Goal: Task Accomplishment & Management: Manage account settings

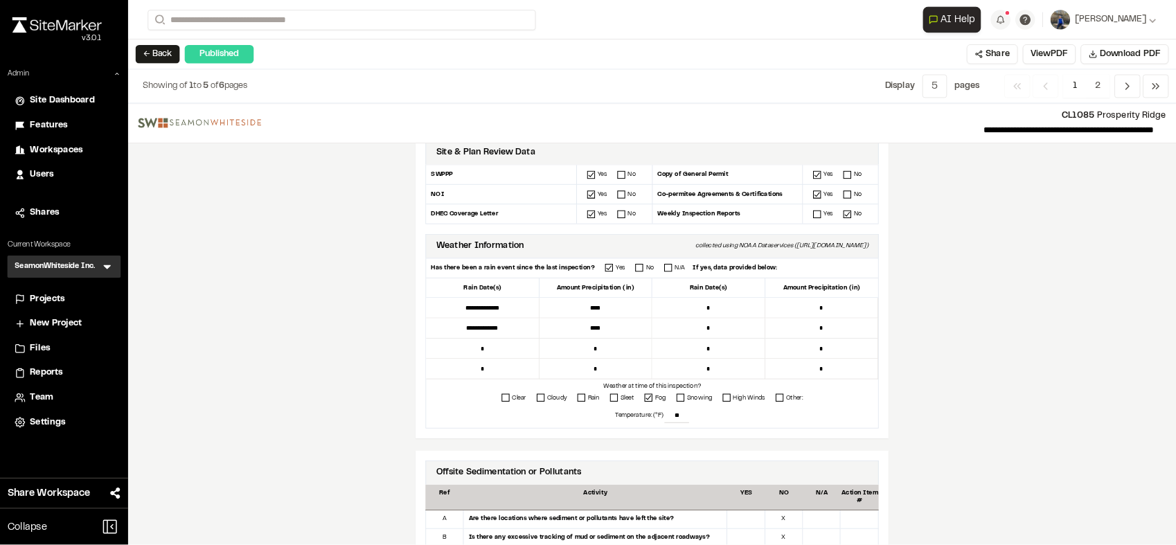
scroll to position [340, 0]
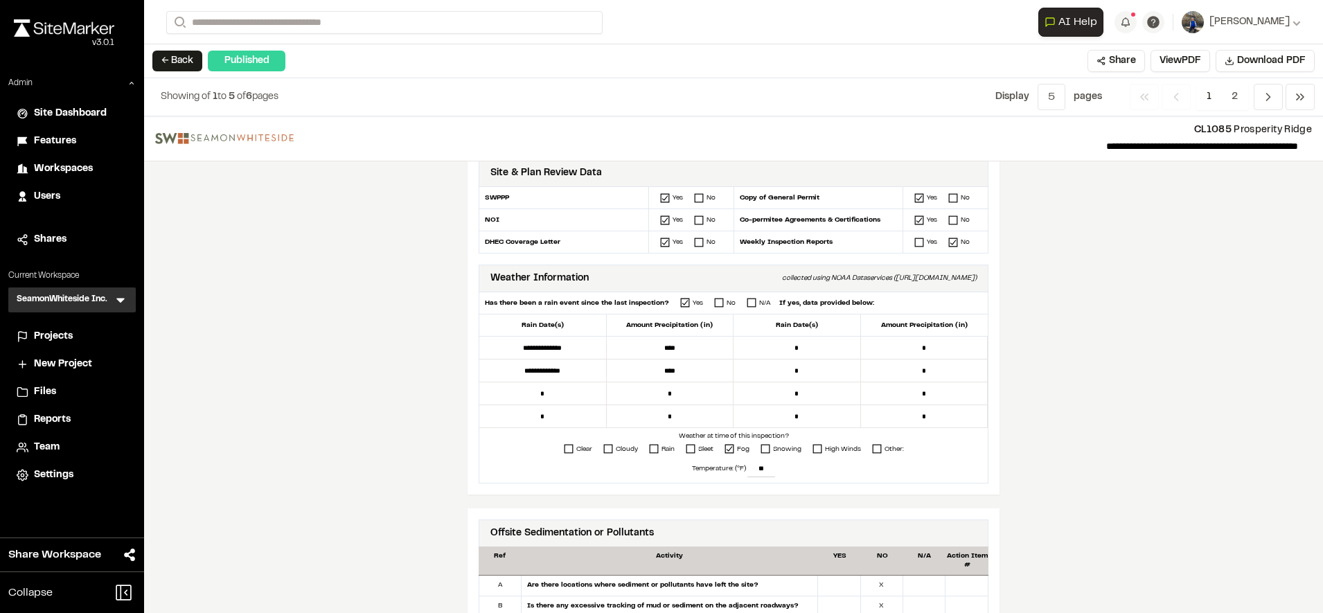
click at [1177, 377] on div "**********" at bounding box center [733, 364] width 1179 height 497
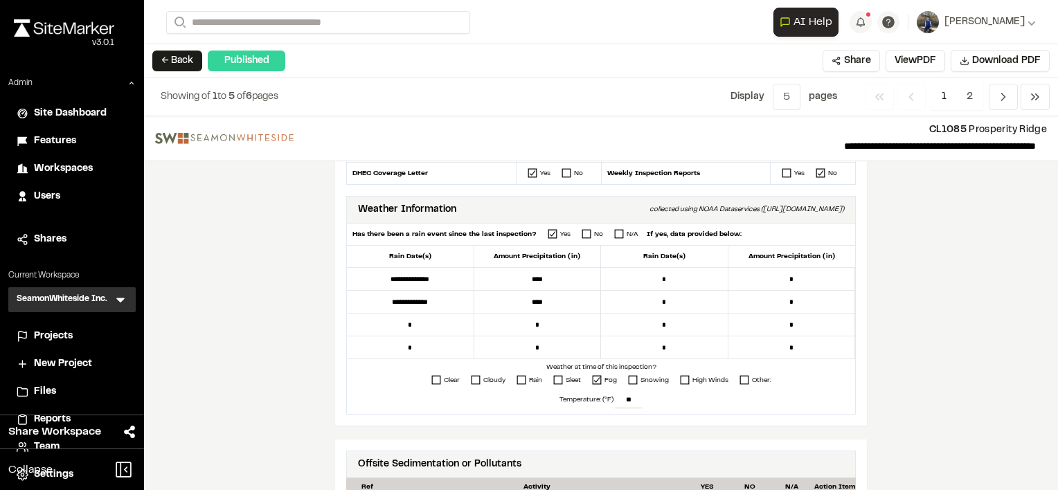
scroll to position [408, 0]
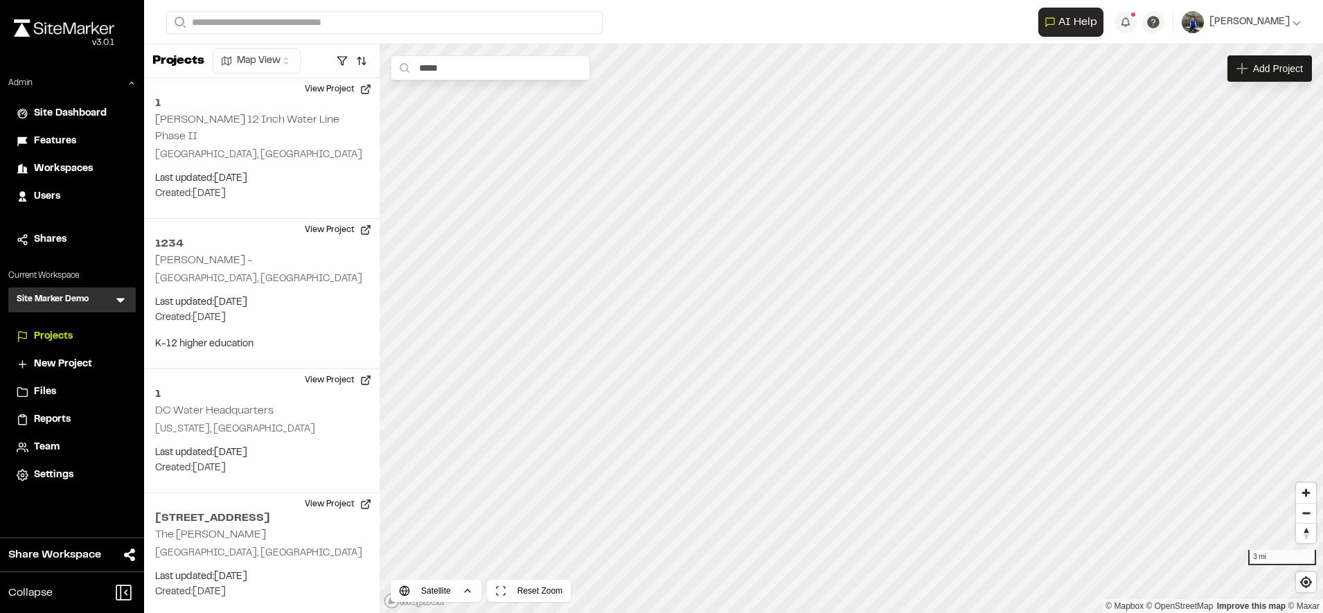
scroll to position [2739, 0]
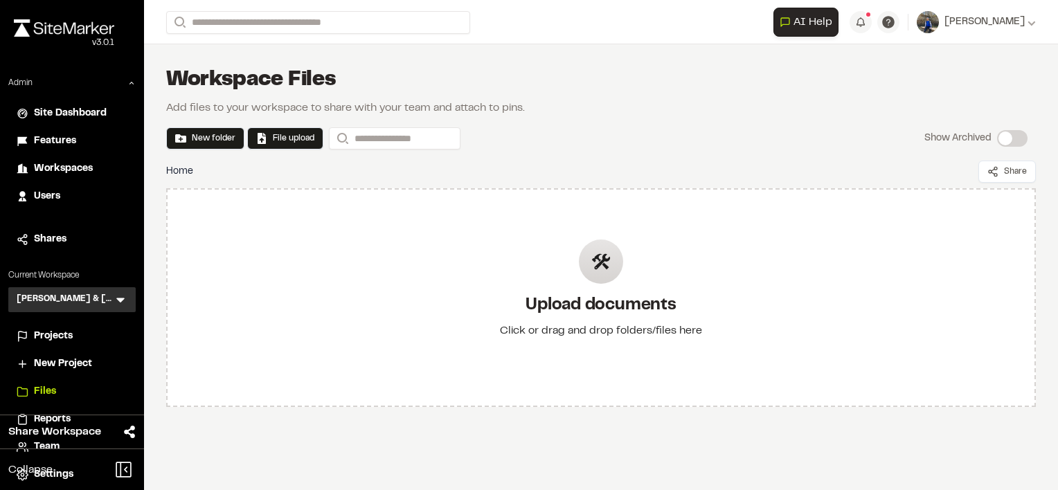
click at [488, 93] on div "Workspace Files Add files to your workspace to share with your team and attach …" at bounding box center [601, 91] width 870 height 50
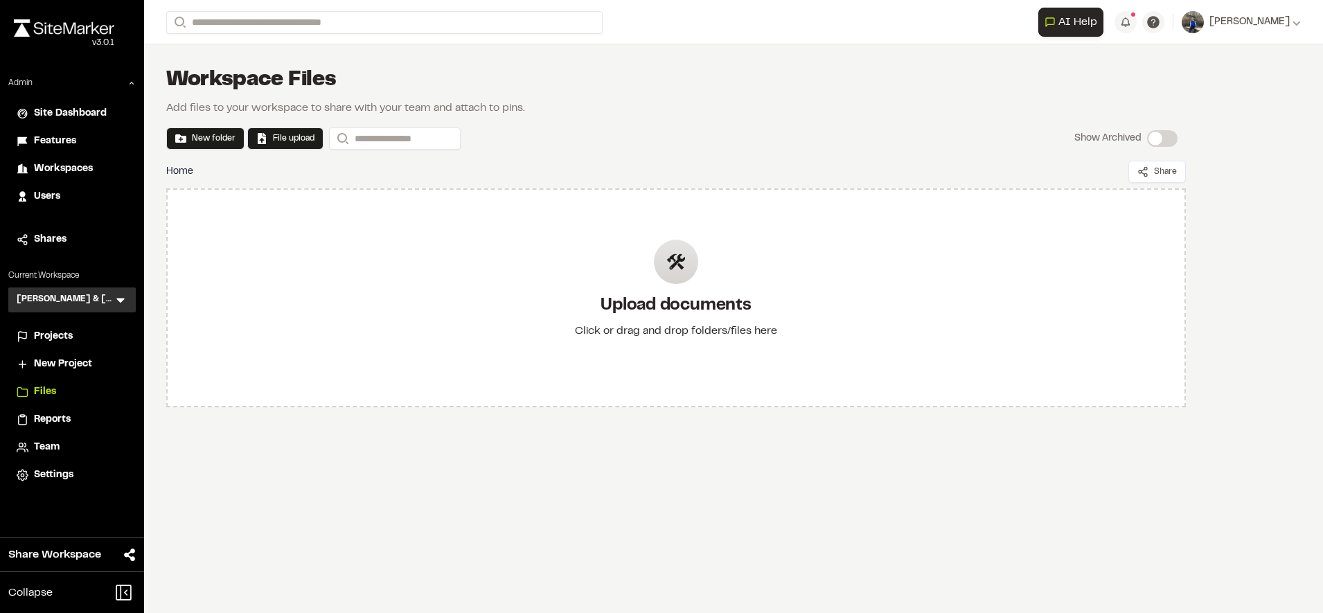
click at [57, 143] on span "Features" at bounding box center [55, 141] width 42 height 15
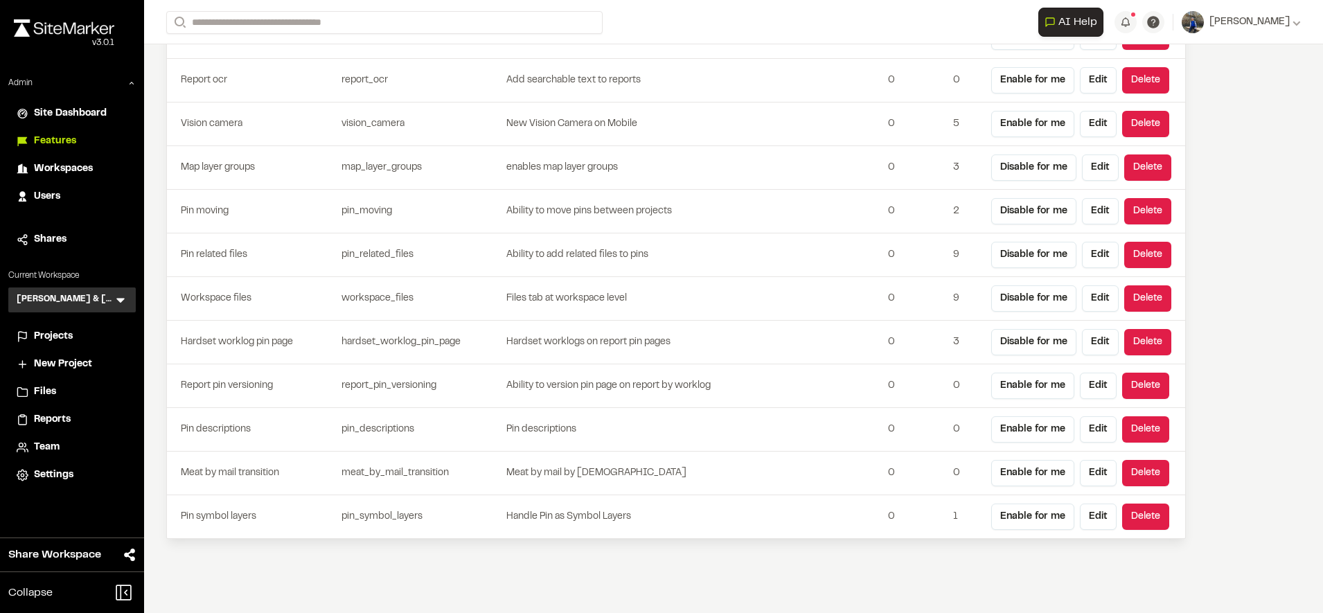
scroll to position [3591, 0]
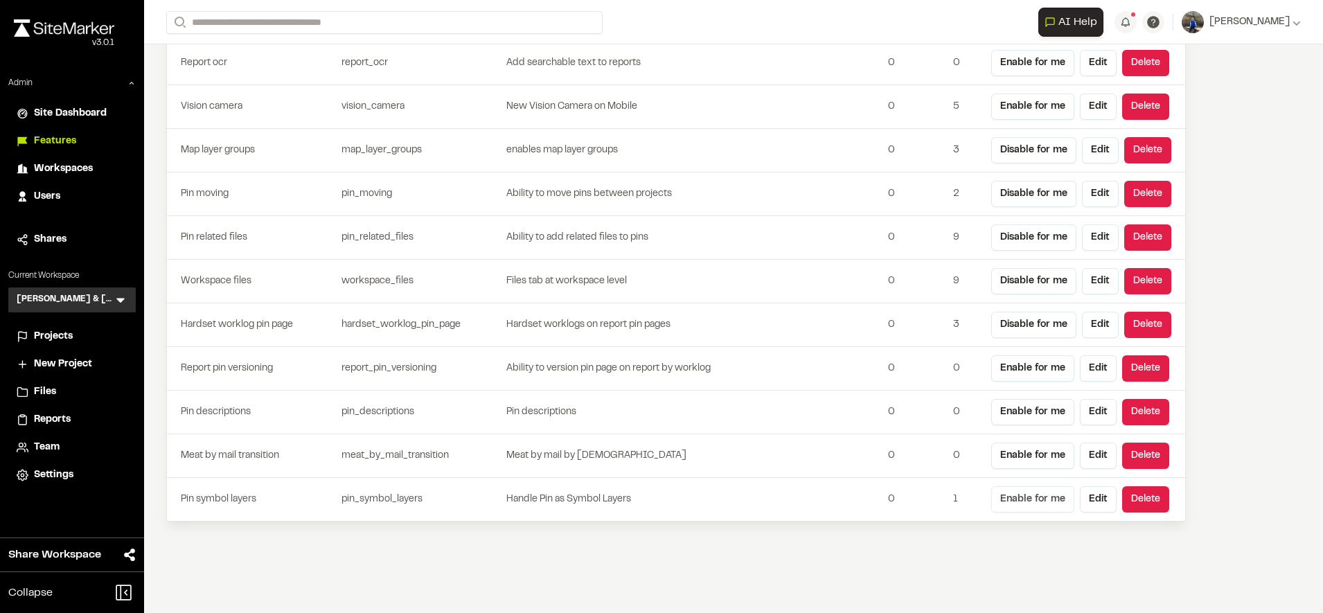
click at [1022, 490] on button "Enable for me" at bounding box center [1032, 499] width 83 height 26
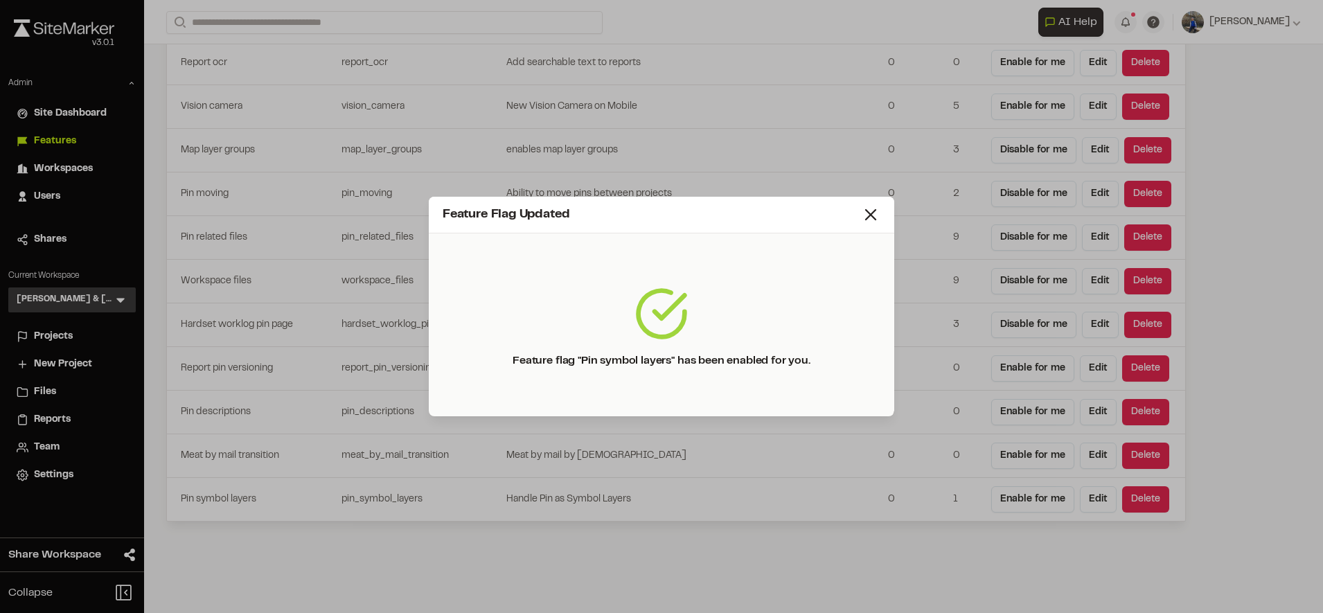
click at [881, 222] on div "Feature Flag Updated" at bounding box center [661, 215] width 465 height 37
click at [869, 211] on icon at bounding box center [870, 214] width 19 height 19
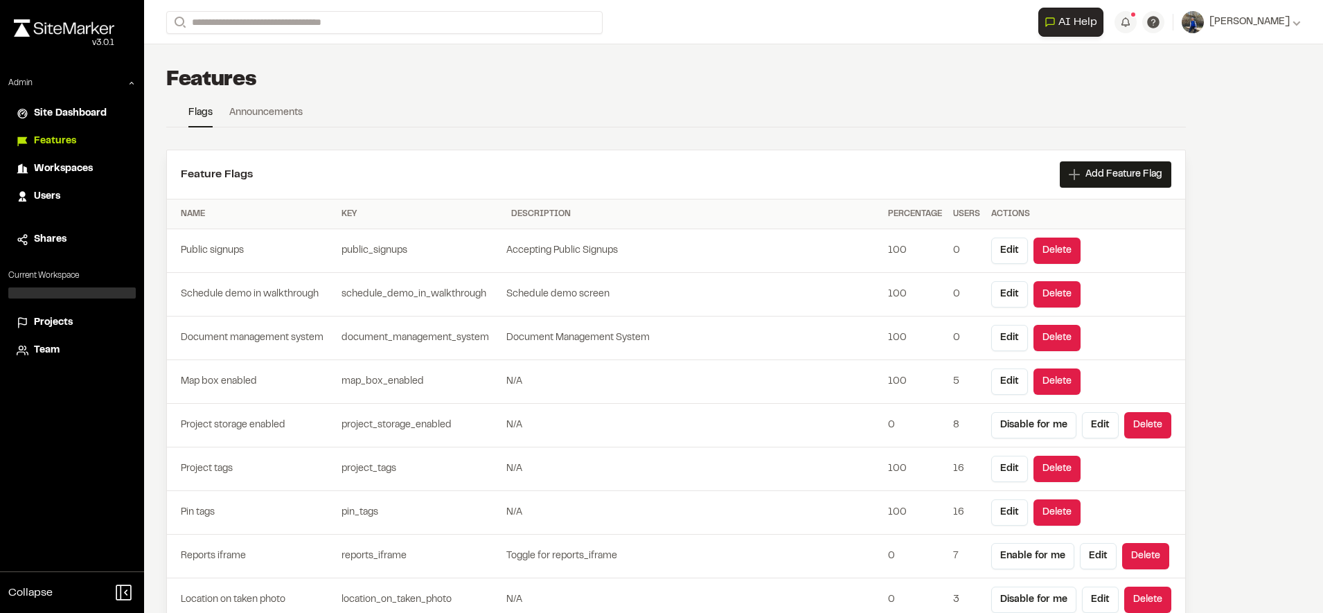
click at [89, 442] on div "Close sidebar v 3.0.1 Admin Site Dashboard Features Workspaces Users Shares Cur…" at bounding box center [72, 306] width 144 height 613
click at [1269, 16] on span "[PERSON_NAME]" at bounding box center [1249, 22] width 80 height 15
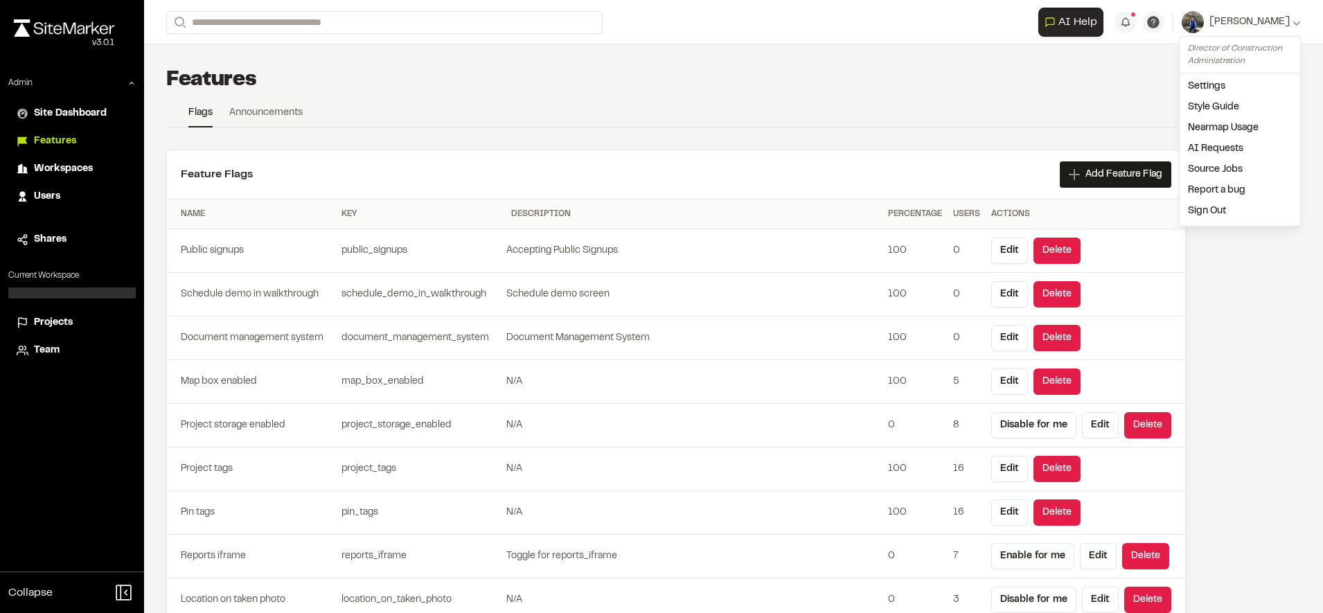
click at [1207, 126] on link "Nearmap Usage" at bounding box center [1240, 128] width 121 height 21
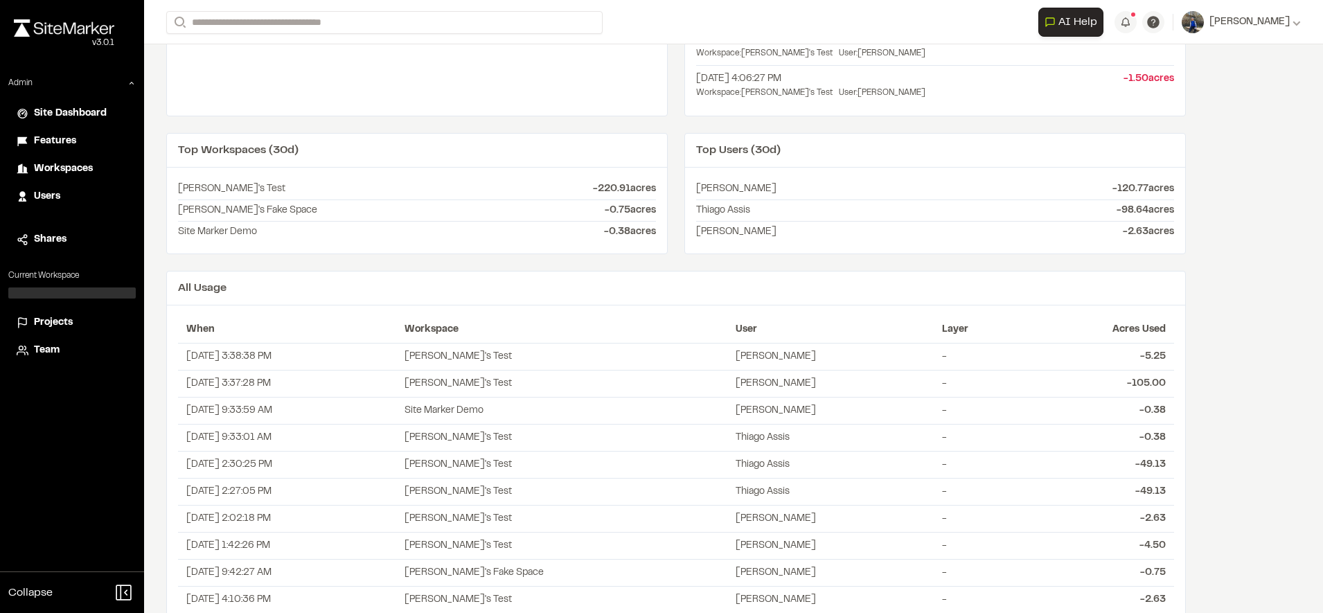
scroll to position [589, 0]
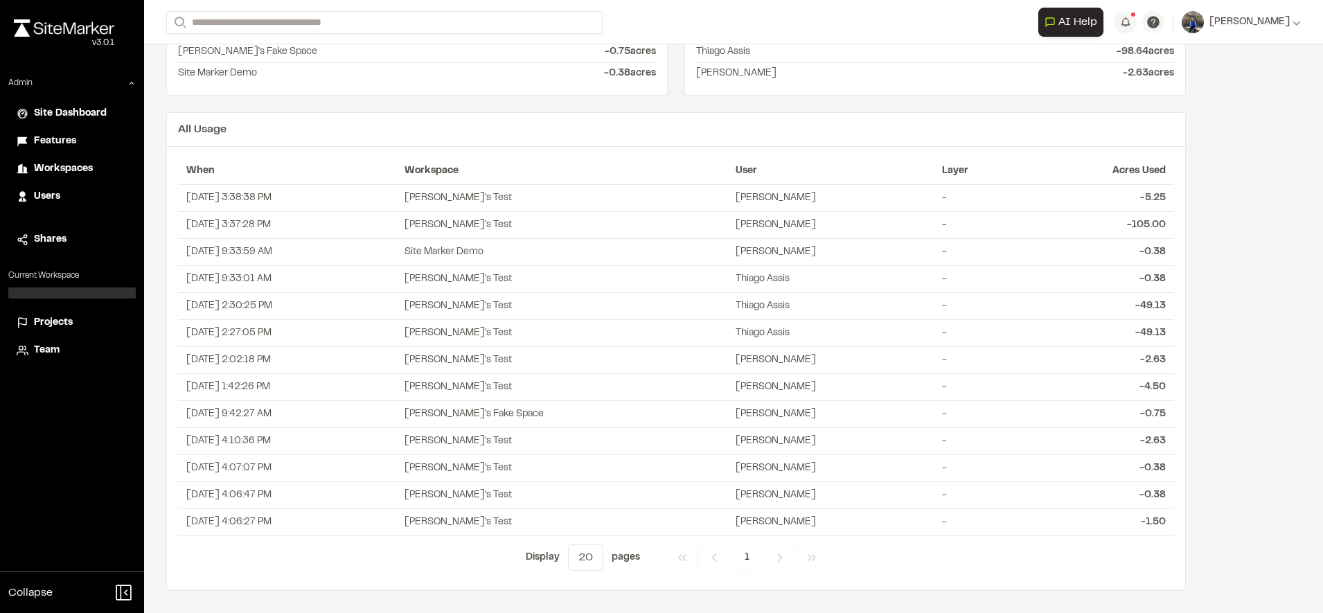
click at [1212, 329] on div "**********" at bounding box center [733, 306] width 1179 height 613
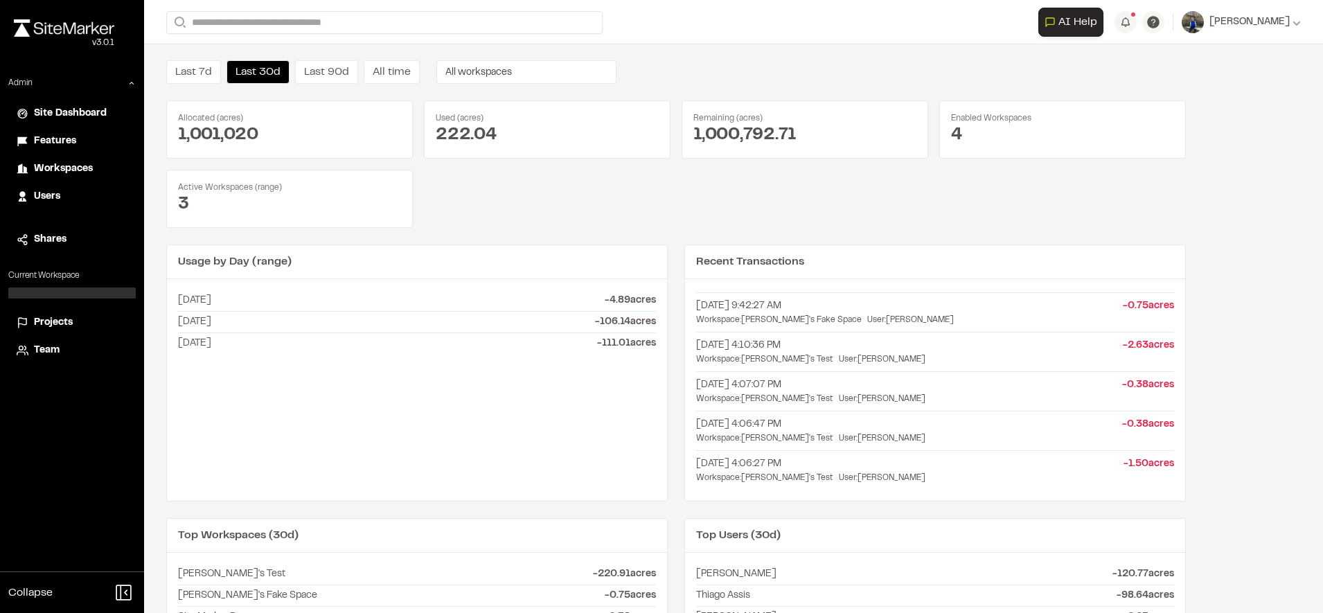
scroll to position [0, 0]
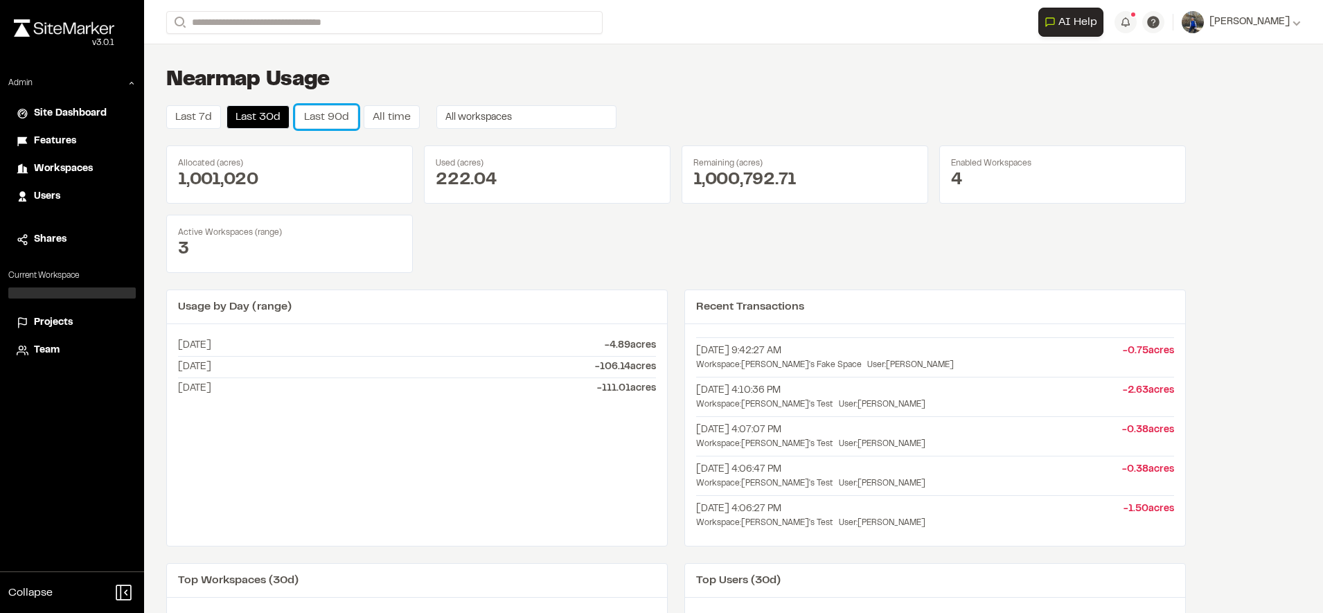
click at [318, 111] on button "Last 90d" at bounding box center [326, 117] width 63 height 24
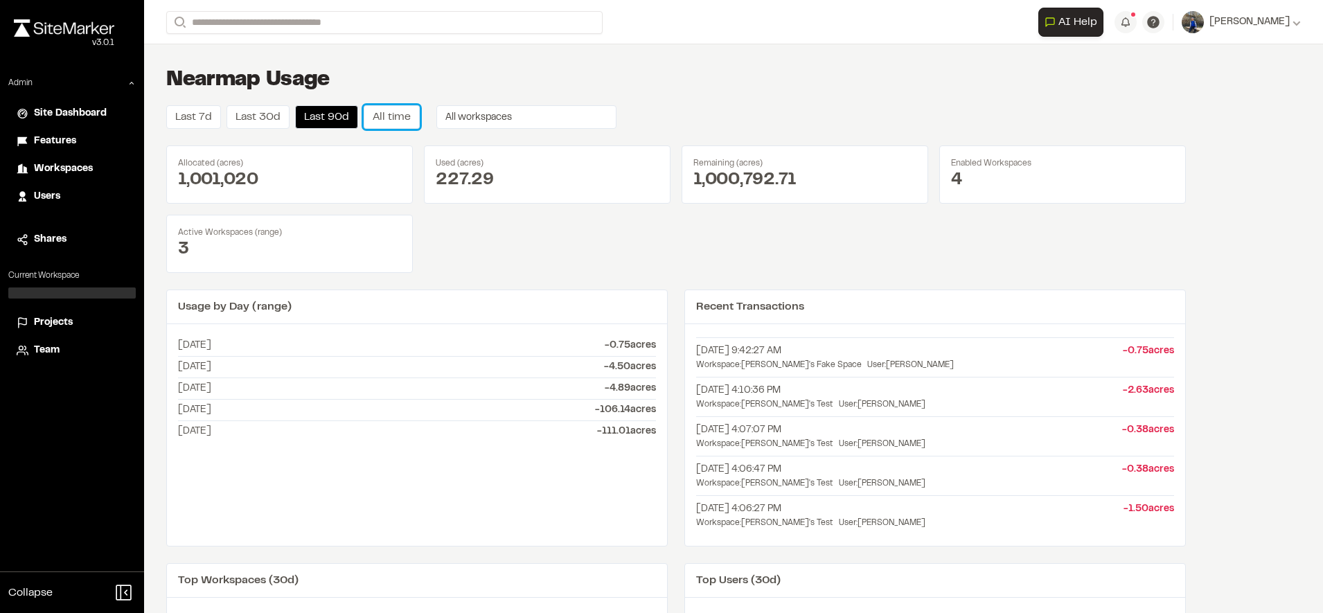
click at [416, 116] on button "All time" at bounding box center [392, 117] width 56 height 24
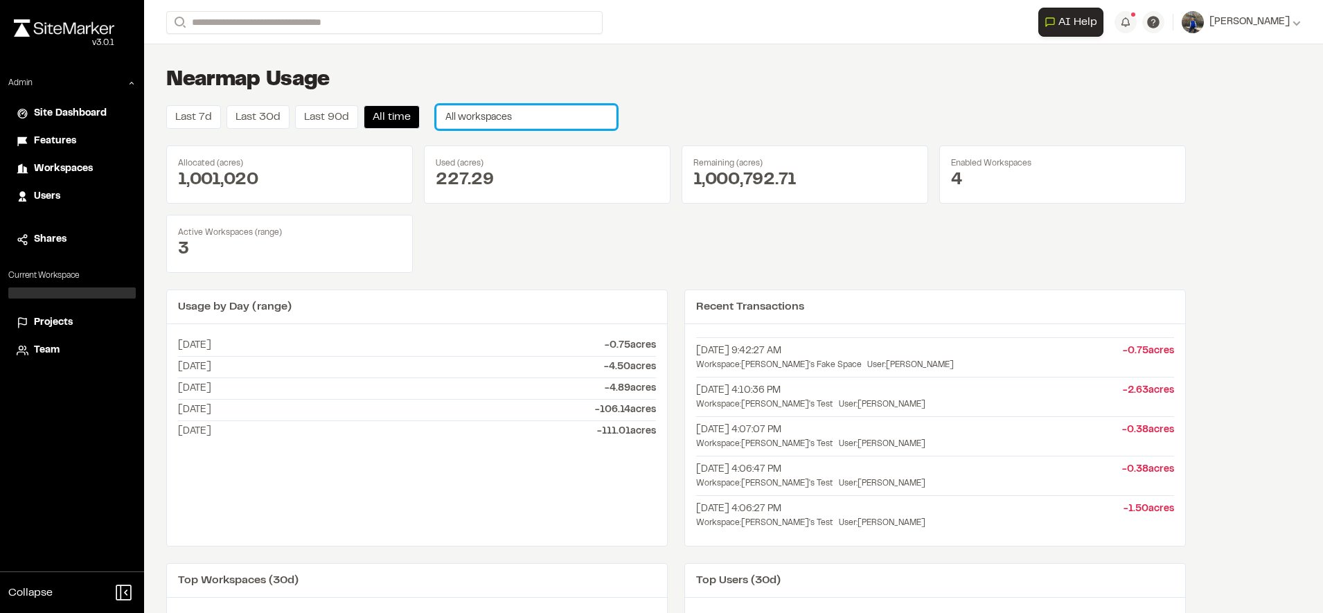
click at [510, 114] on span "All workspaces" at bounding box center [478, 118] width 66 height 8
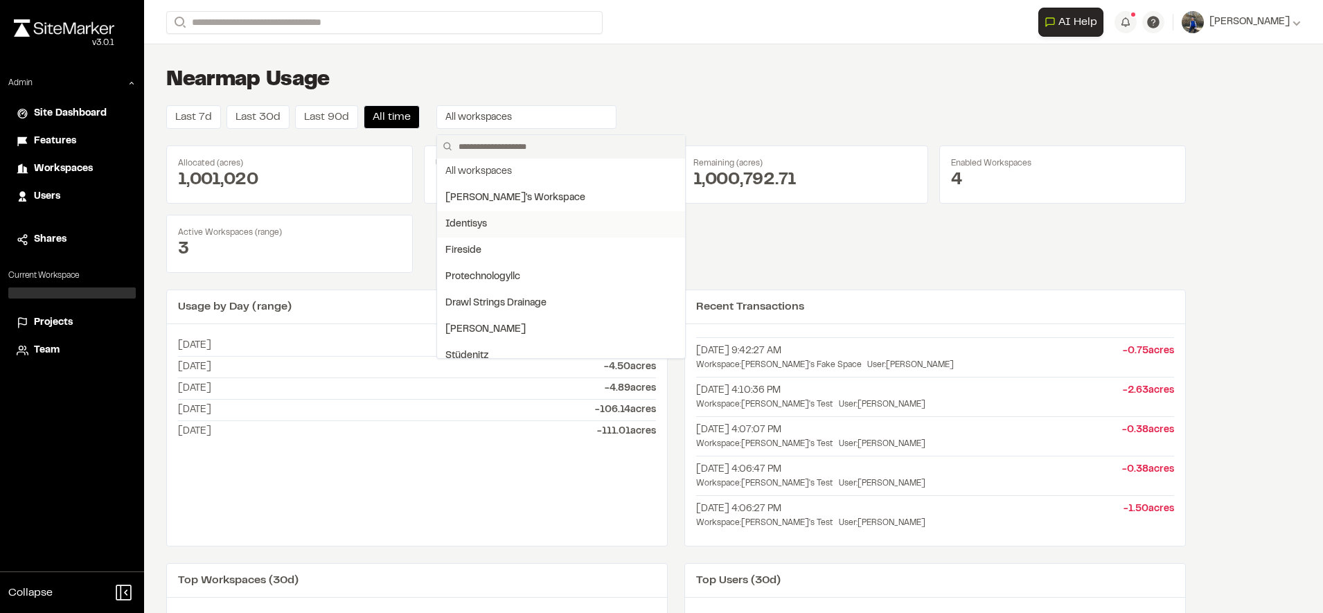
click at [505, 231] on div "Identisys" at bounding box center [560, 224] width 231 height 15
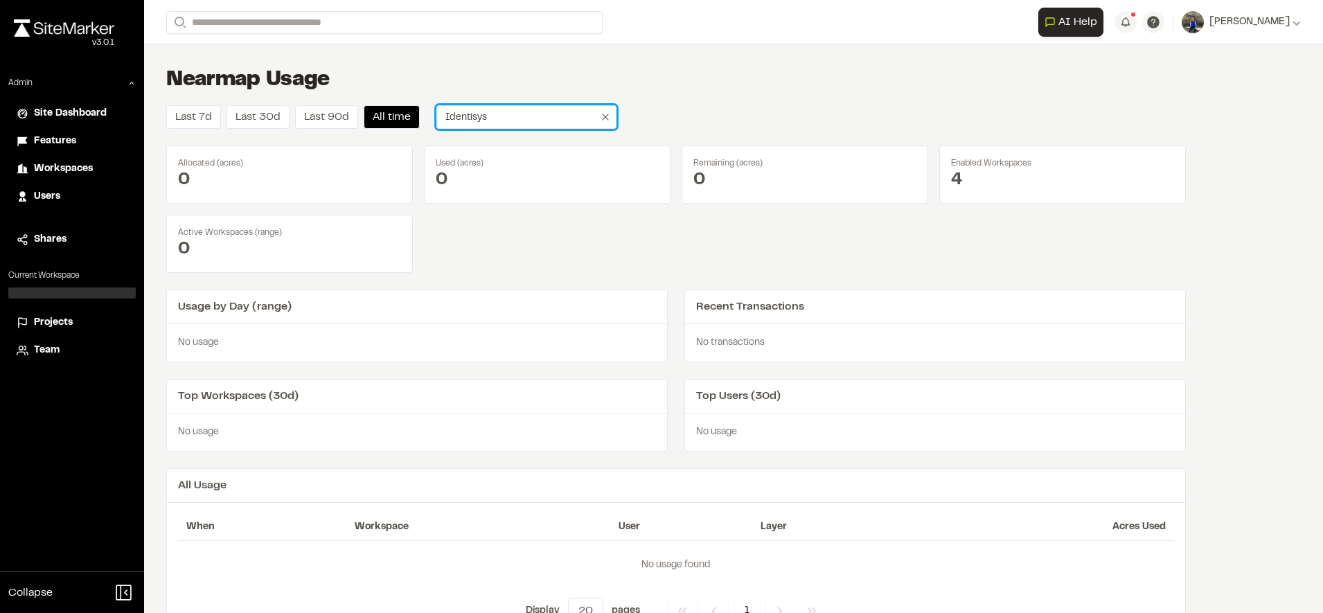
click at [507, 110] on button "Identisys" at bounding box center [526, 117] width 180 height 24
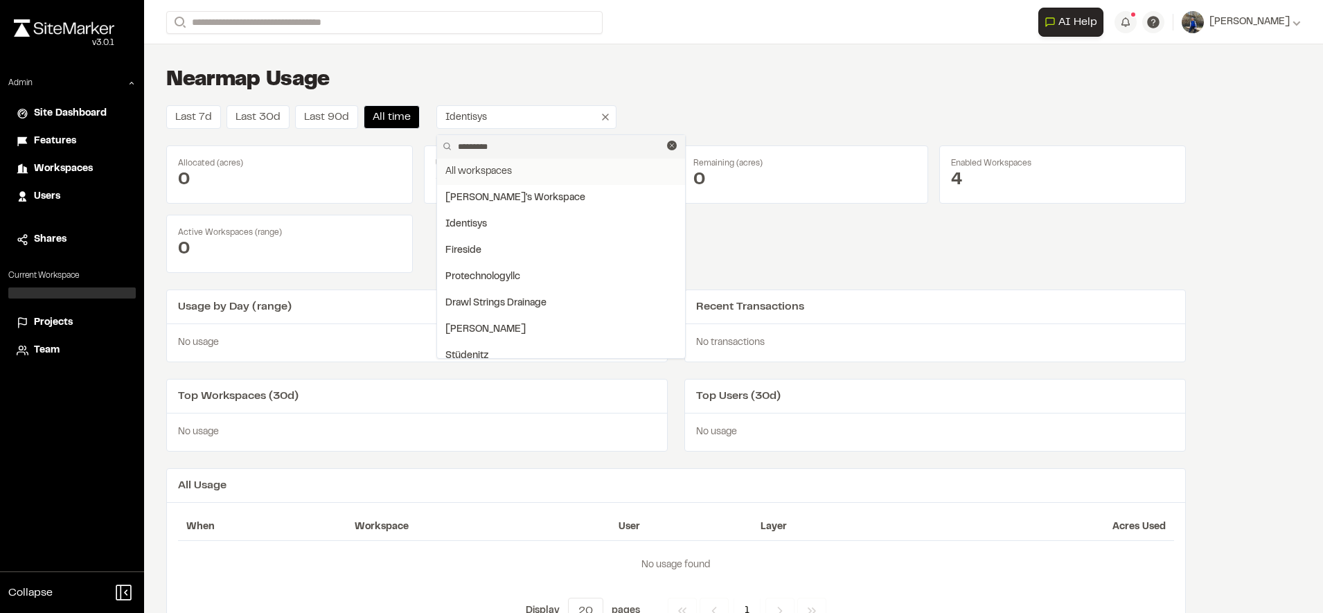
click at [523, 166] on li "All workspaces" at bounding box center [561, 172] width 248 height 26
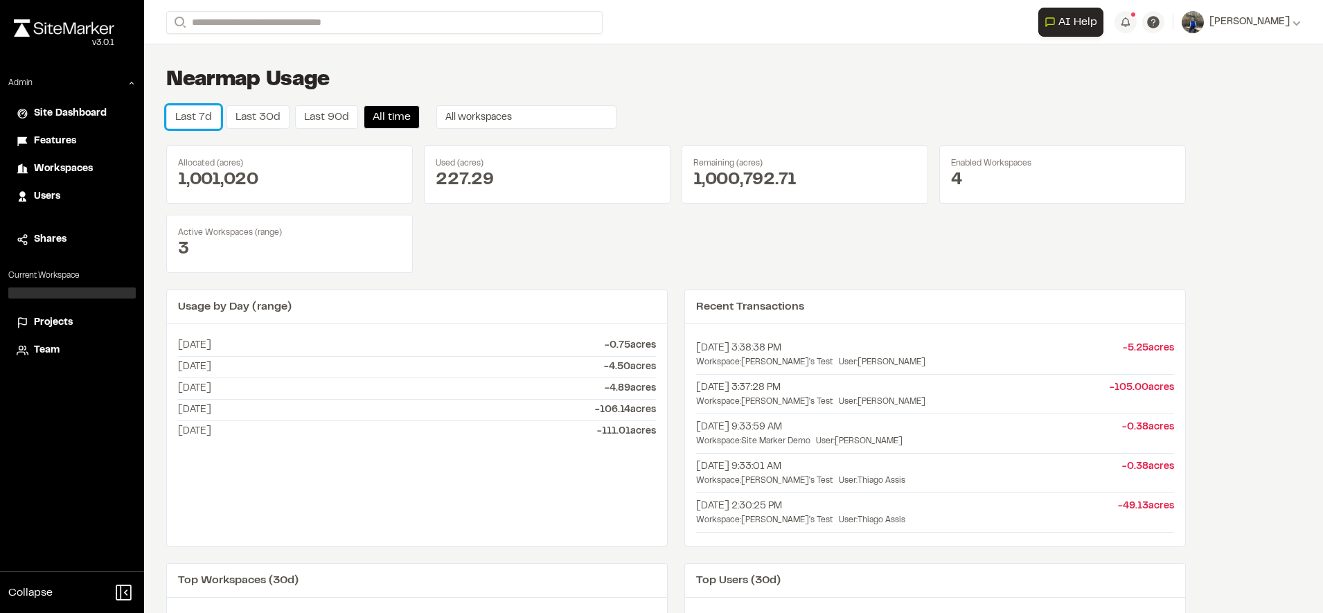
click at [177, 114] on button "Last 7d" at bounding box center [193, 117] width 55 height 24
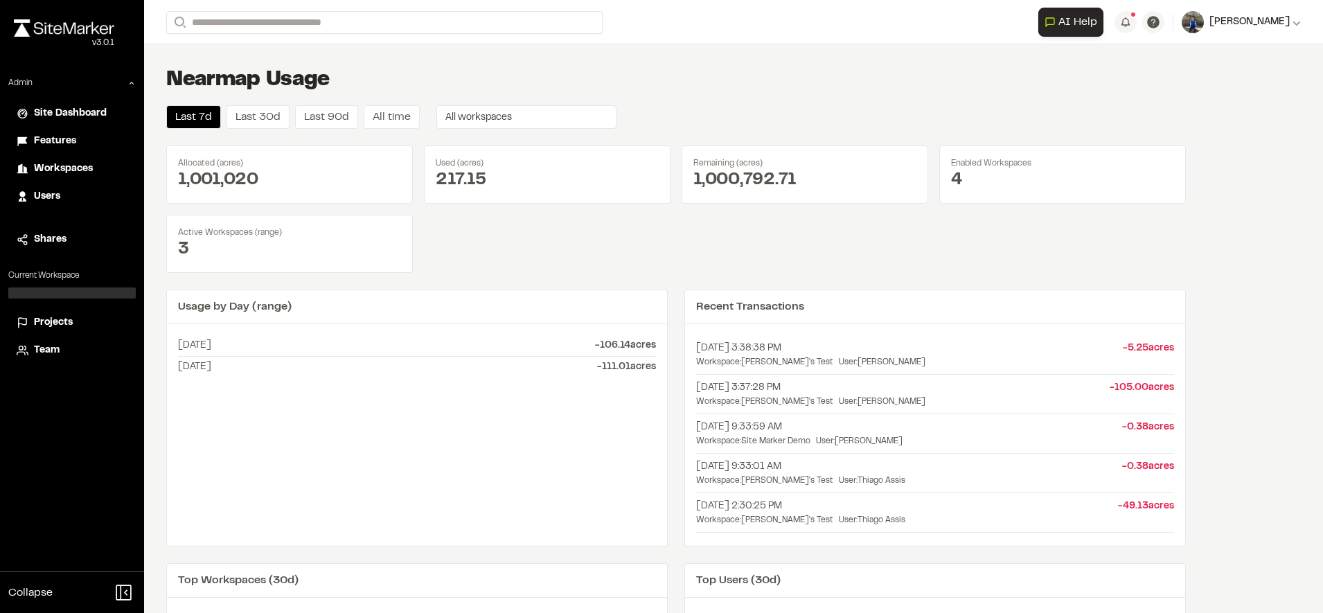
click at [1268, 15] on span "[PERSON_NAME]" at bounding box center [1249, 22] width 80 height 15
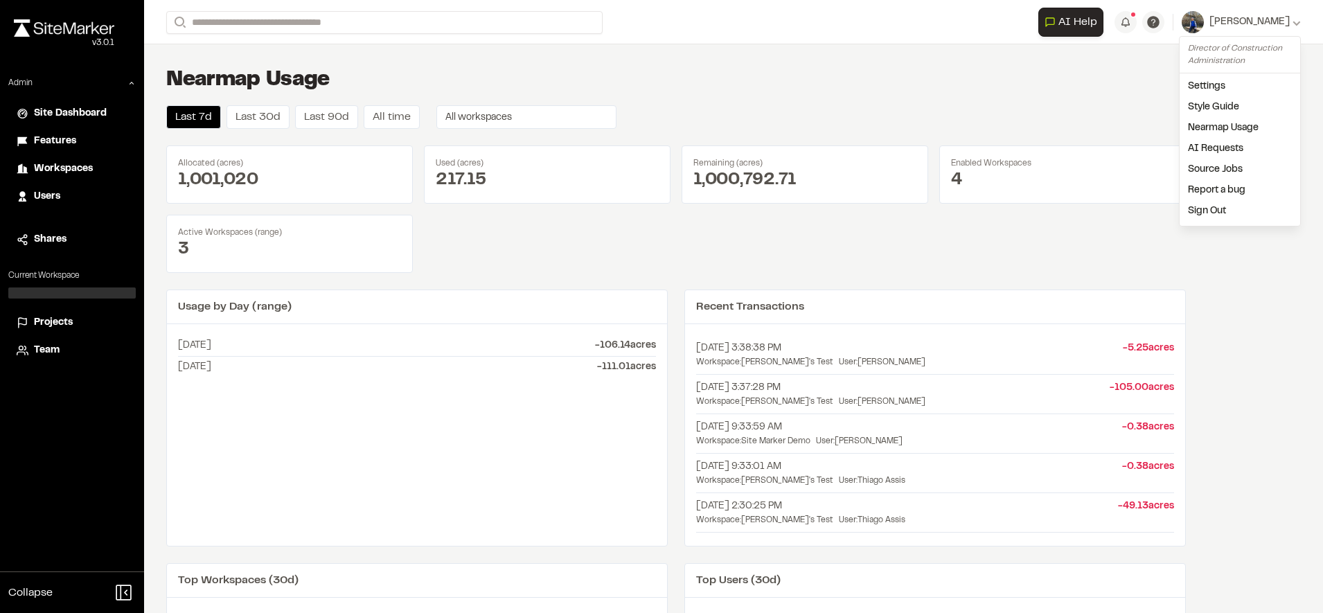
click at [1202, 168] on link "Source Jobs" at bounding box center [1240, 169] width 121 height 21
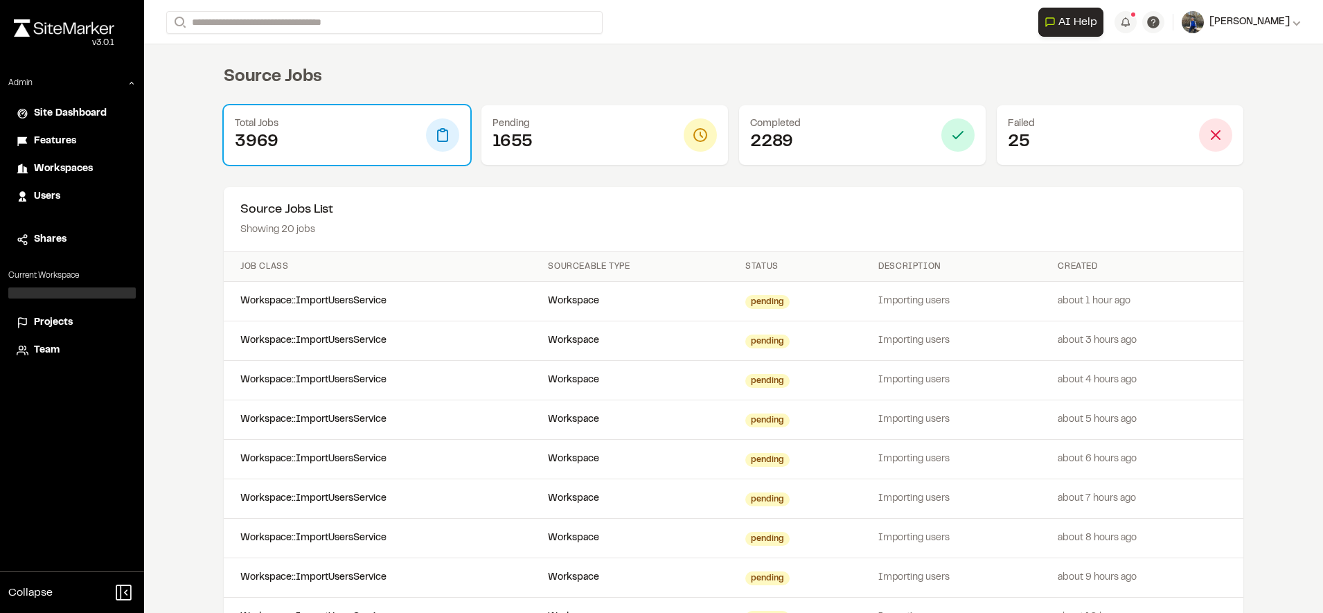
click at [1250, 19] on span "[PERSON_NAME]" at bounding box center [1249, 22] width 80 height 15
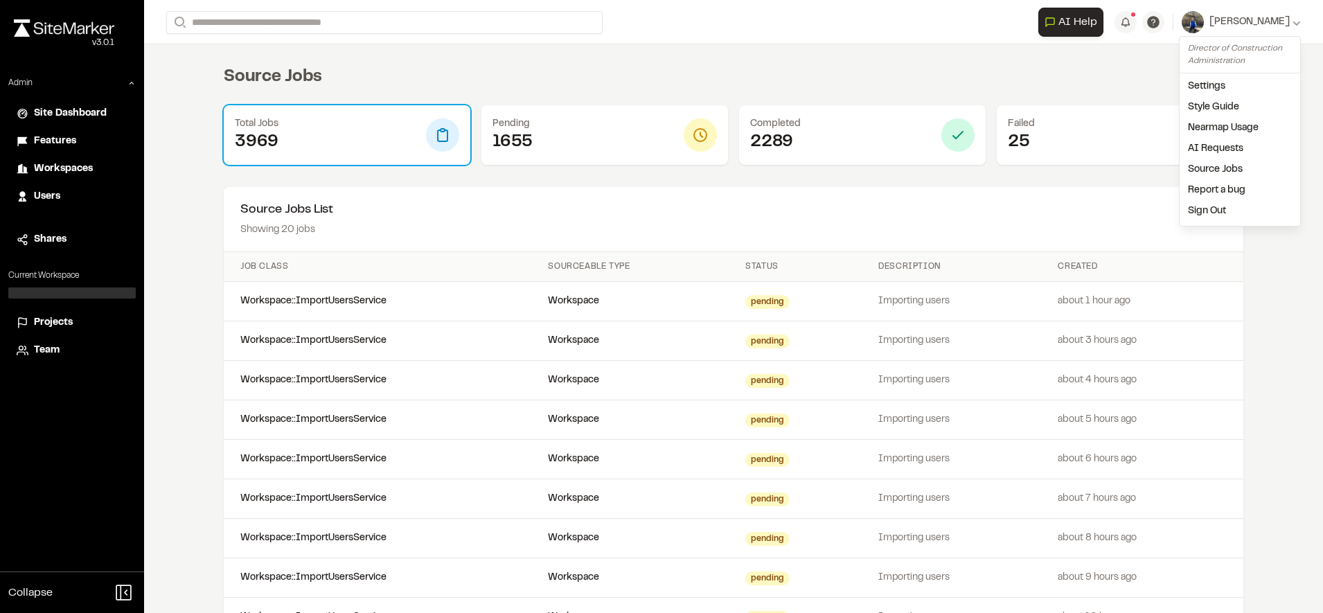
click at [1227, 123] on link "Nearmap Usage" at bounding box center [1240, 128] width 121 height 21
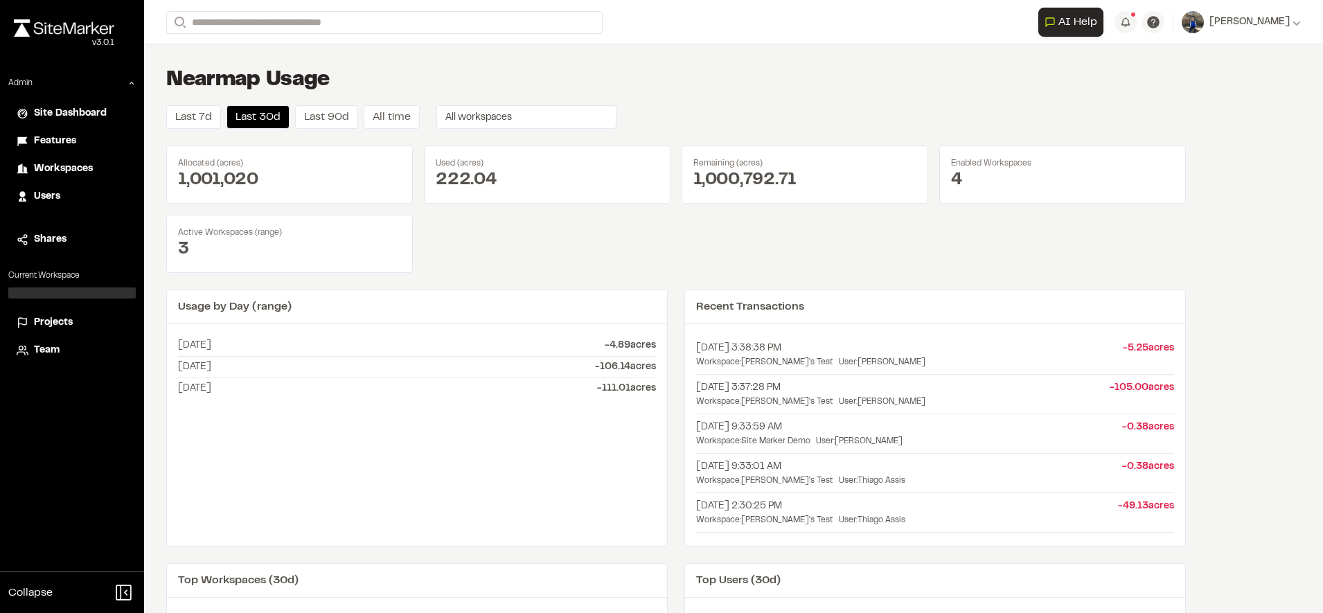
click at [87, 441] on div "Close sidebar v 3.0.1 Admin Site Dashboard Features Workspaces Users Shares Cur…" at bounding box center [72, 306] width 144 height 613
click at [1184, 235] on div "Allocated (acres) 1,001,020 Used (acres) 222.04 Remaining (acres) 1,000,792.71 …" at bounding box center [676, 208] width 1020 height 127
click at [1005, 168] on div "Enabled Workspaces" at bounding box center [1062, 163] width 223 height 12
click at [630, 161] on div "Used (acres)" at bounding box center [547, 163] width 223 height 12
click at [323, 200] on div "Allocated (acres) 1,001,020" at bounding box center [289, 174] width 247 height 58
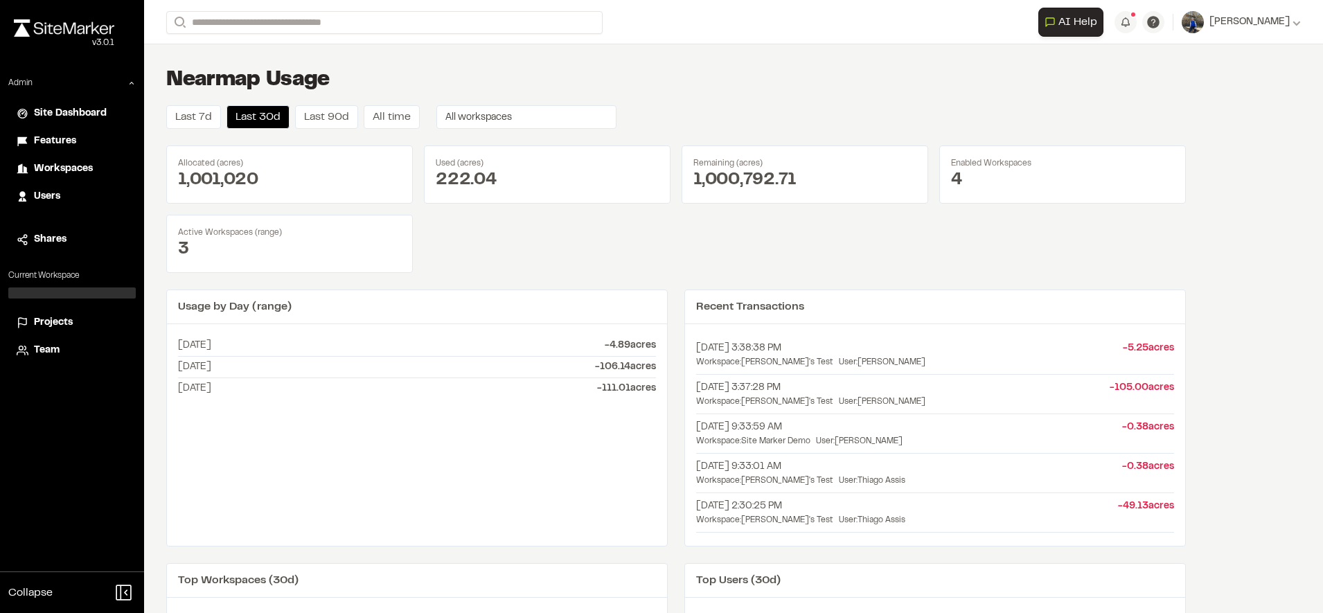
click at [296, 266] on div "Active Workspaces (range) 3" at bounding box center [289, 244] width 247 height 58
click at [345, 116] on button "Last 90d" at bounding box center [326, 117] width 63 height 24
click at [396, 73] on div "Nearmap Usage" at bounding box center [676, 80] width 1020 height 28
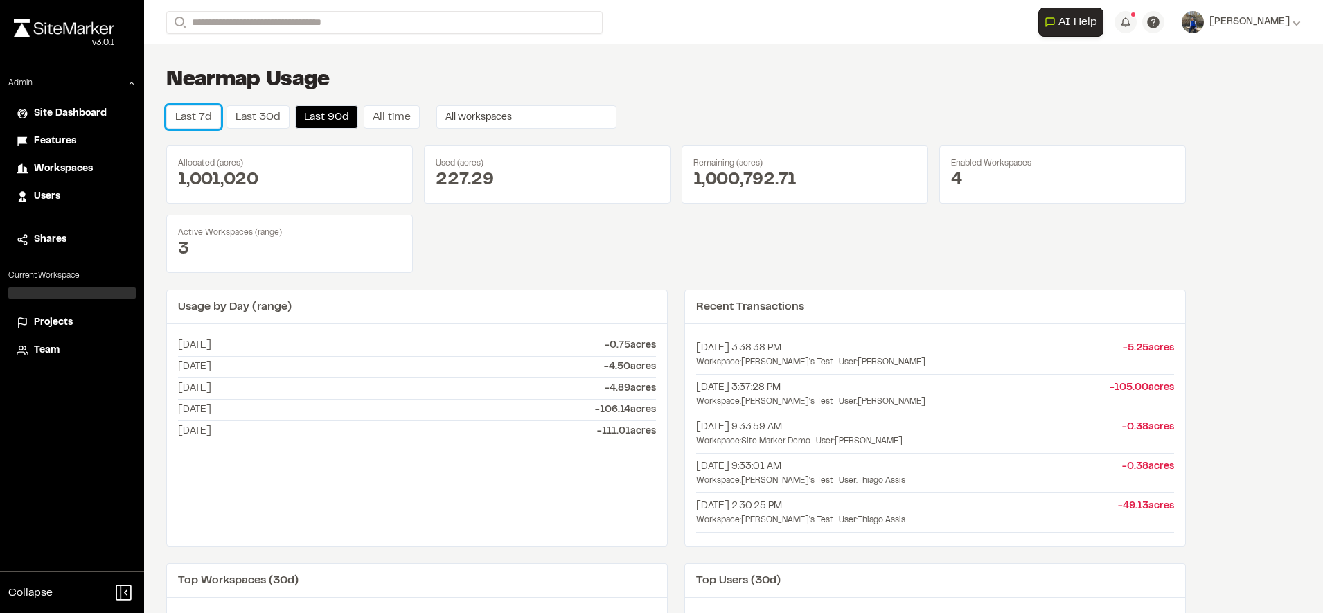
click at [192, 108] on button "Last 7d" at bounding box center [193, 117] width 55 height 24
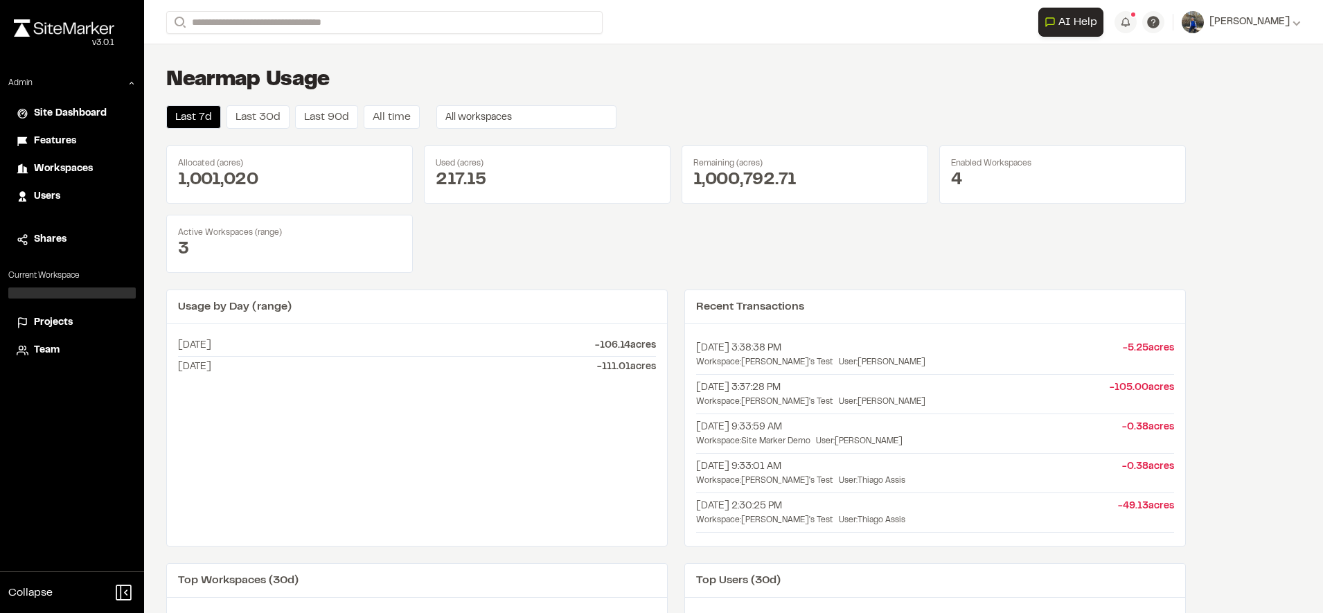
click at [55, 323] on span "Projects" at bounding box center [53, 322] width 39 height 15
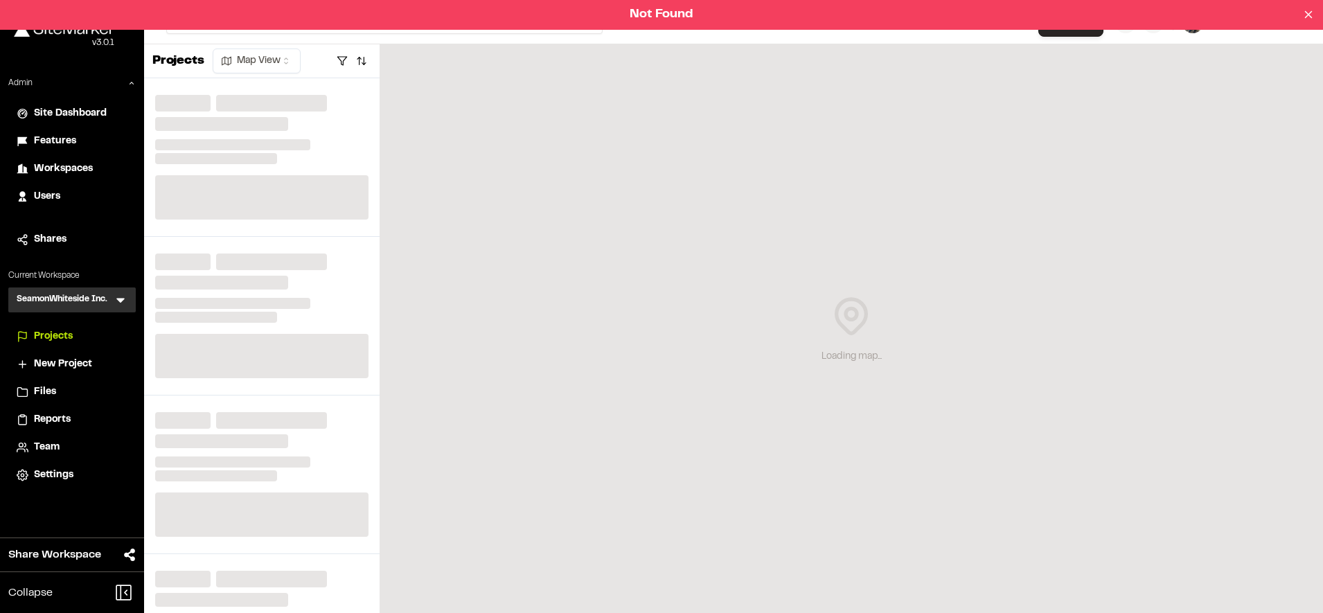
click at [42, 414] on span "Reports" at bounding box center [52, 419] width 37 height 15
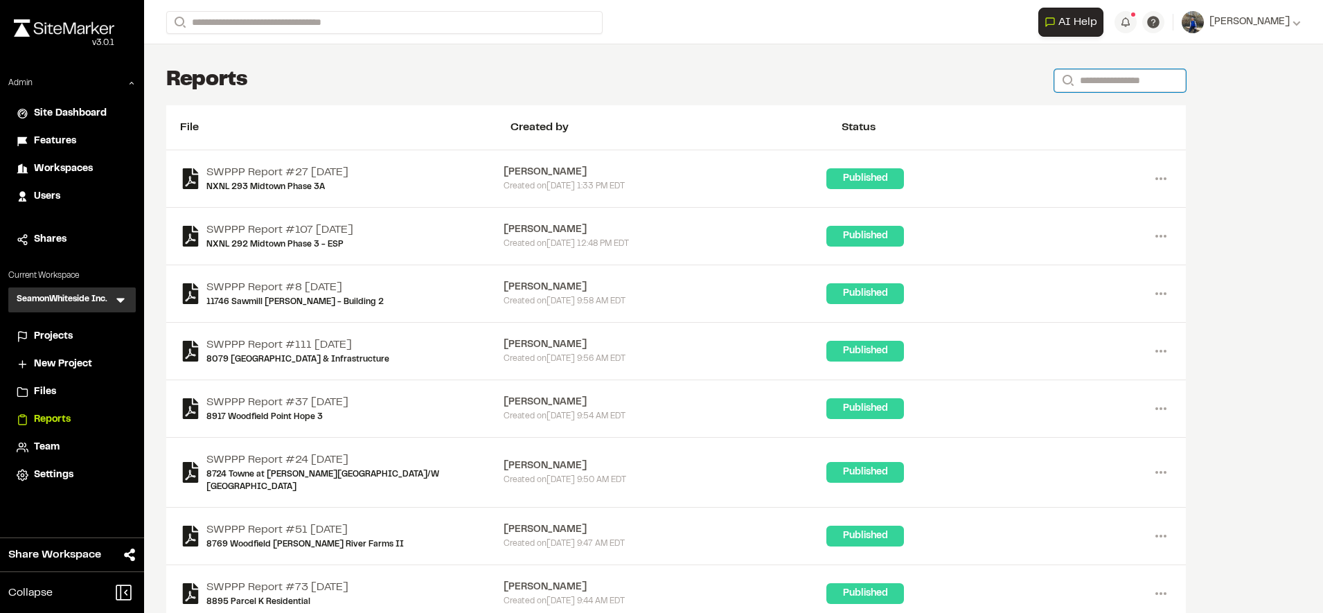
click at [1155, 74] on input "Search" at bounding box center [1120, 80] width 132 height 23
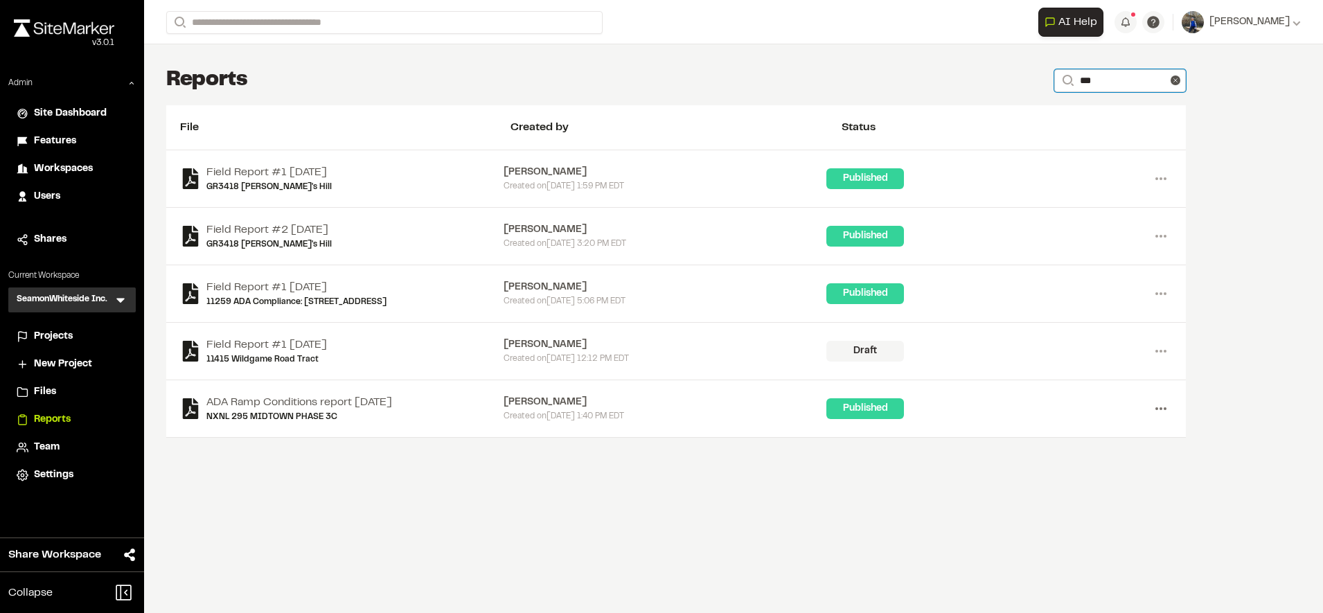
type input "***"
click at [1169, 407] on icon at bounding box center [1161, 409] width 22 height 22
click at [1070, 474] on div "Share" at bounding box center [1111, 479] width 121 height 21
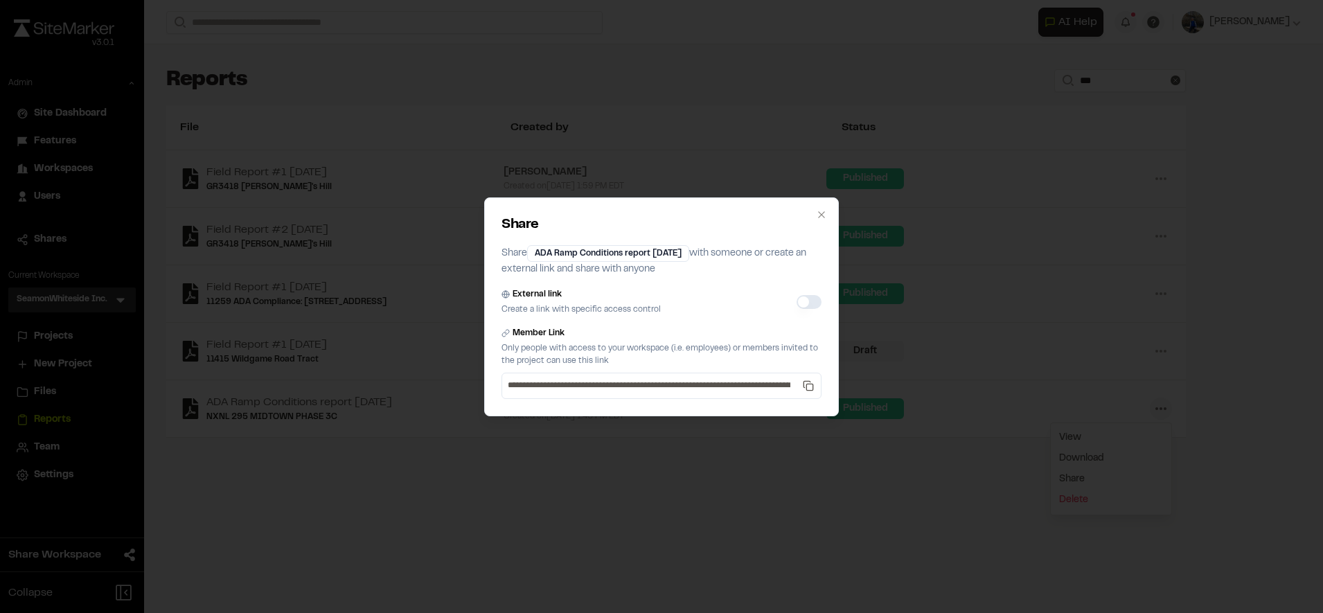
click at [812, 302] on button "External link" at bounding box center [809, 302] width 25 height 14
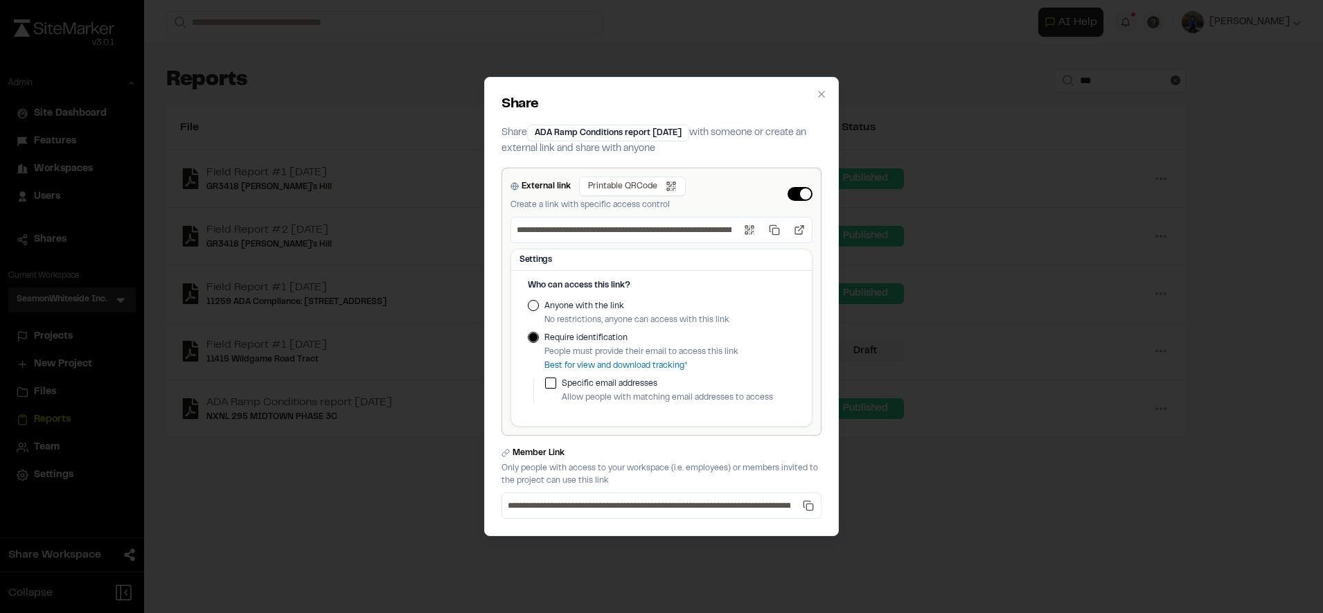
click at [790, 188] on button "External link" at bounding box center [800, 194] width 25 height 14
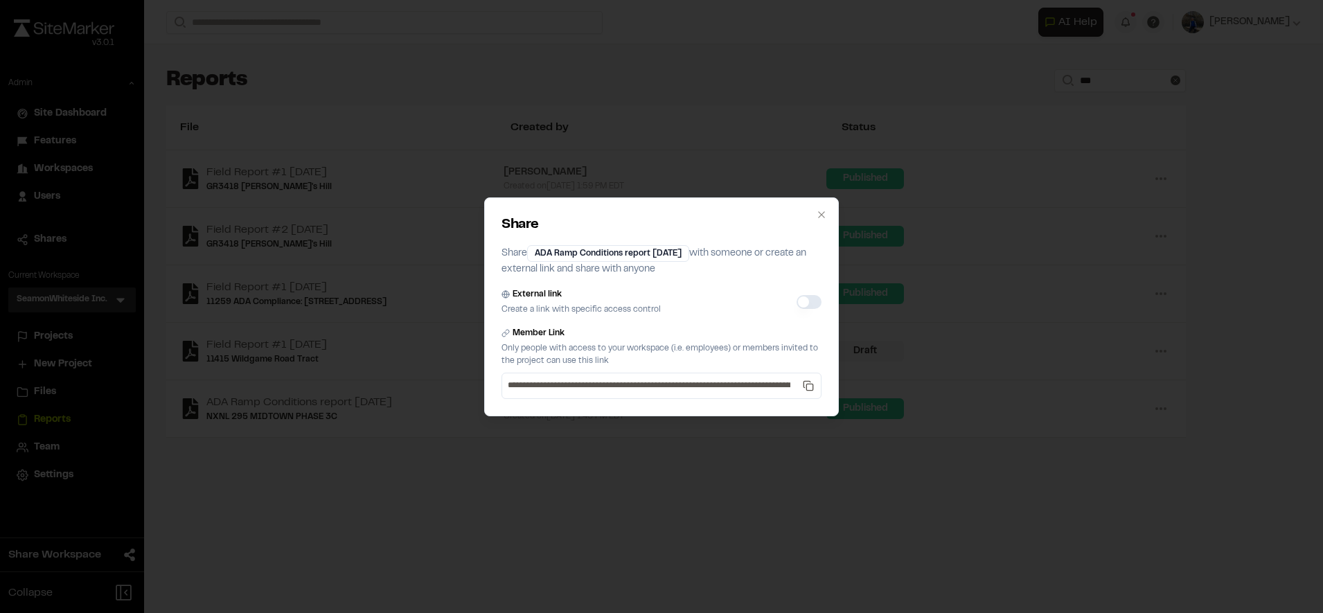
click at [381, 175] on div "**********" at bounding box center [661, 306] width 1323 height 613
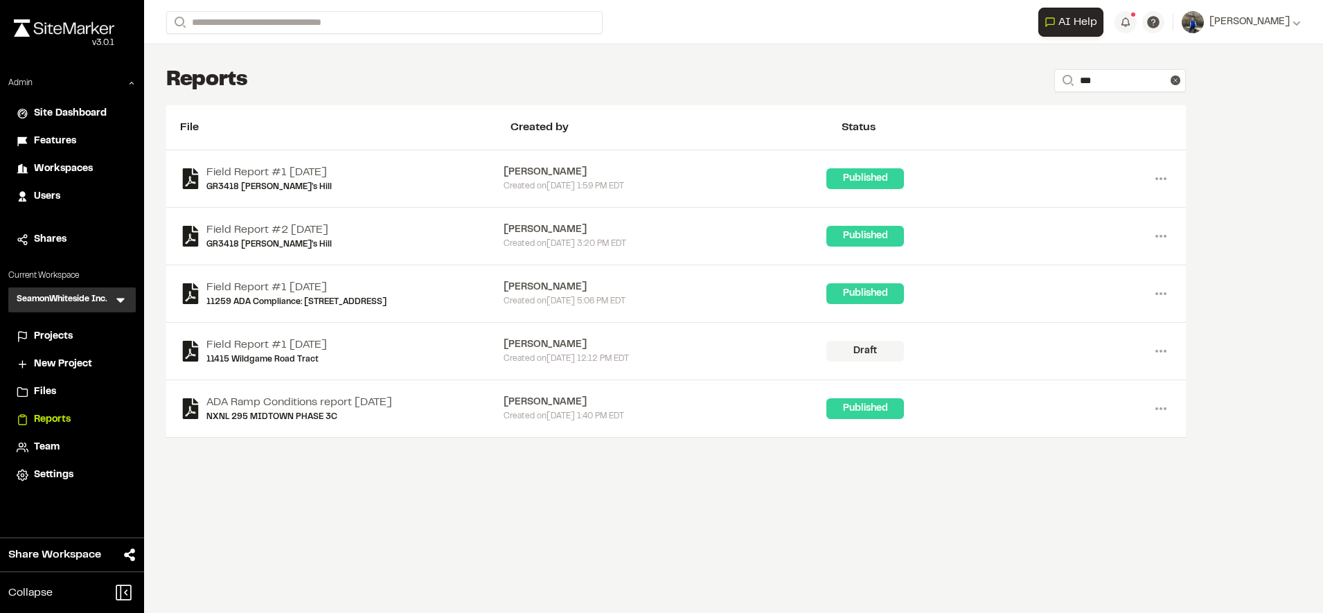
click at [123, 301] on icon at bounding box center [121, 300] width 14 height 14
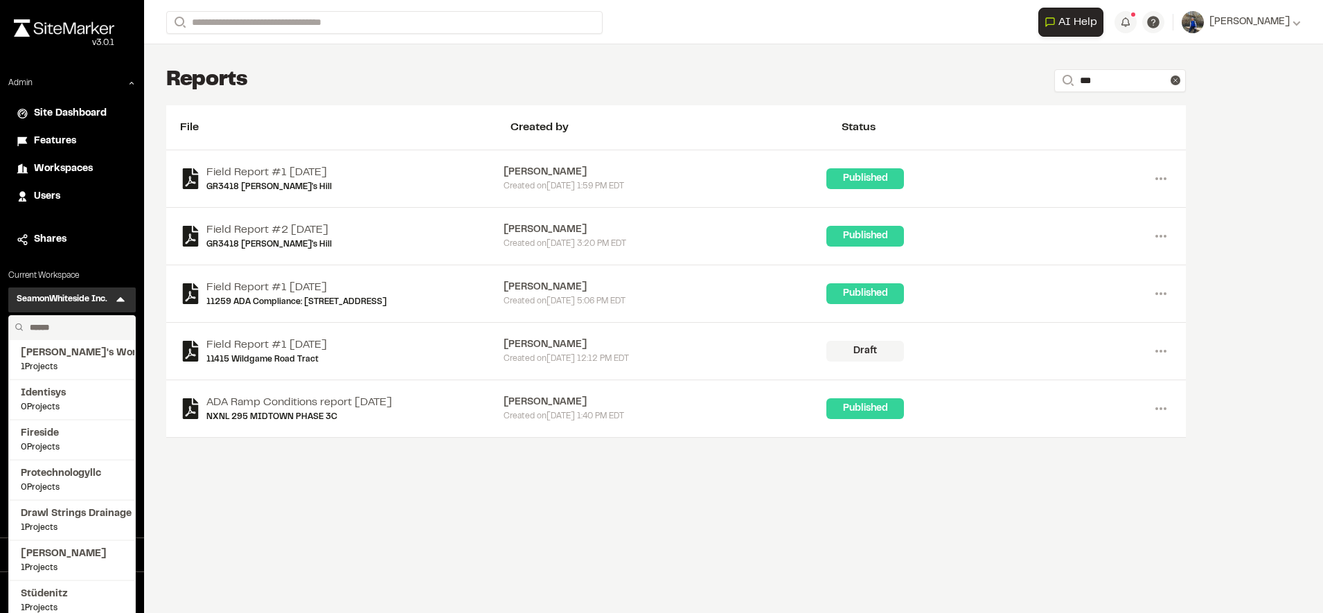
click at [82, 325] on input "text" at bounding box center [76, 328] width 105 height 24
type input "****"
click at [47, 489] on span "150 Projects" at bounding box center [72, 487] width 103 height 12
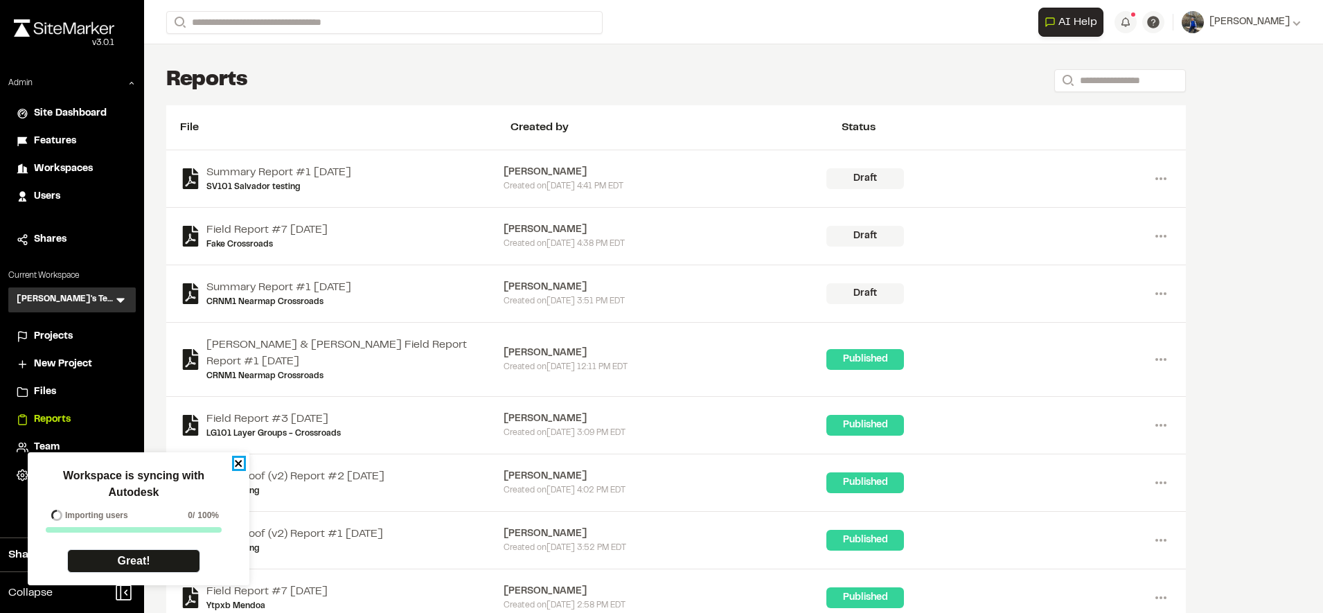
click at [243, 465] on icon "close" at bounding box center [239, 463] width 10 height 11
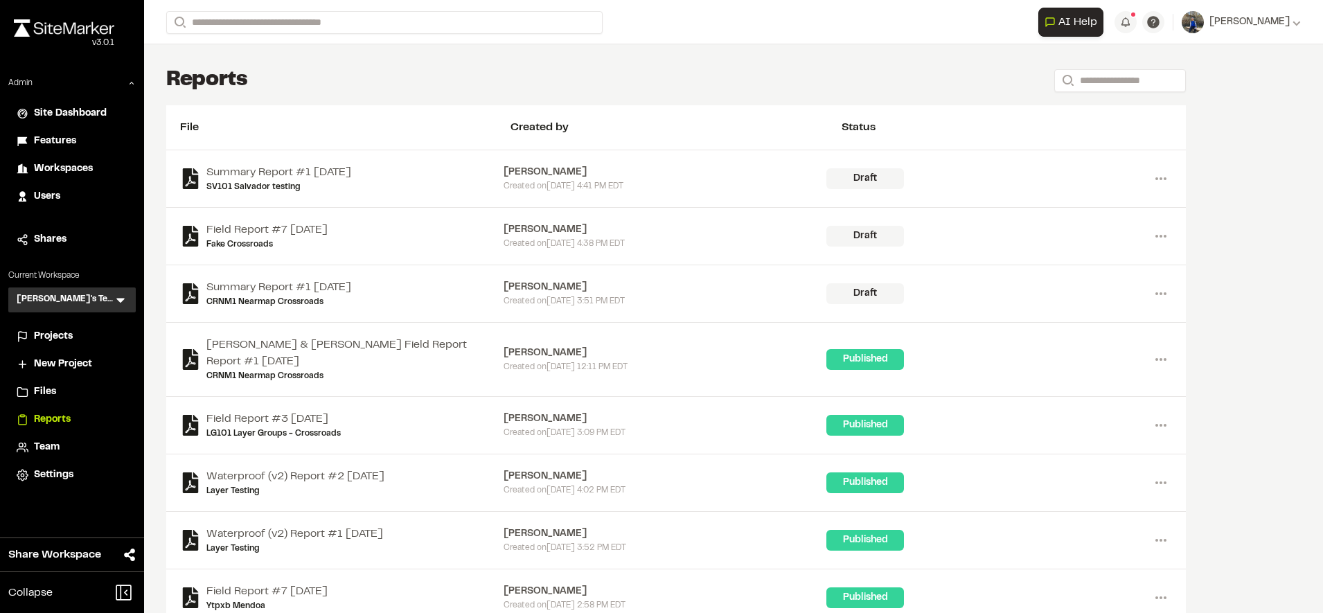
click at [122, 304] on icon at bounding box center [121, 300] width 14 height 14
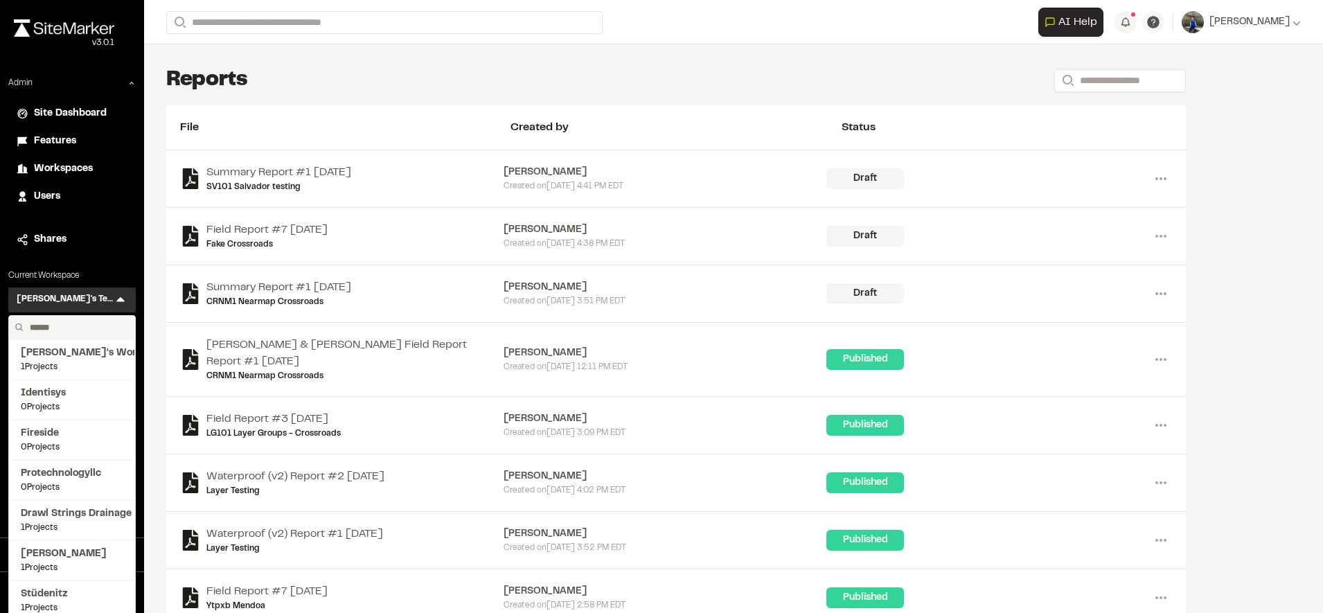
click at [69, 326] on input "text" at bounding box center [76, 328] width 105 height 24
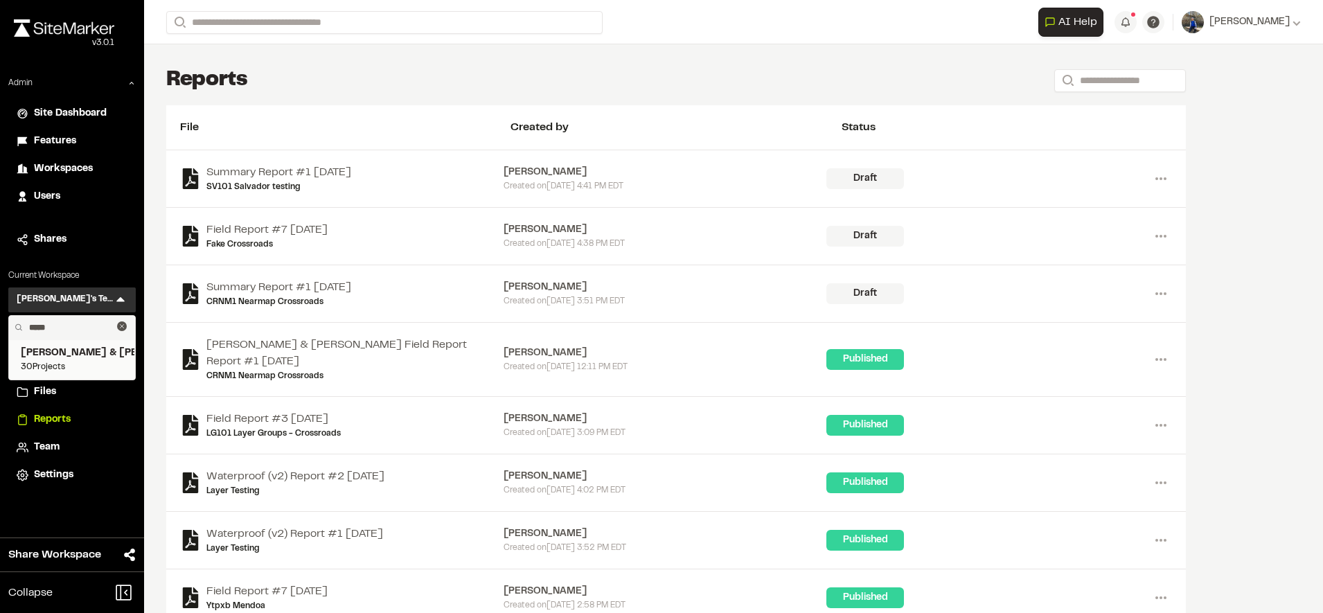
type input "*****"
click at [60, 351] on span "[PERSON_NAME] & [PERSON_NAME] Inc." at bounding box center [72, 353] width 103 height 15
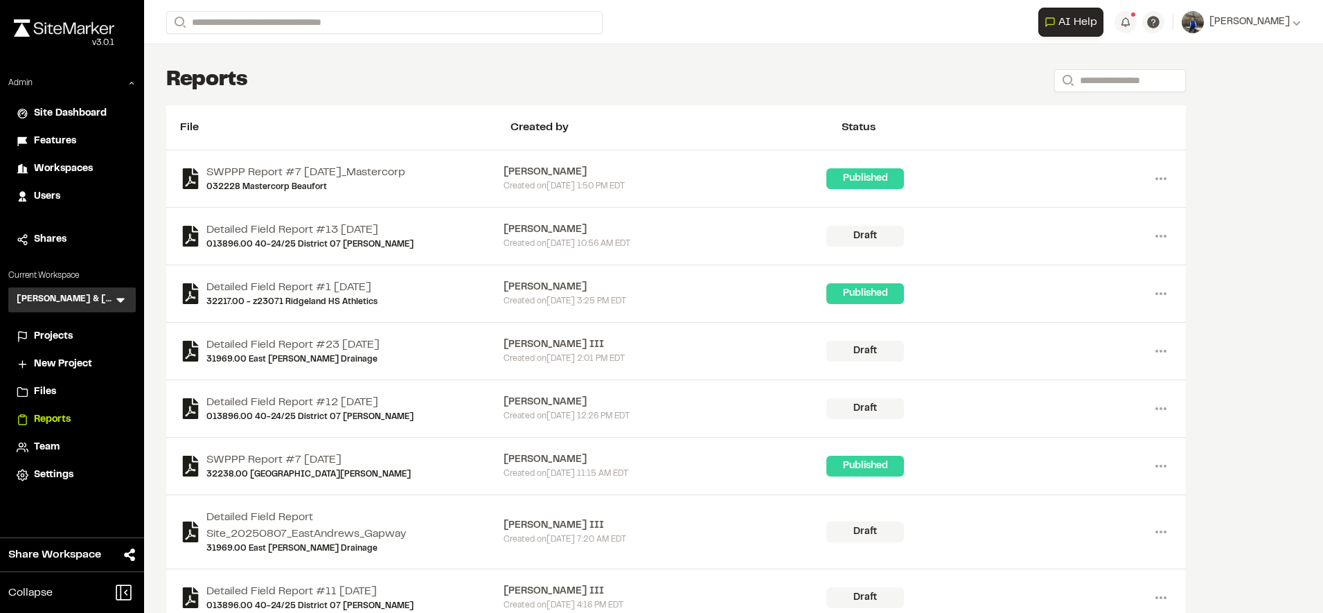
click at [52, 438] on li "Team" at bounding box center [71, 447] width 127 height 26
click at [52, 441] on span "Team" at bounding box center [47, 447] width 26 height 15
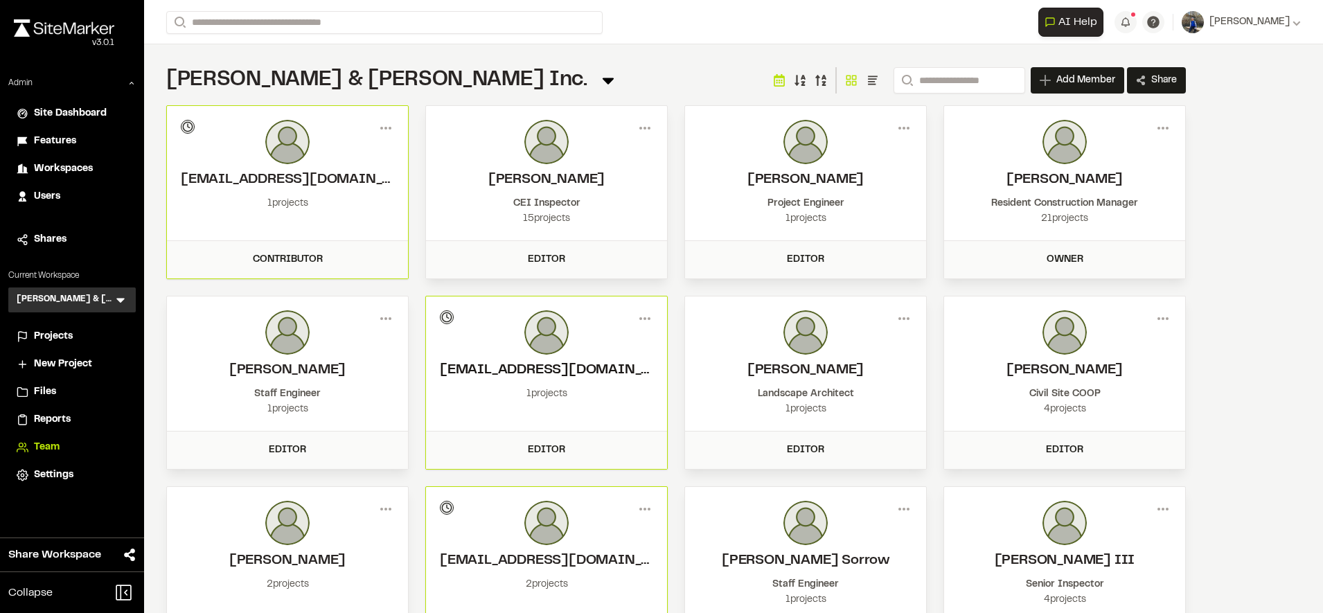
scroll to position [116, 0]
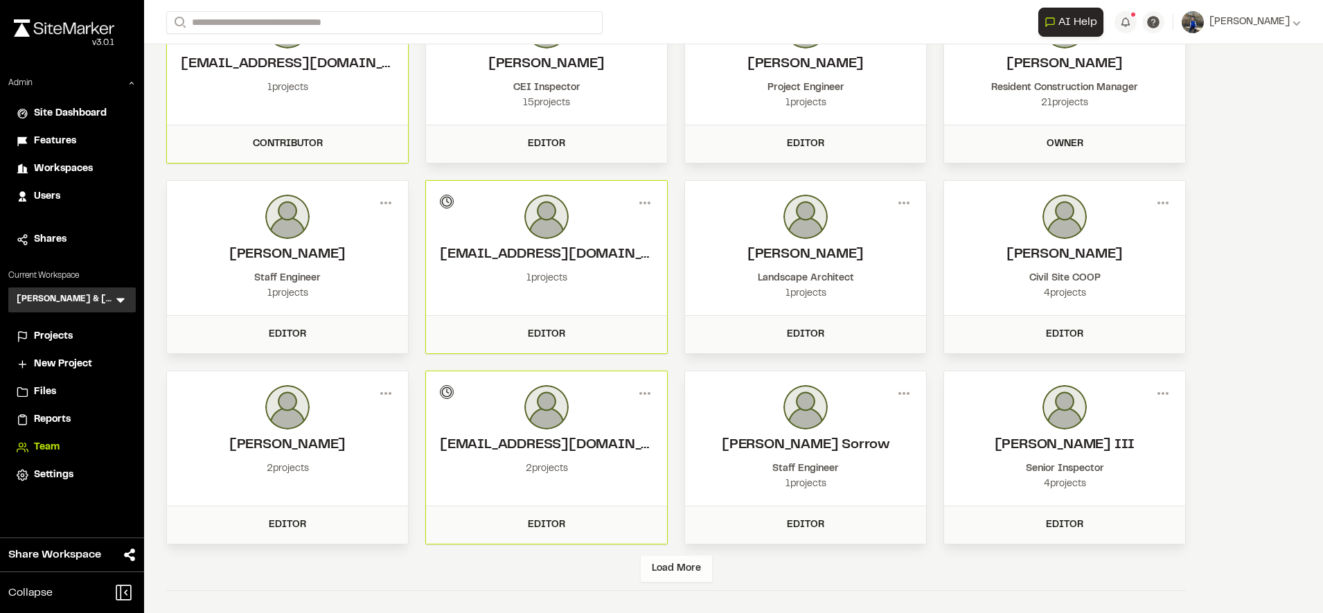
click at [694, 563] on div "Load More" at bounding box center [676, 569] width 71 height 26
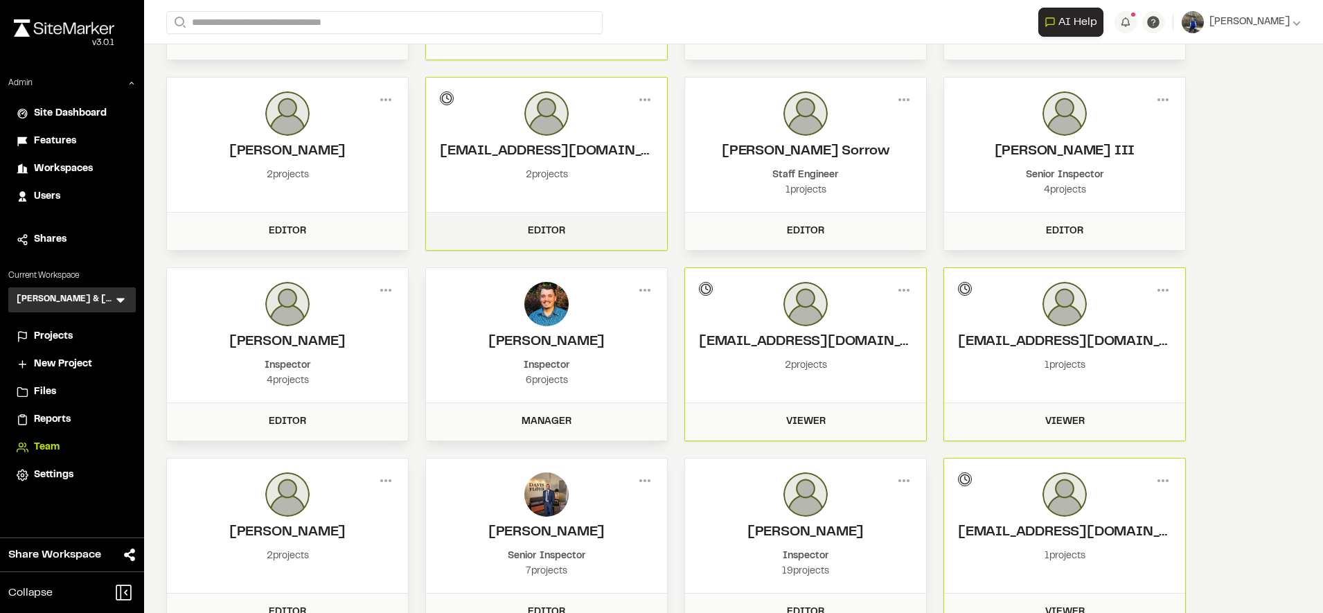
scroll to position [0, 0]
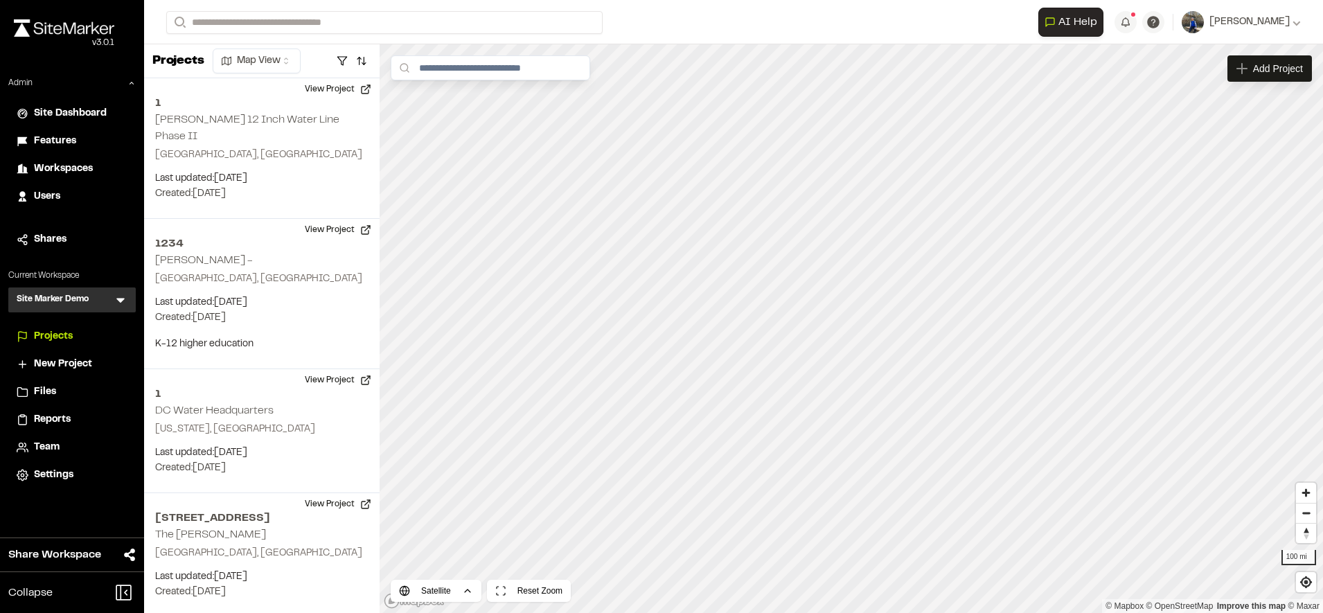
click at [129, 296] on div "Site Marker Demo SM Menu" at bounding box center [71, 299] width 127 height 25
click at [125, 299] on icon at bounding box center [121, 300] width 14 height 14
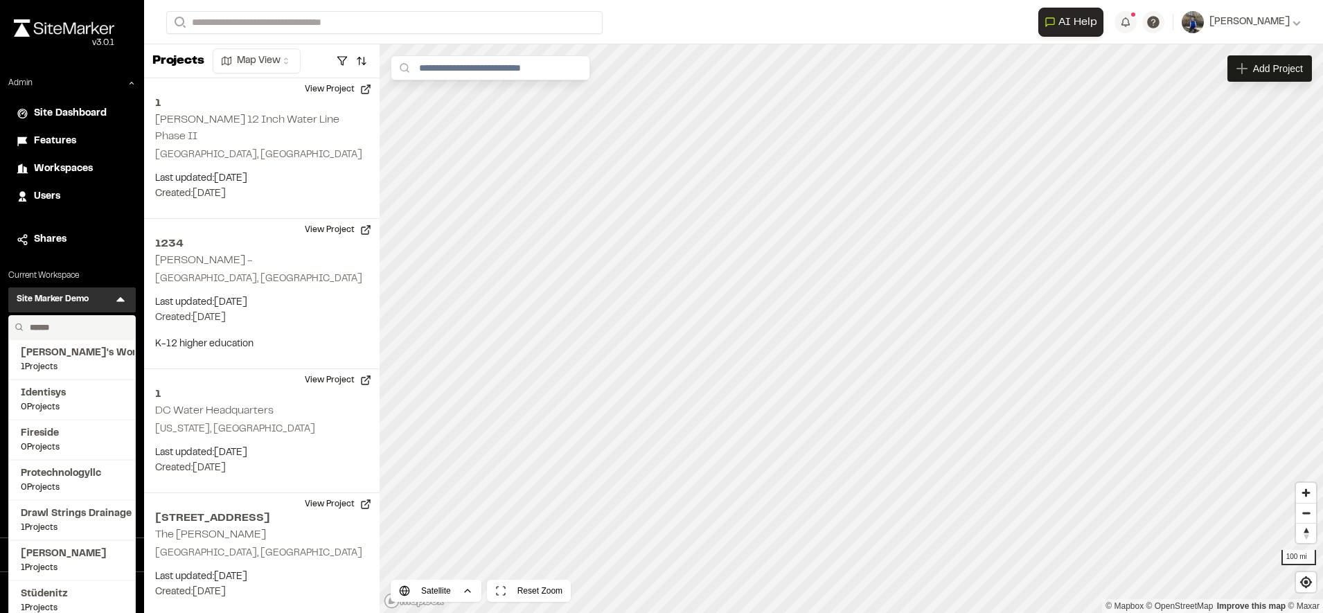
click at [83, 329] on input "text" at bounding box center [76, 328] width 105 height 24
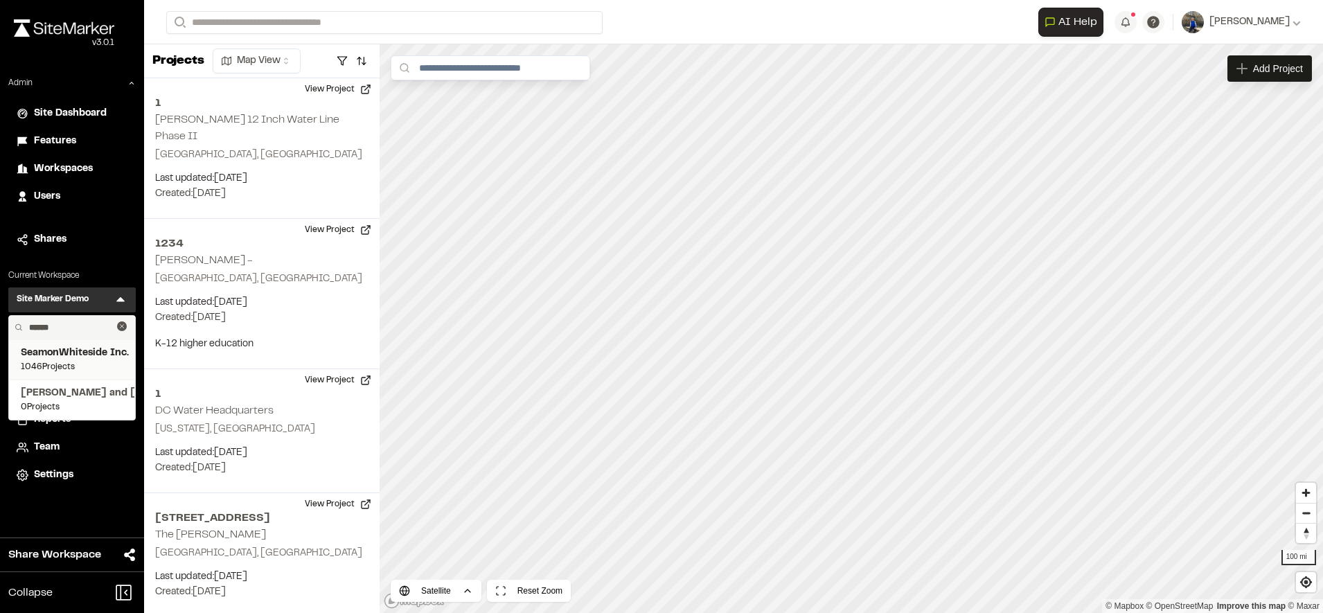
type input "******"
click at [80, 354] on span "SeamonWhiteside Inc." at bounding box center [72, 353] width 103 height 15
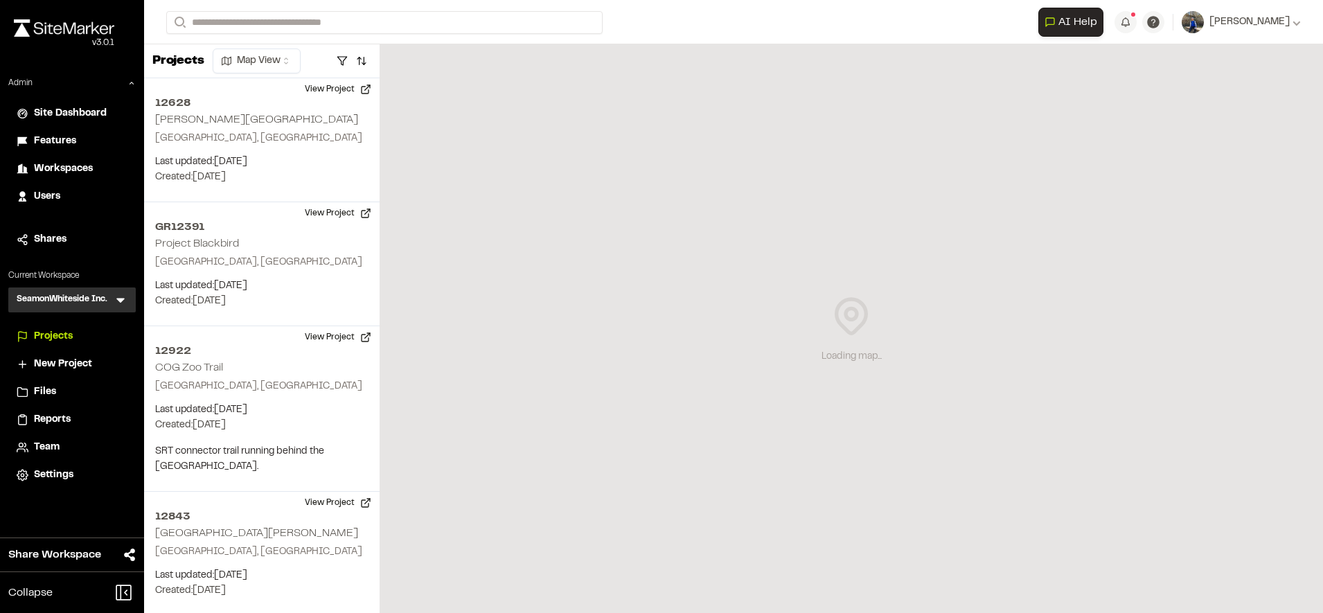
click at [46, 445] on span "Team" at bounding box center [47, 447] width 26 height 15
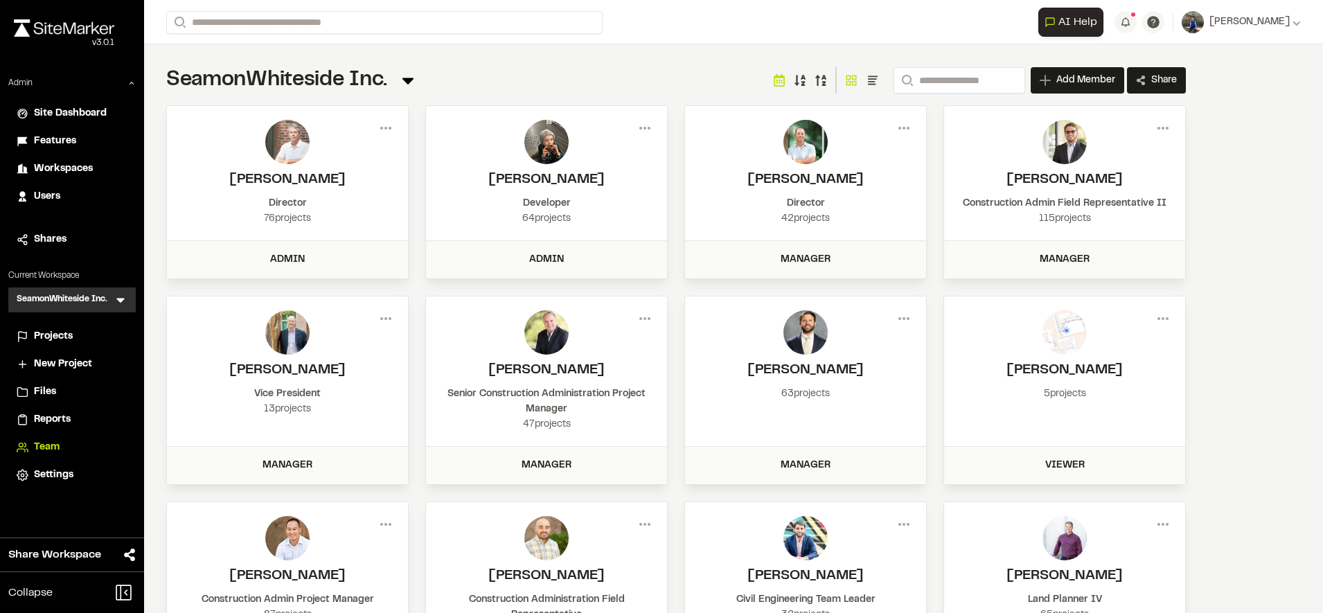
click at [40, 414] on span "Reports" at bounding box center [52, 419] width 37 height 15
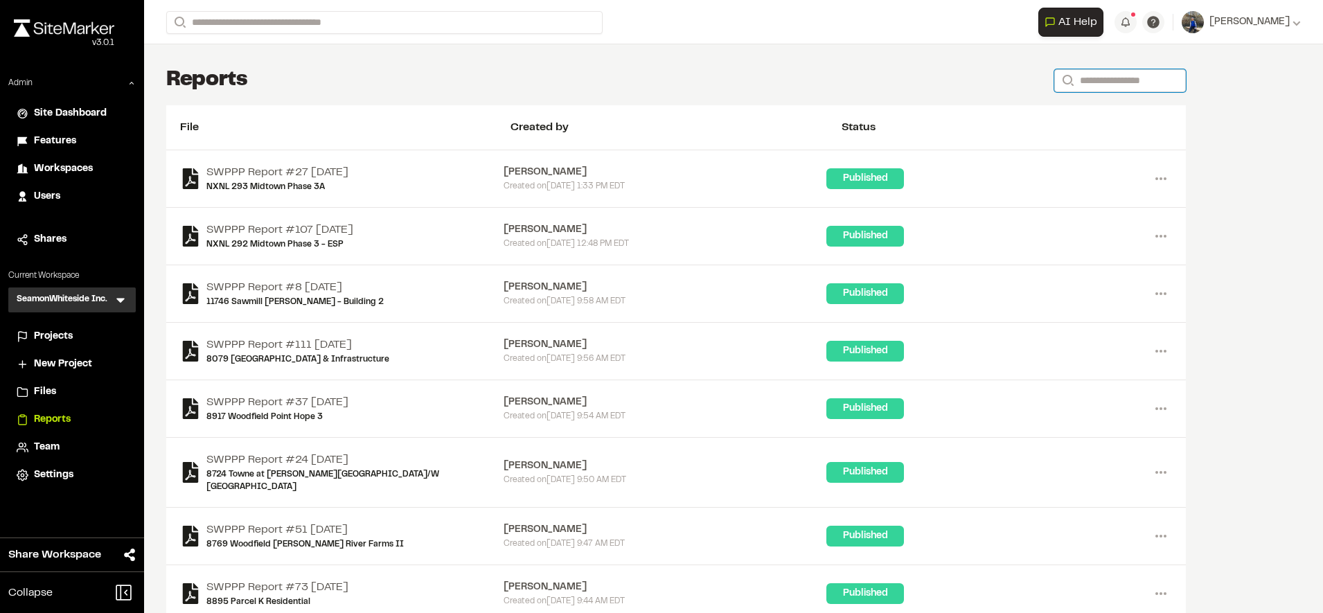
click at [1121, 84] on input "Search" at bounding box center [1120, 80] width 132 height 23
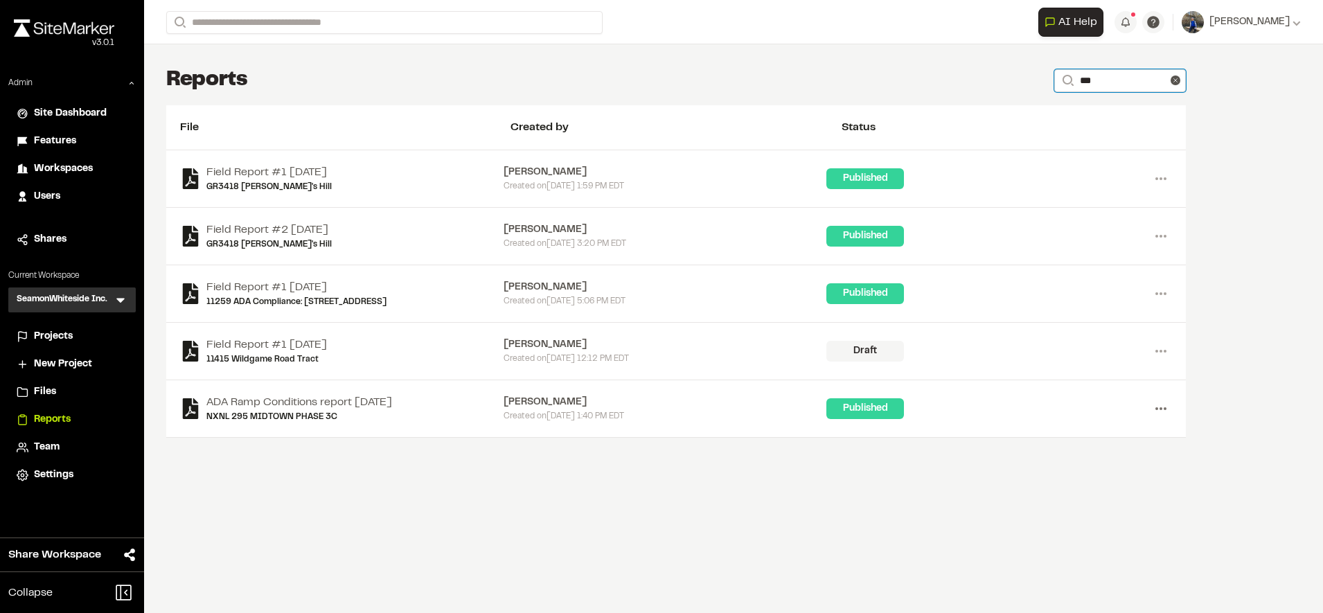
type input "***"
click at [1162, 411] on icon at bounding box center [1161, 409] width 22 height 22
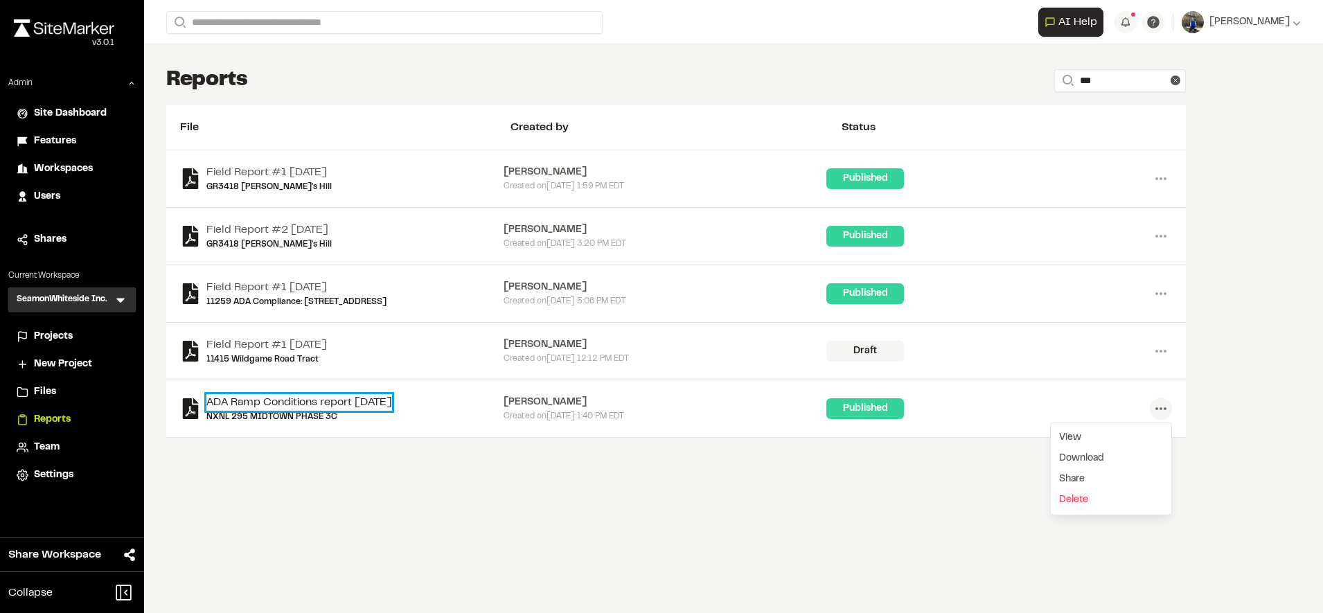
click at [375, 396] on link "ADA Ramp Conditions report [DATE]" at bounding box center [299, 402] width 186 height 17
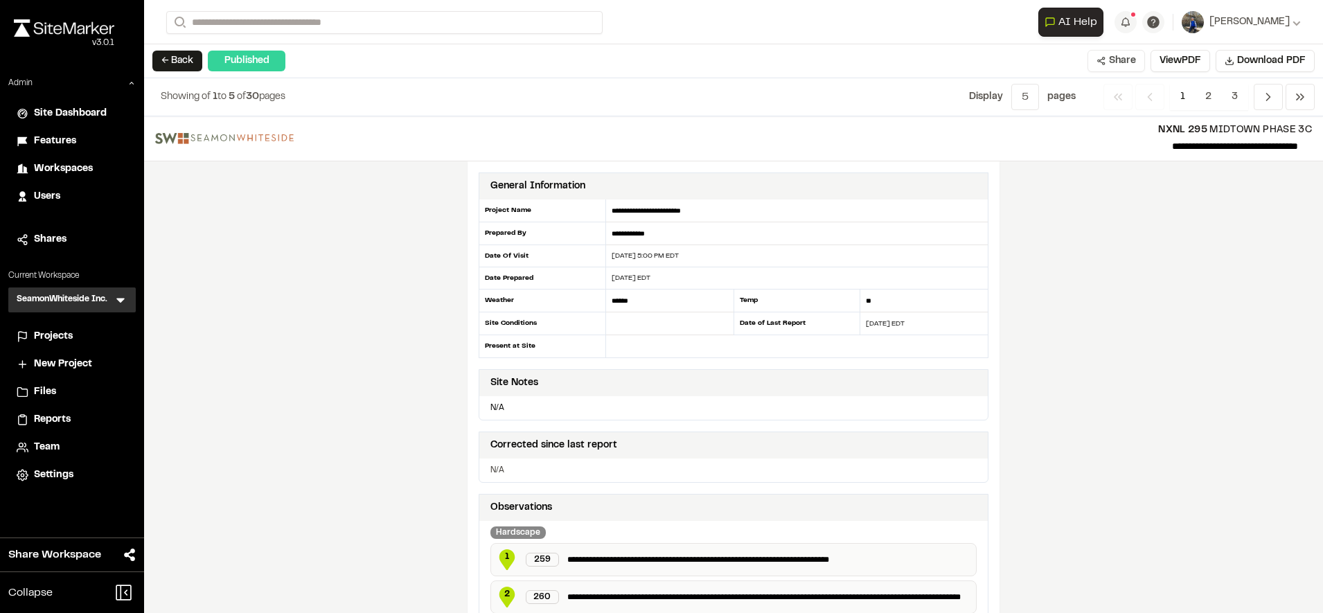
click at [1134, 60] on button "Share" at bounding box center [1115, 61] width 57 height 22
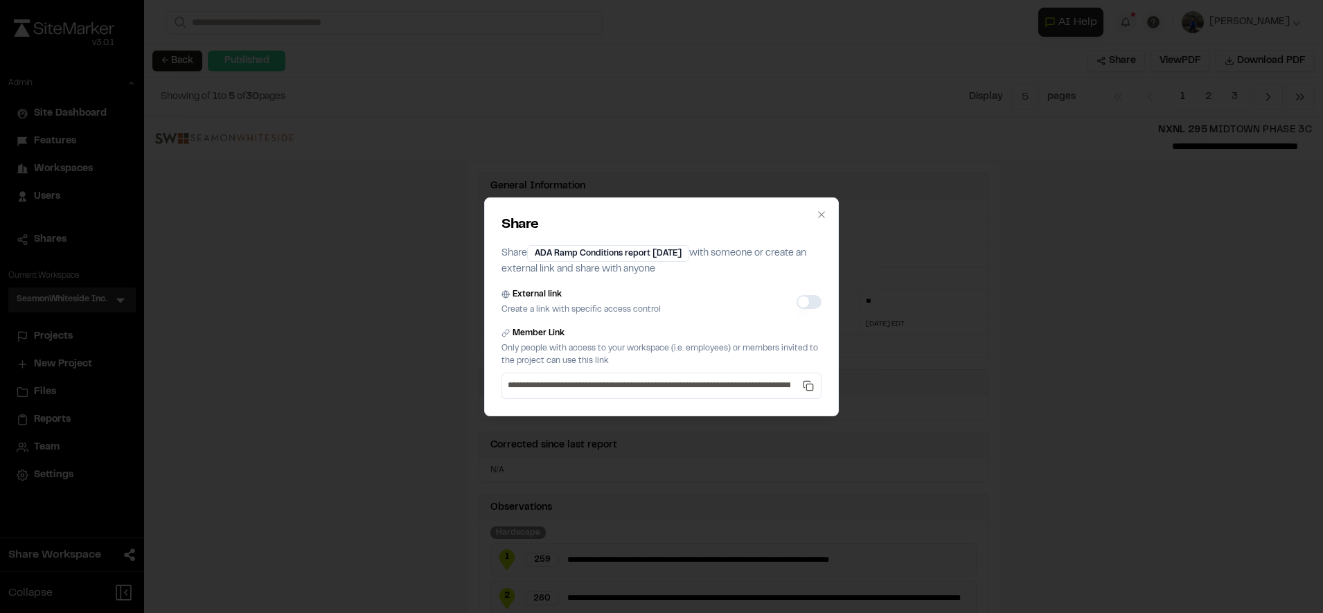
click at [809, 305] on button "External link" at bounding box center [809, 302] width 25 height 14
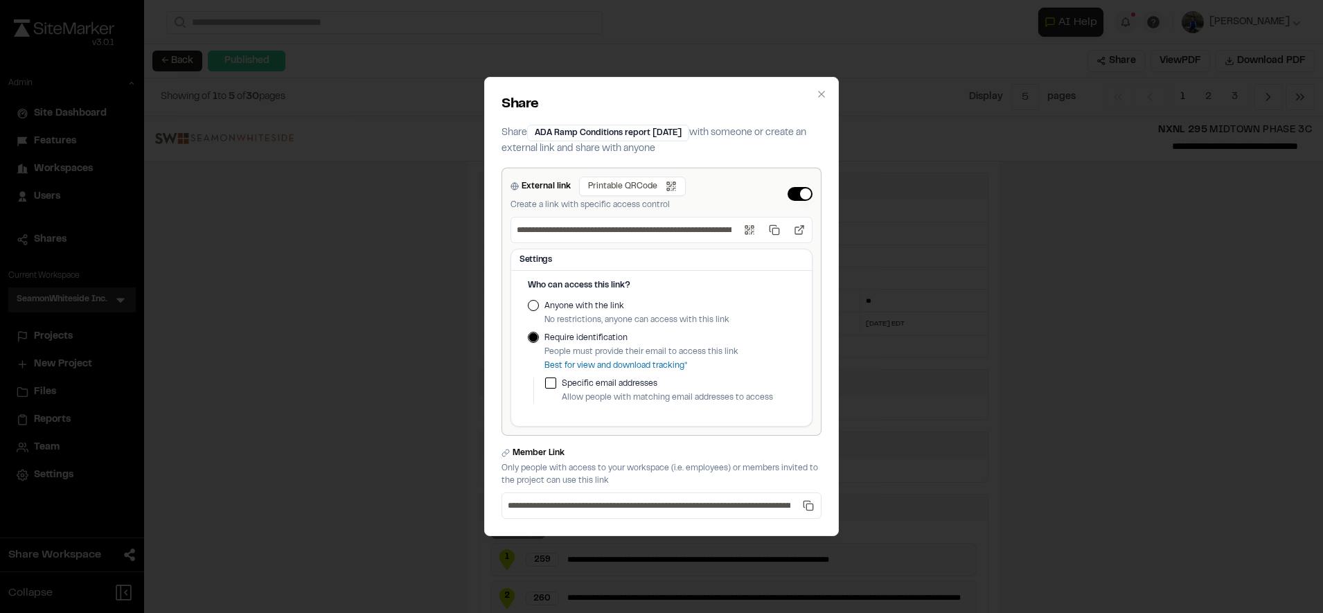
click at [797, 195] on button "External link" at bounding box center [800, 194] width 25 height 14
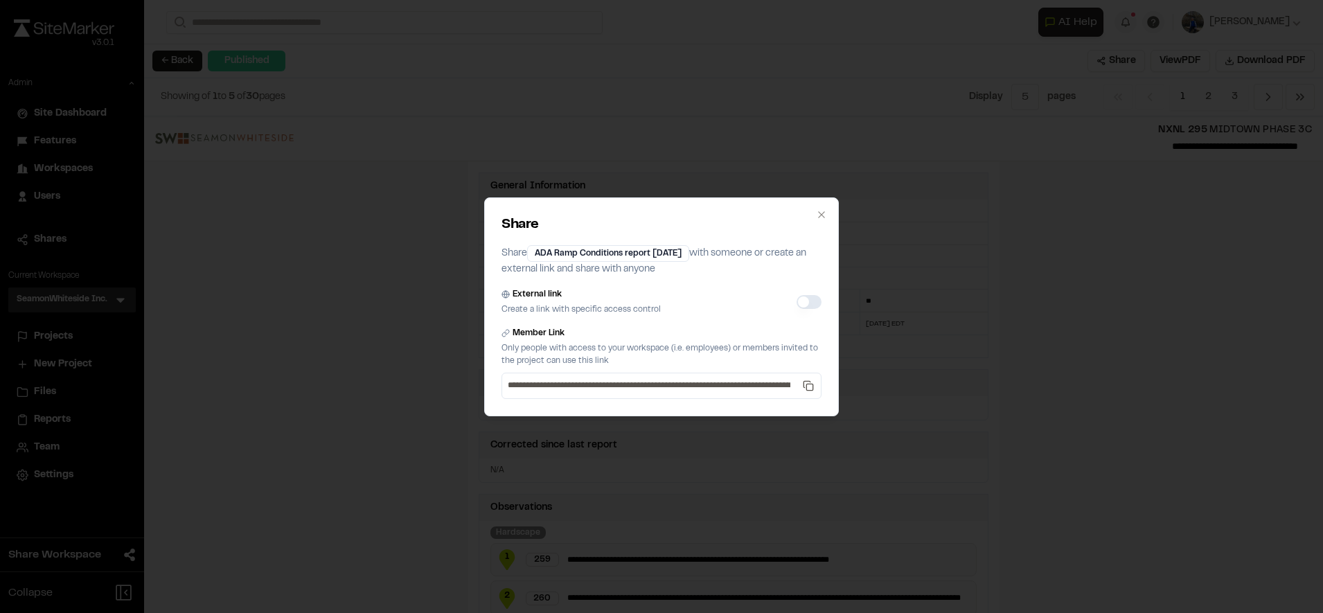
click at [340, 246] on div "**********" at bounding box center [661, 306] width 1323 height 613
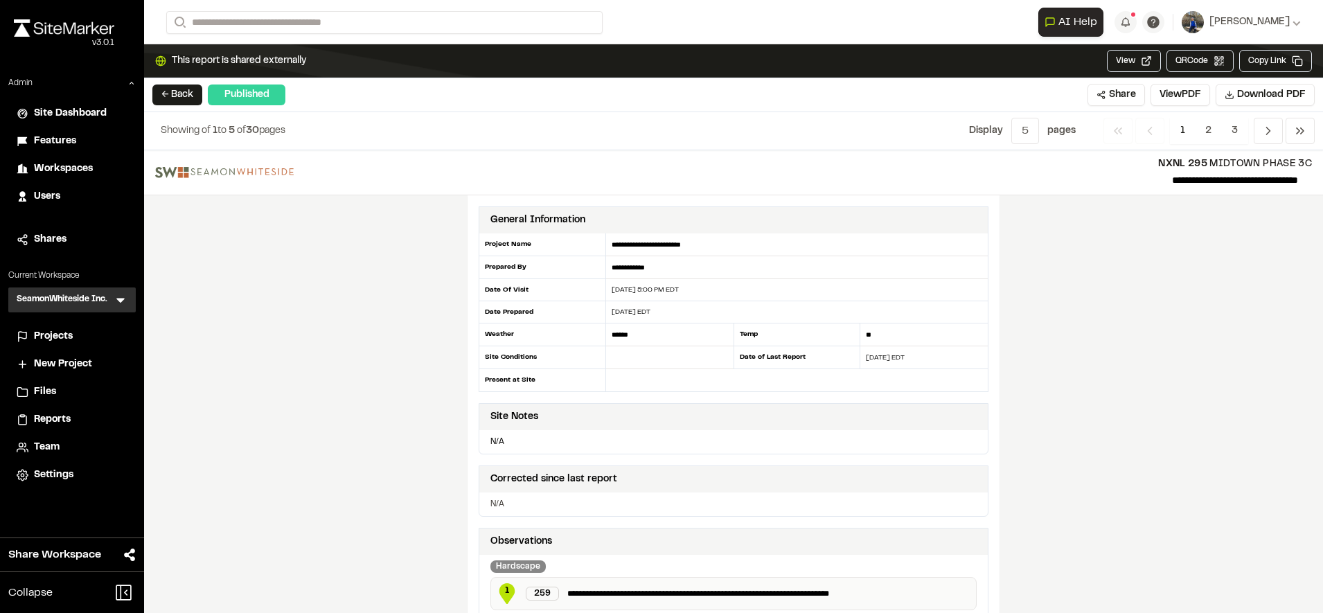
click at [125, 303] on icon at bounding box center [121, 300] width 14 height 14
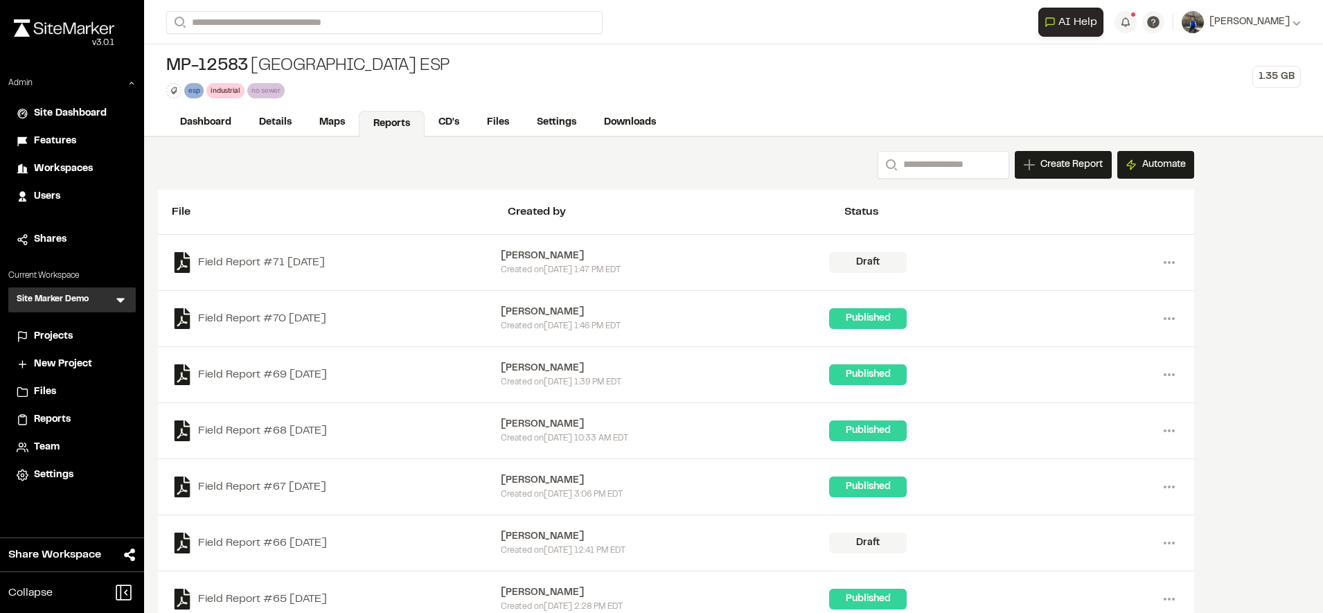
click at [60, 416] on span "Reports" at bounding box center [52, 419] width 37 height 15
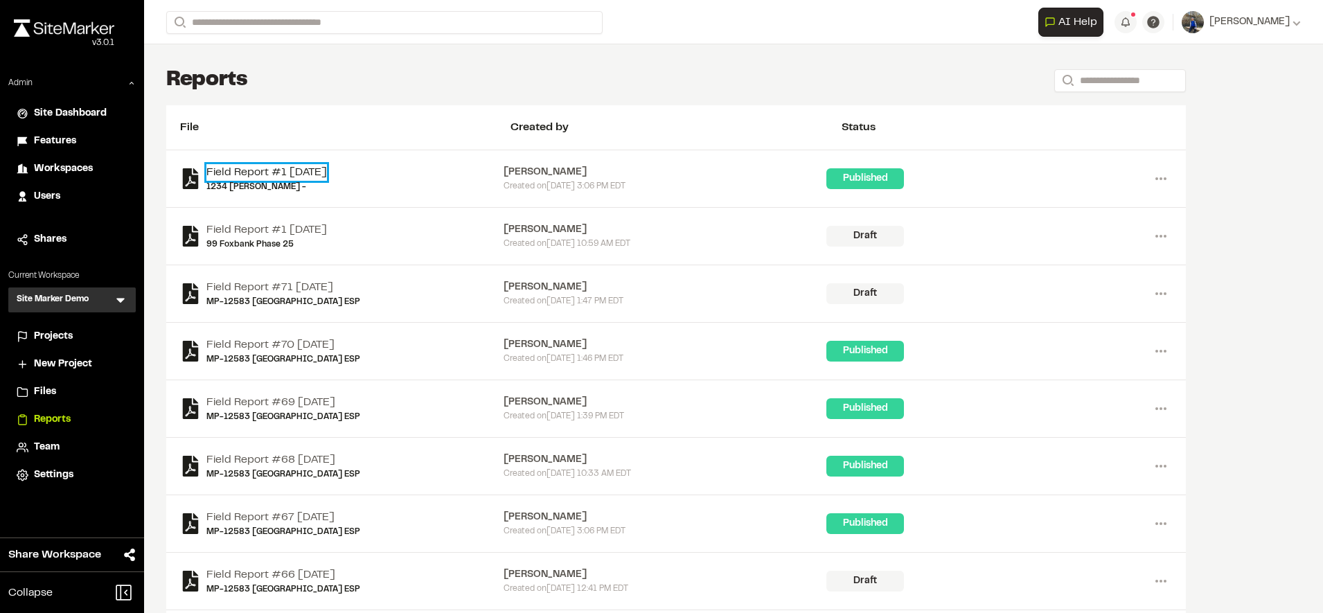
click at [305, 168] on link "Field Report #1 [DATE]" at bounding box center [266, 172] width 121 height 17
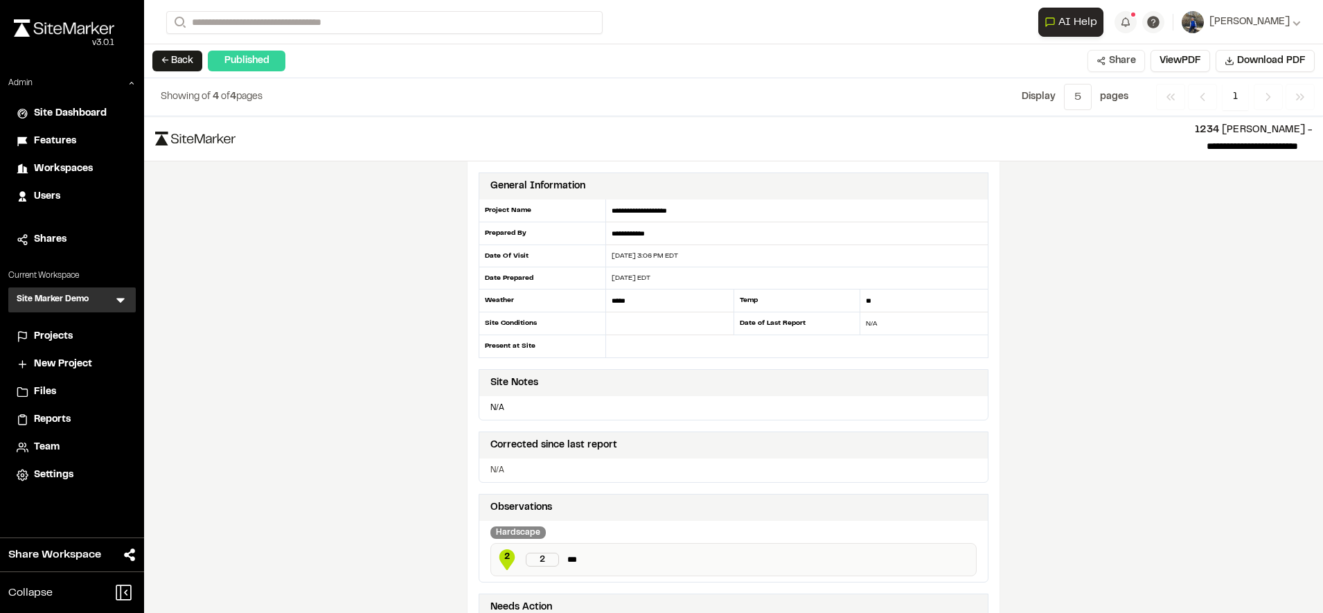
click at [1115, 59] on button "Share" at bounding box center [1115, 61] width 57 height 22
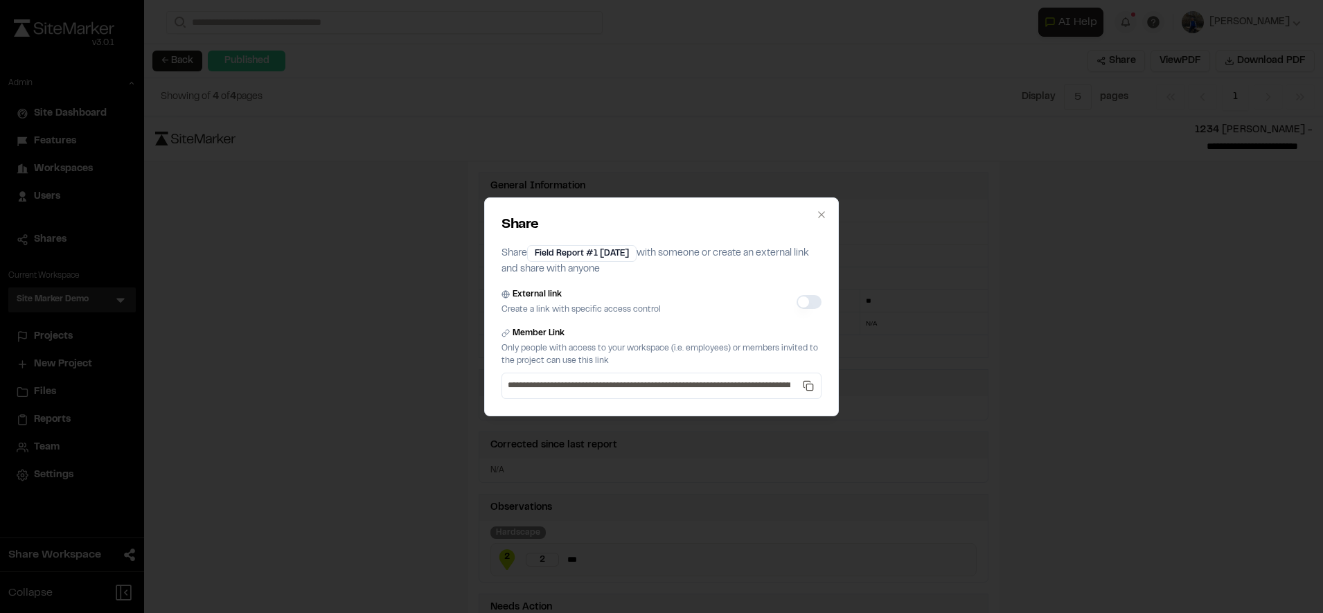
click at [810, 295] on button "External link" at bounding box center [809, 302] width 25 height 14
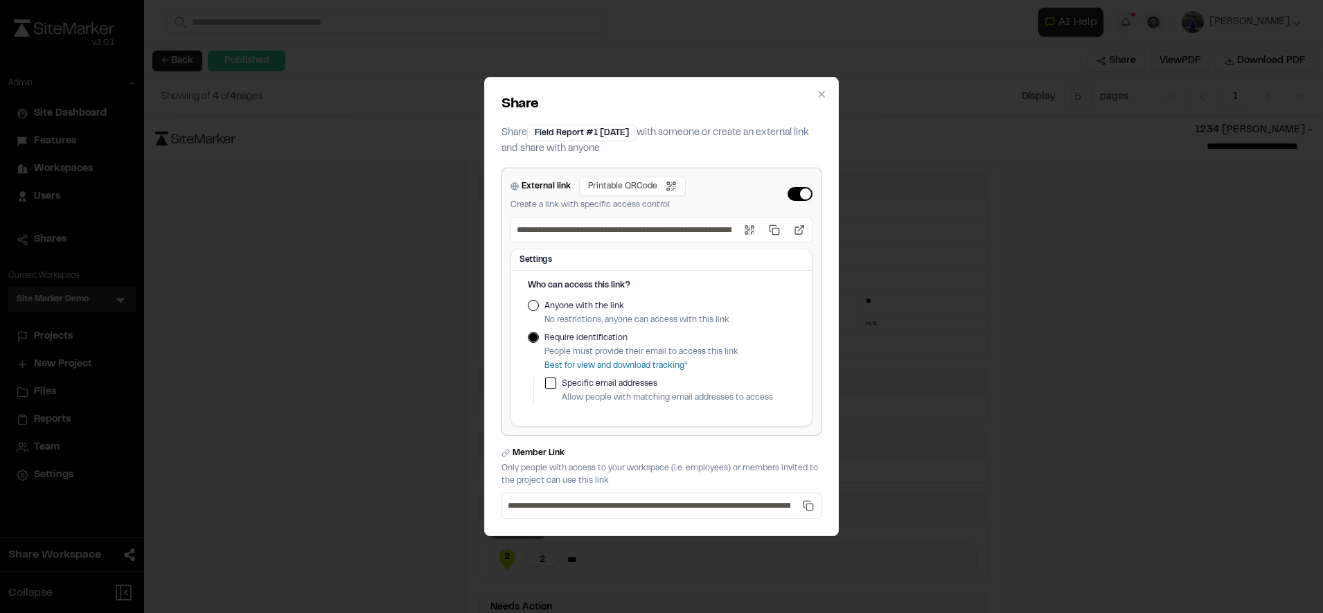
click at [806, 191] on button "External link" at bounding box center [800, 194] width 25 height 14
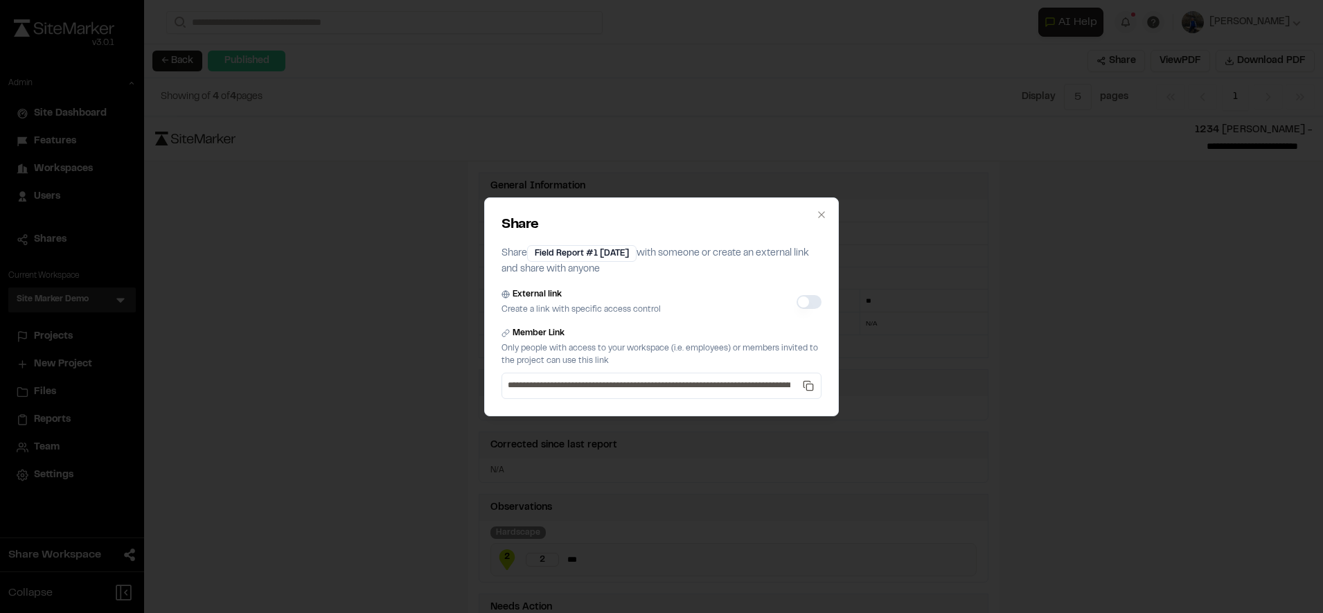
click at [812, 301] on button "External link" at bounding box center [809, 302] width 25 height 14
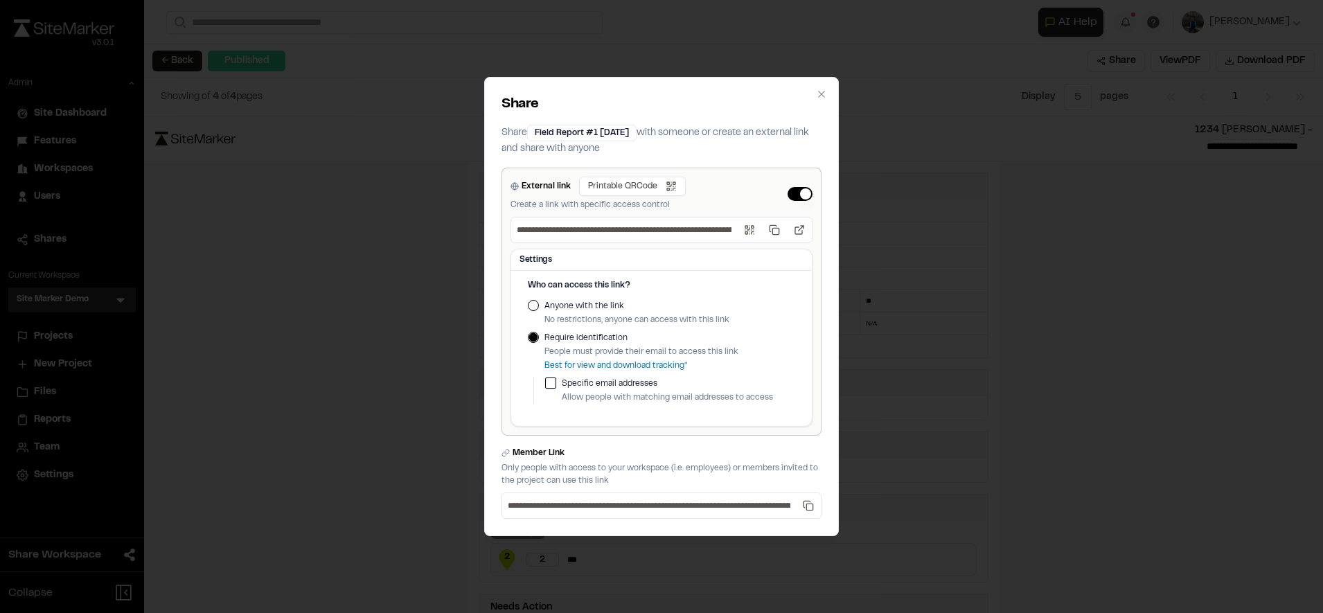
click at [805, 198] on button "External link" at bounding box center [800, 194] width 25 height 14
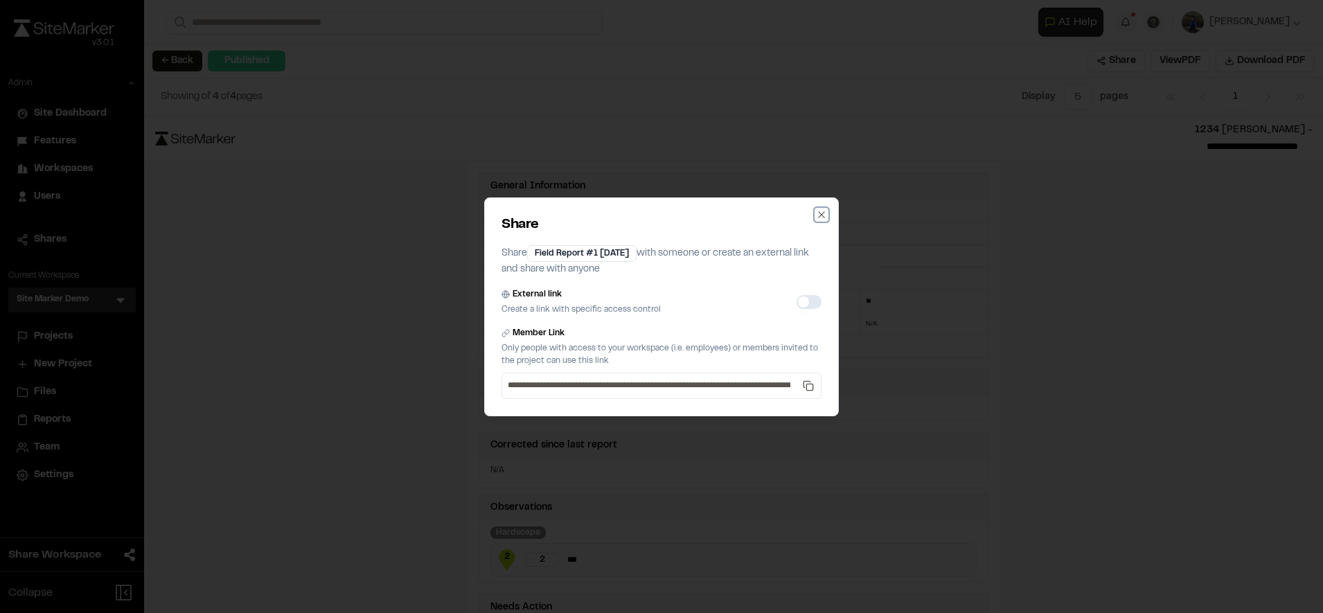
click at [826, 217] on icon "button" at bounding box center [821, 214] width 11 height 11
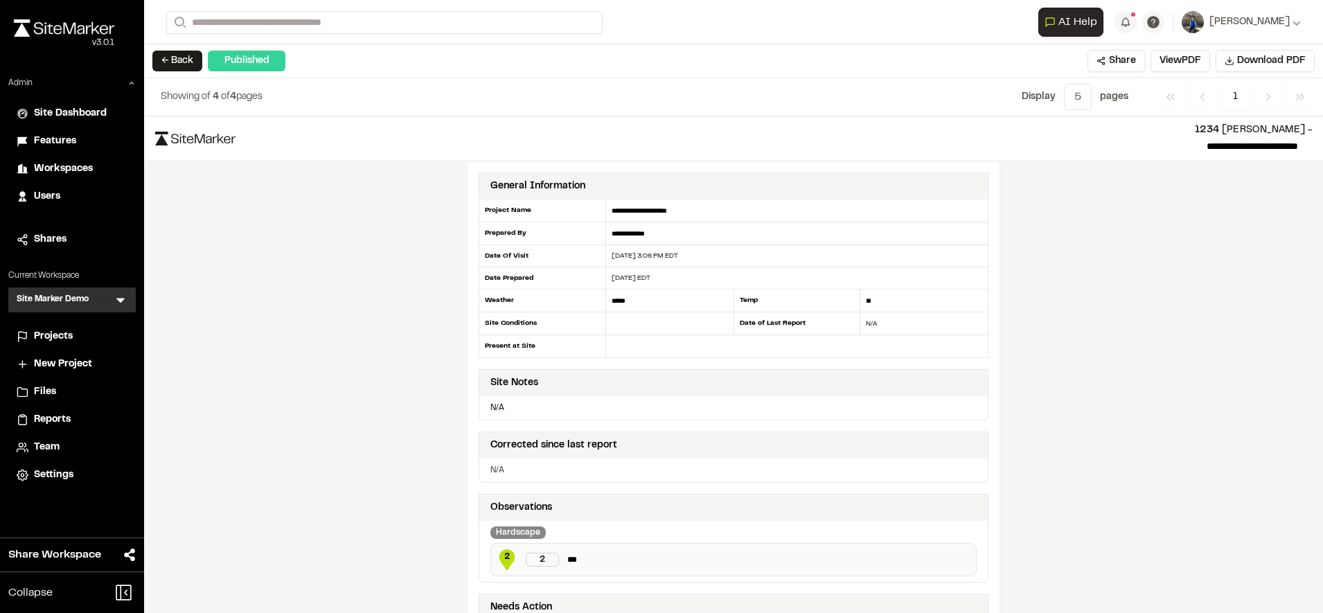
click at [53, 427] on span "Reports" at bounding box center [52, 419] width 37 height 15
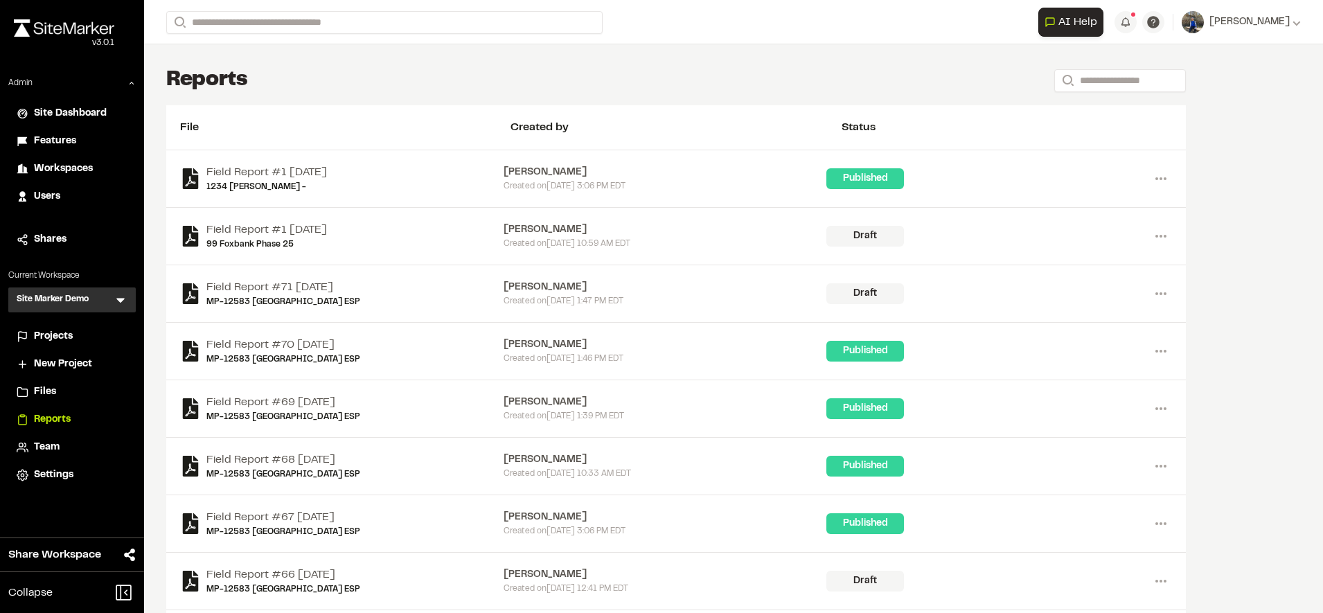
click at [44, 251] on li "Shares" at bounding box center [71, 239] width 127 height 26
click at [51, 247] on li "Shares" at bounding box center [71, 239] width 127 height 26
click at [55, 245] on span "Shares" at bounding box center [50, 239] width 33 height 15
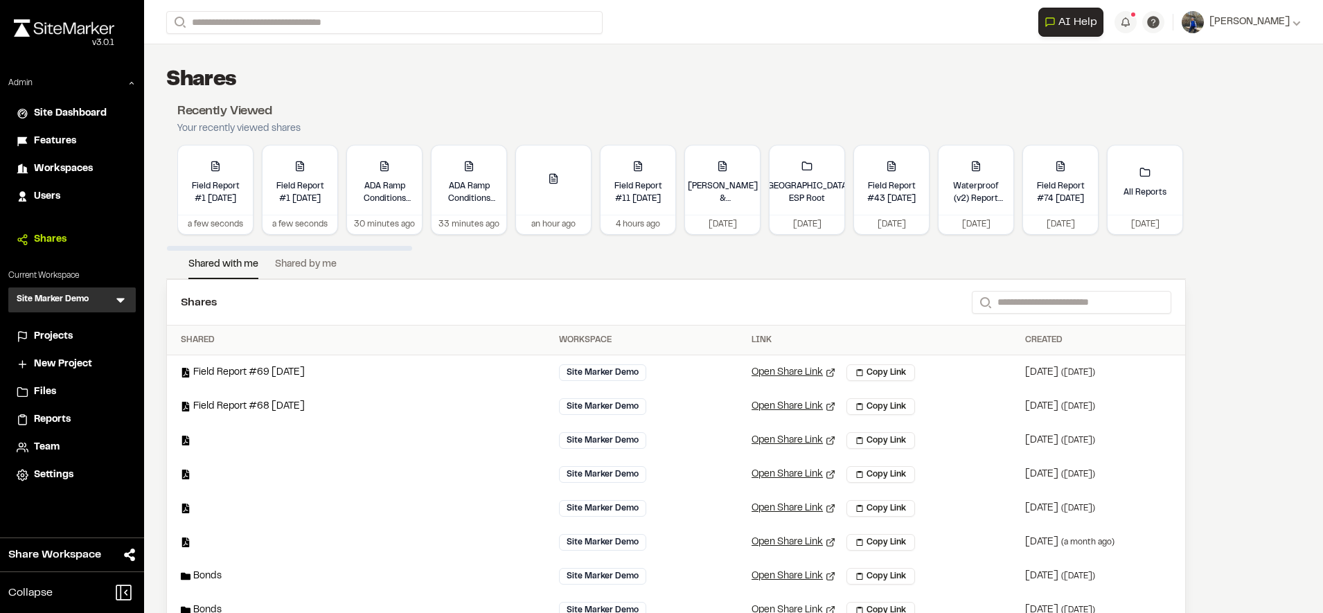
click at [302, 265] on link "Shared by me" at bounding box center [306, 267] width 62 height 21
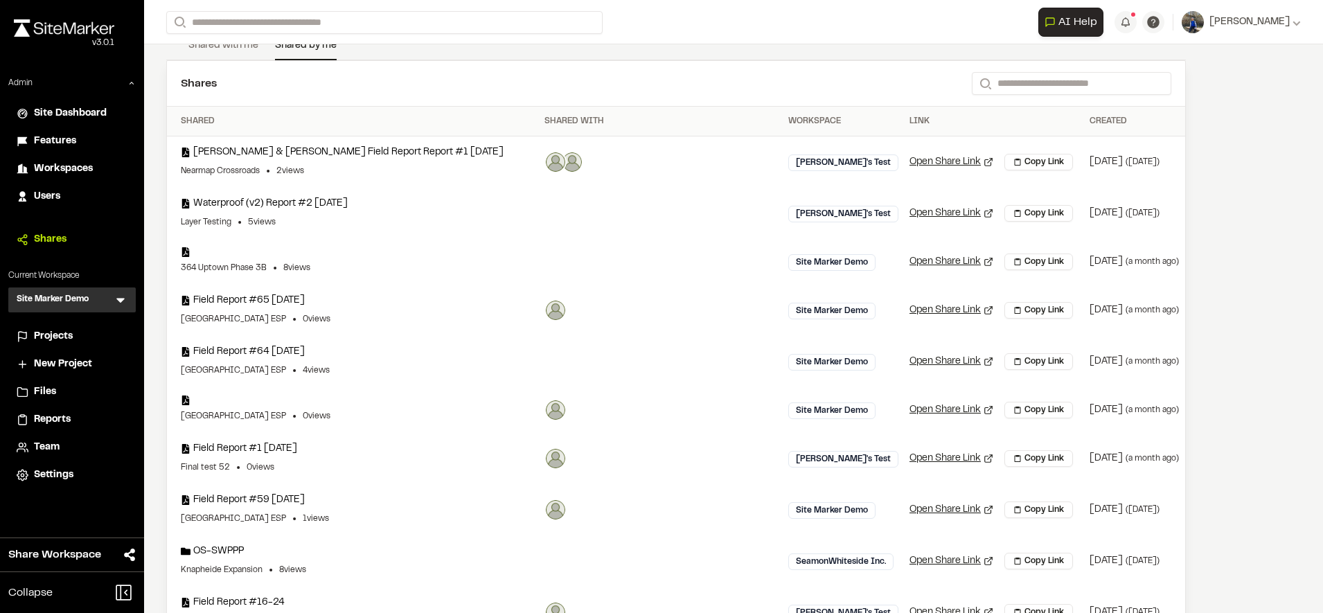
scroll to position [218, 0]
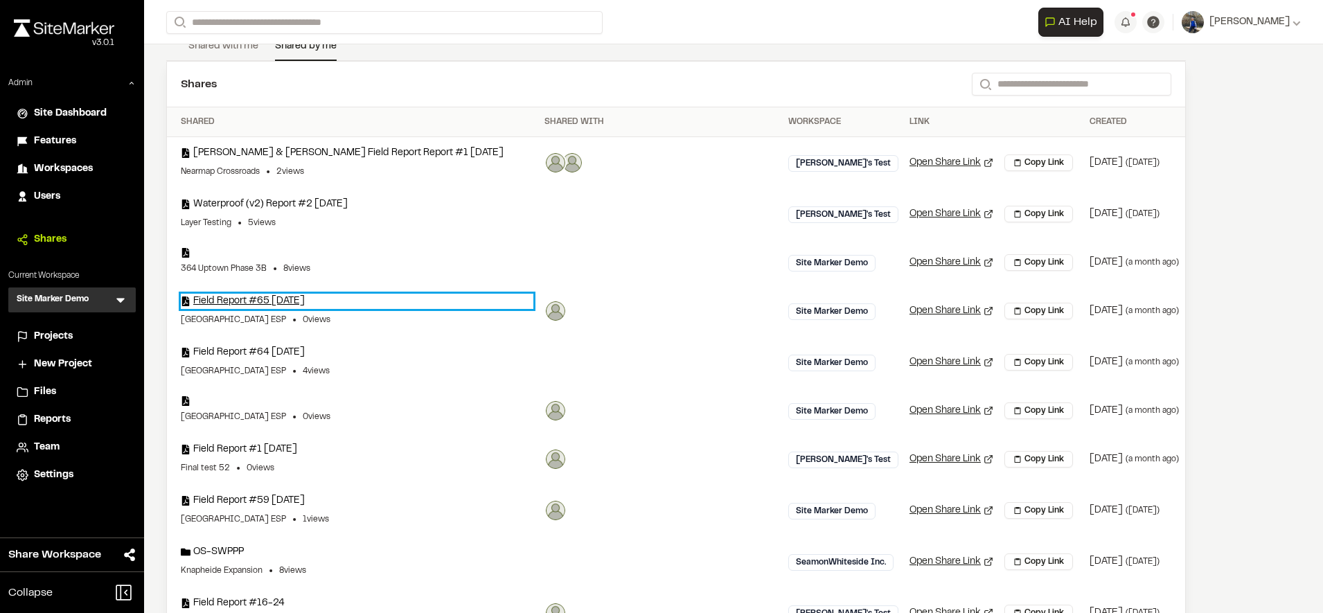
click at [285, 296] on link "Field Report #65 [DATE]" at bounding box center [357, 301] width 353 height 15
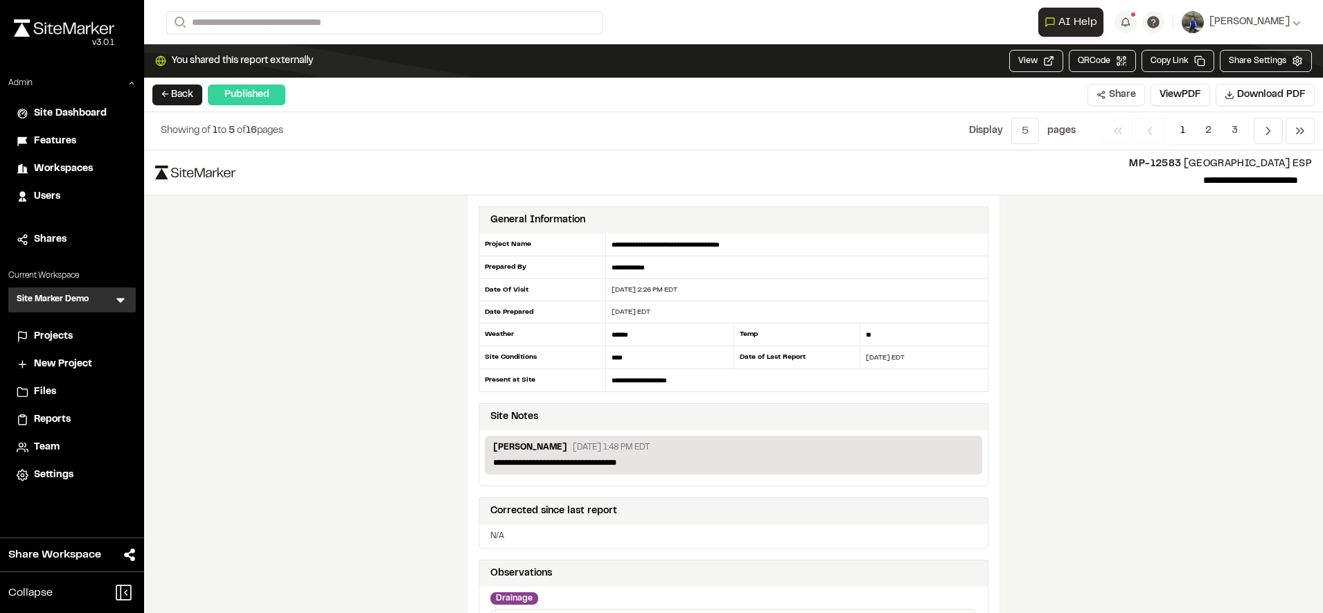
click at [1102, 96] on icon at bounding box center [1101, 95] width 10 height 10
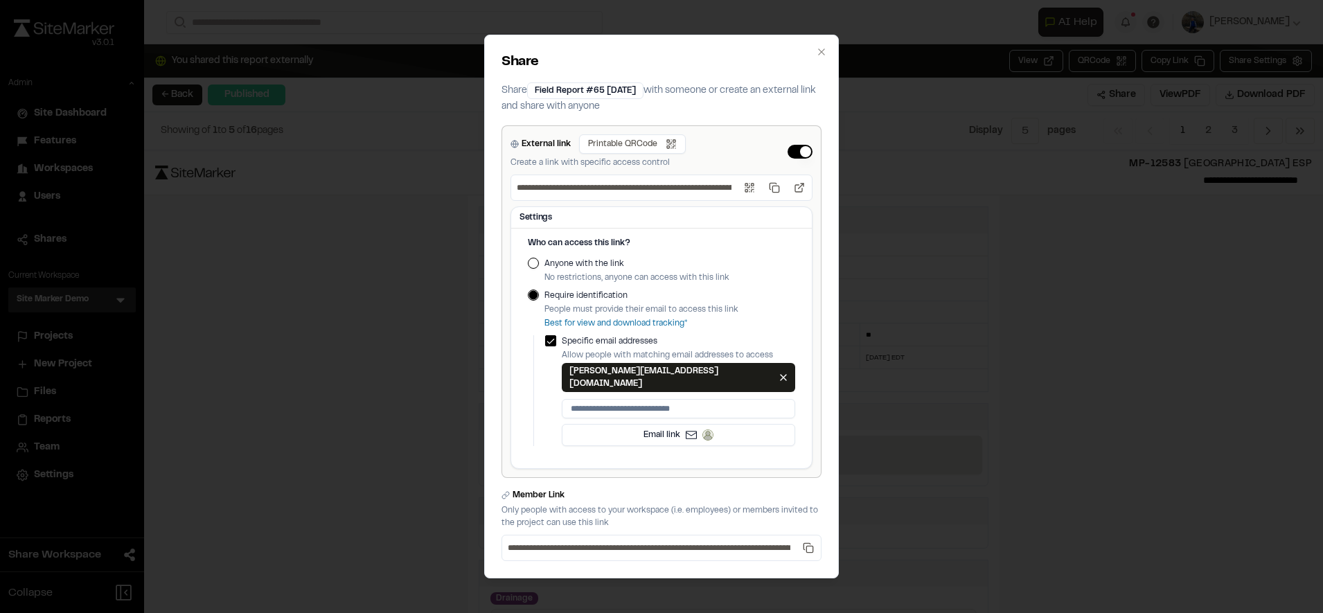
click at [807, 159] on button "External link" at bounding box center [800, 152] width 25 height 14
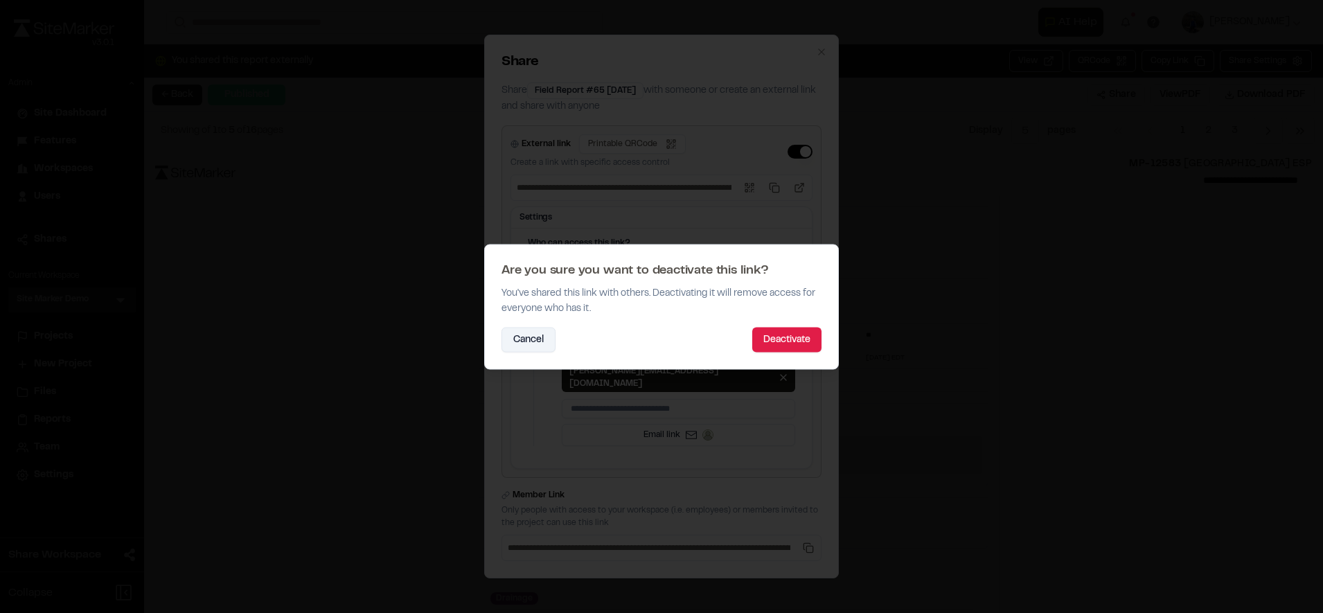
click at [528, 341] on button "Cancel" at bounding box center [528, 339] width 54 height 25
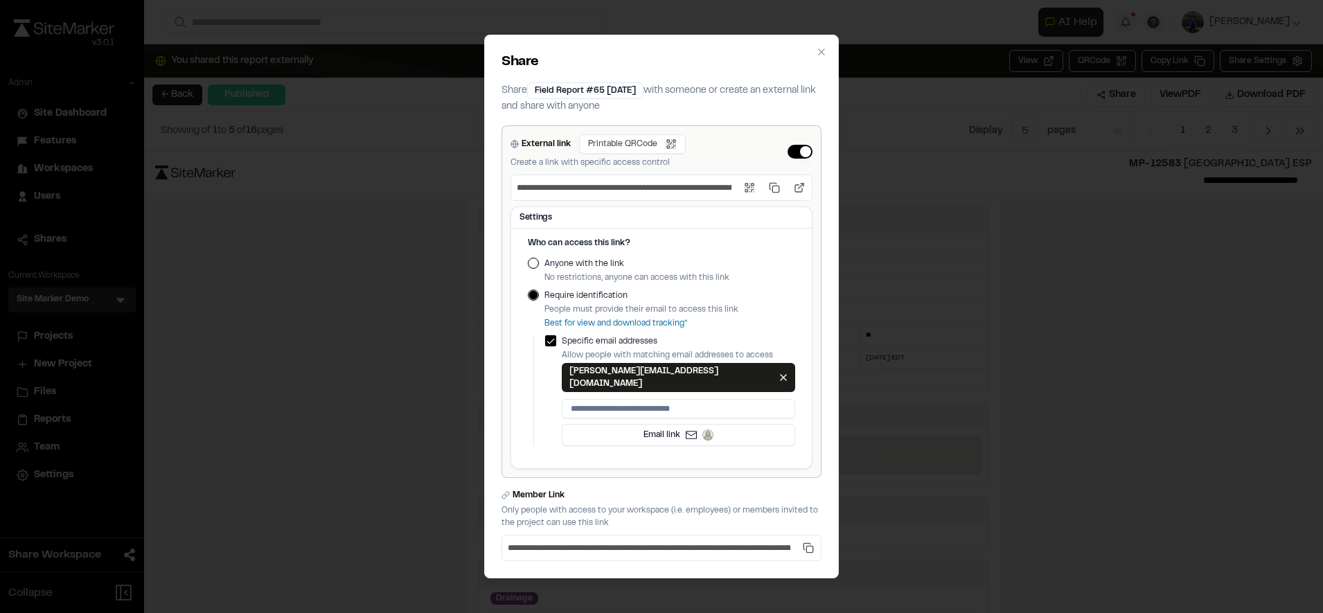
click at [800, 154] on button "External link" at bounding box center [800, 152] width 25 height 14
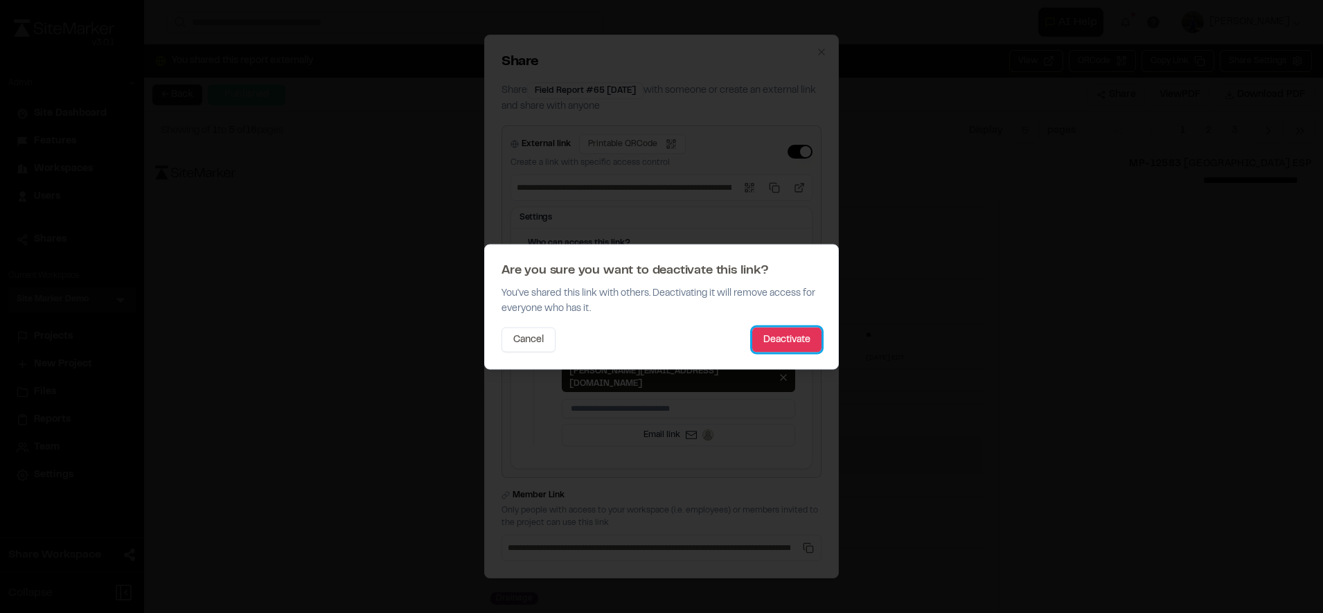
click at [790, 341] on button "Deactivate" at bounding box center [786, 339] width 69 height 25
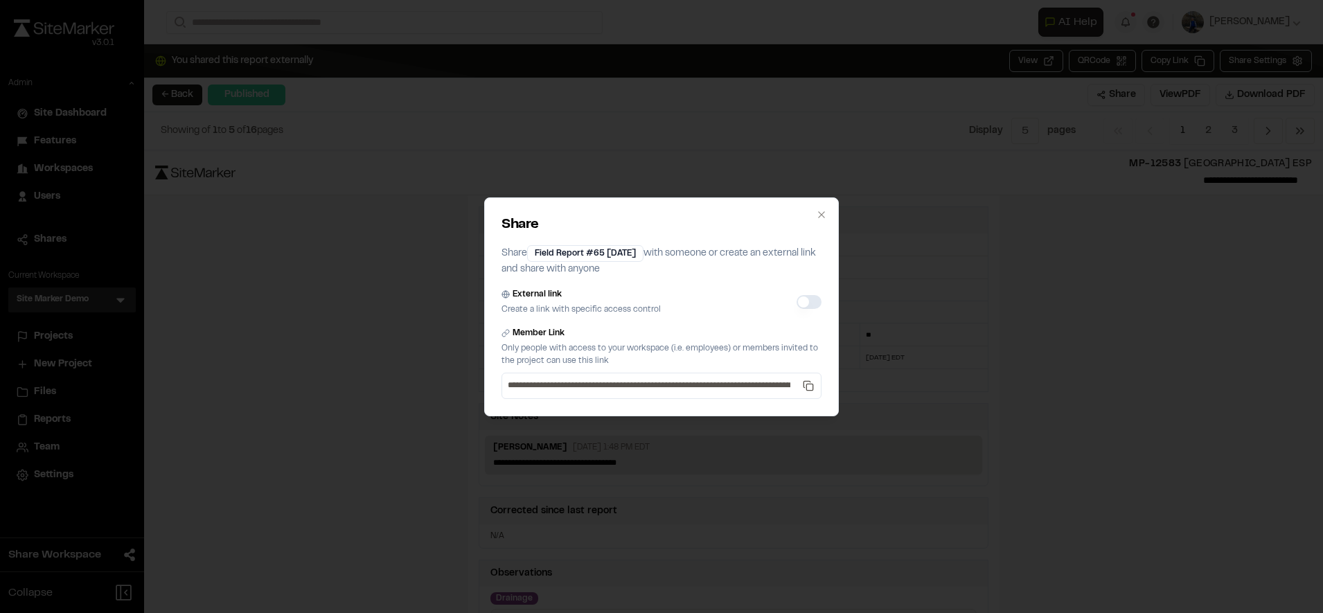
click at [809, 305] on button "External link" at bounding box center [809, 302] width 25 height 14
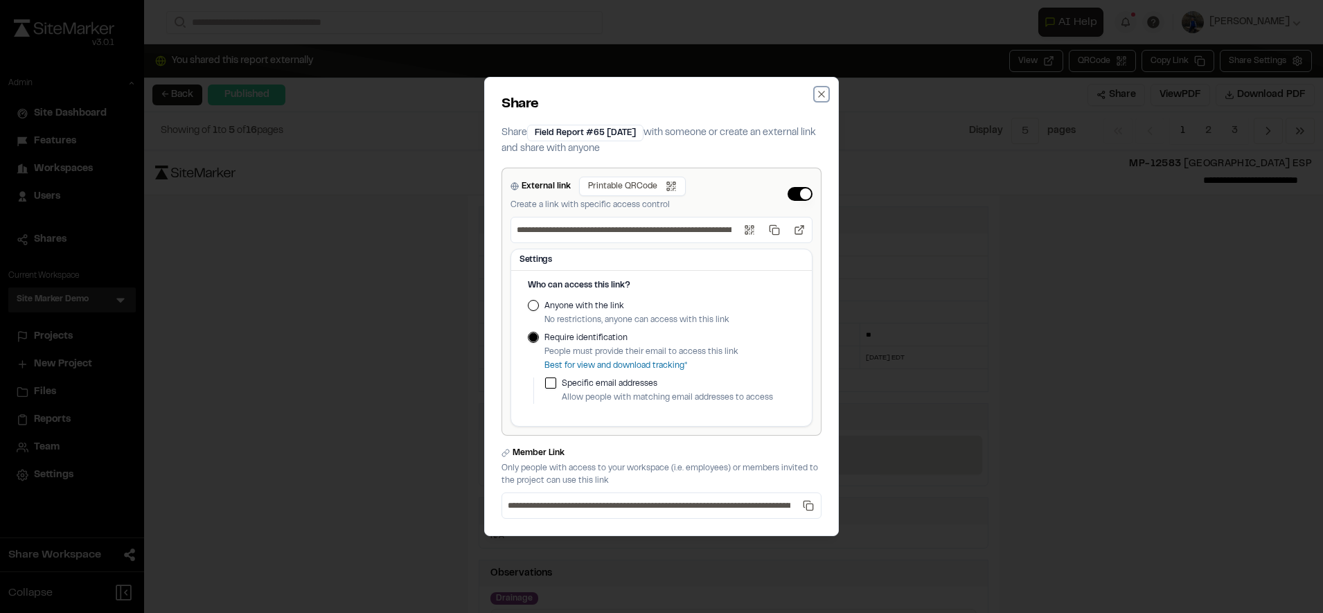
click at [825, 97] on icon "button" at bounding box center [821, 94] width 11 height 11
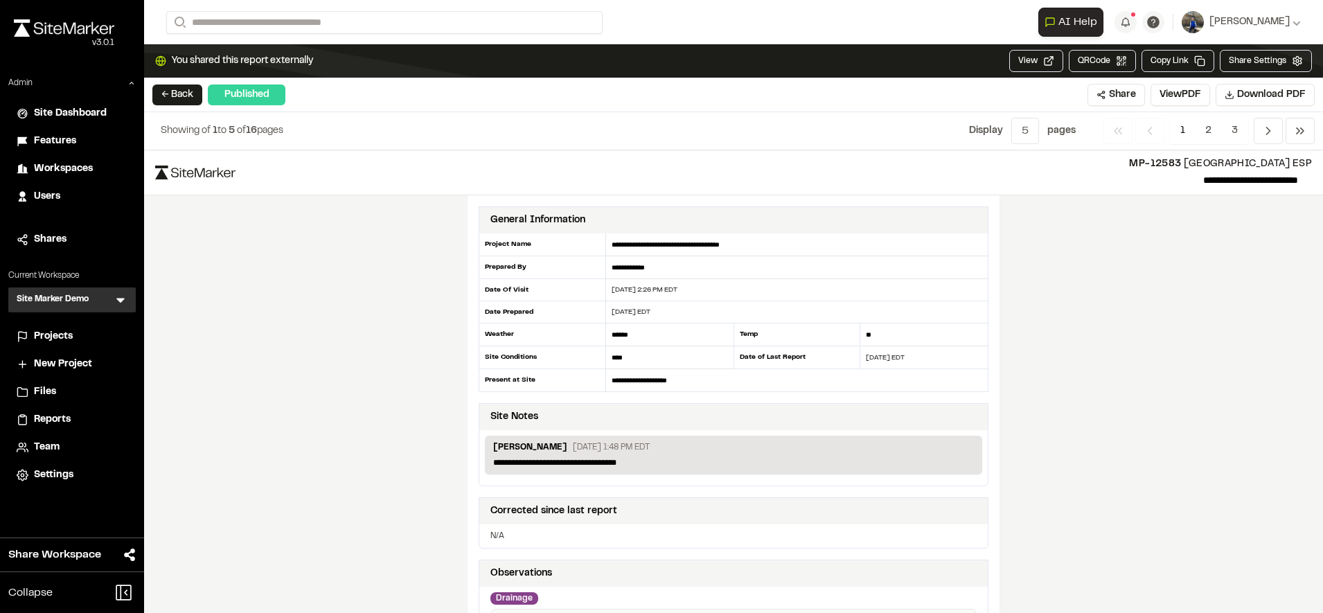
click at [61, 420] on span "Reports" at bounding box center [52, 419] width 37 height 15
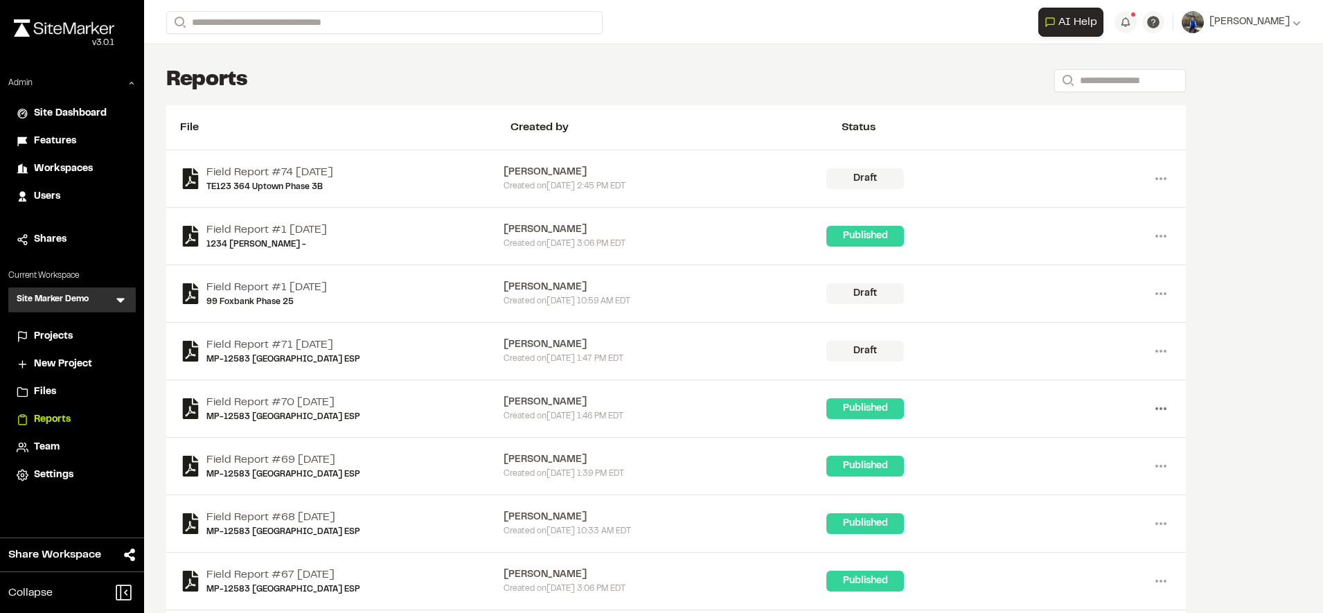
click at [1164, 409] on circle at bounding box center [1165, 408] width 3 height 3
click at [1081, 477] on div "Share" at bounding box center [1111, 479] width 121 height 21
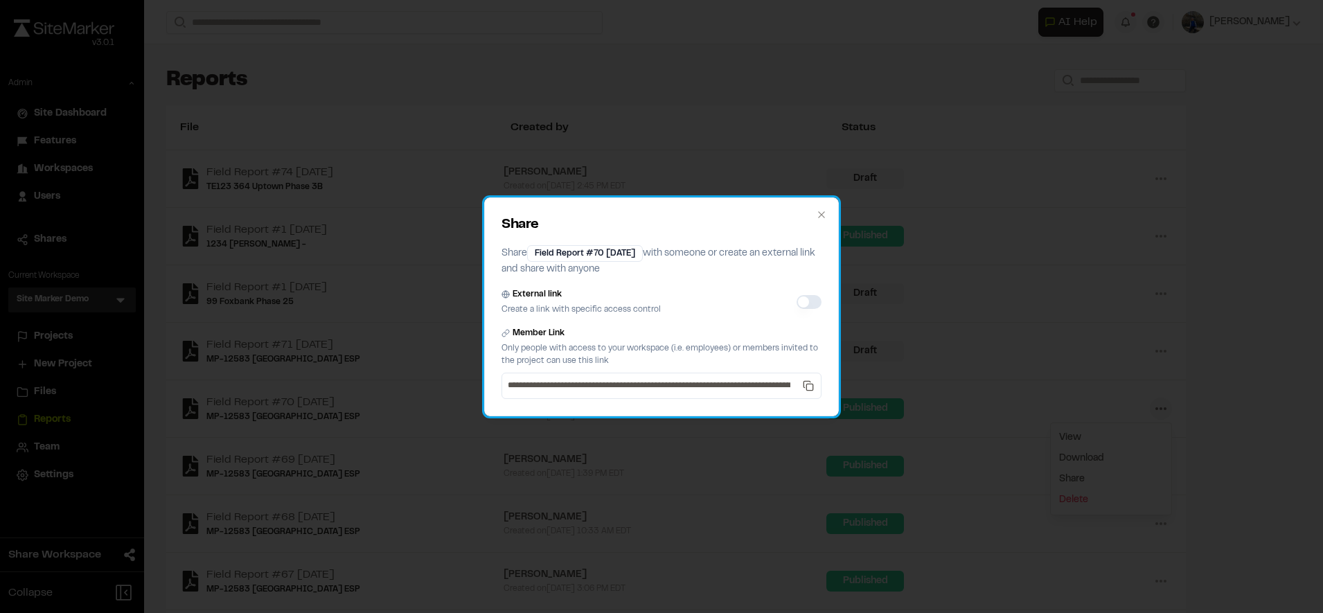
click at [828, 301] on div "**********" at bounding box center [661, 306] width 355 height 219
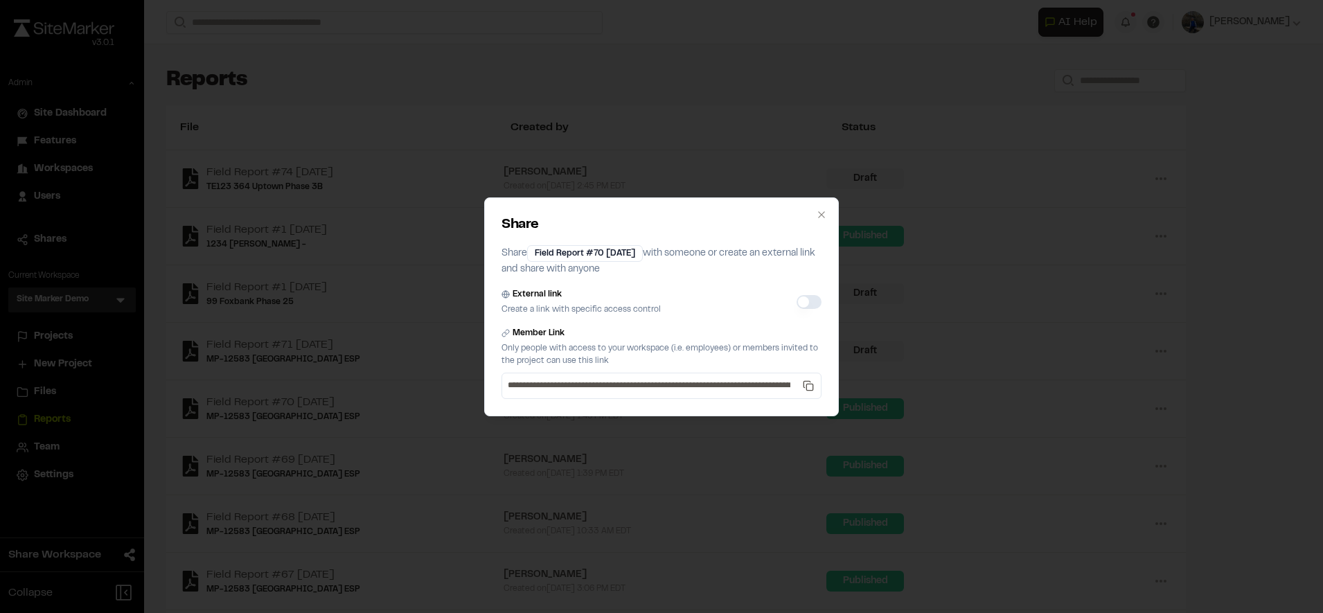
click at [821, 301] on button "External link" at bounding box center [809, 302] width 25 height 14
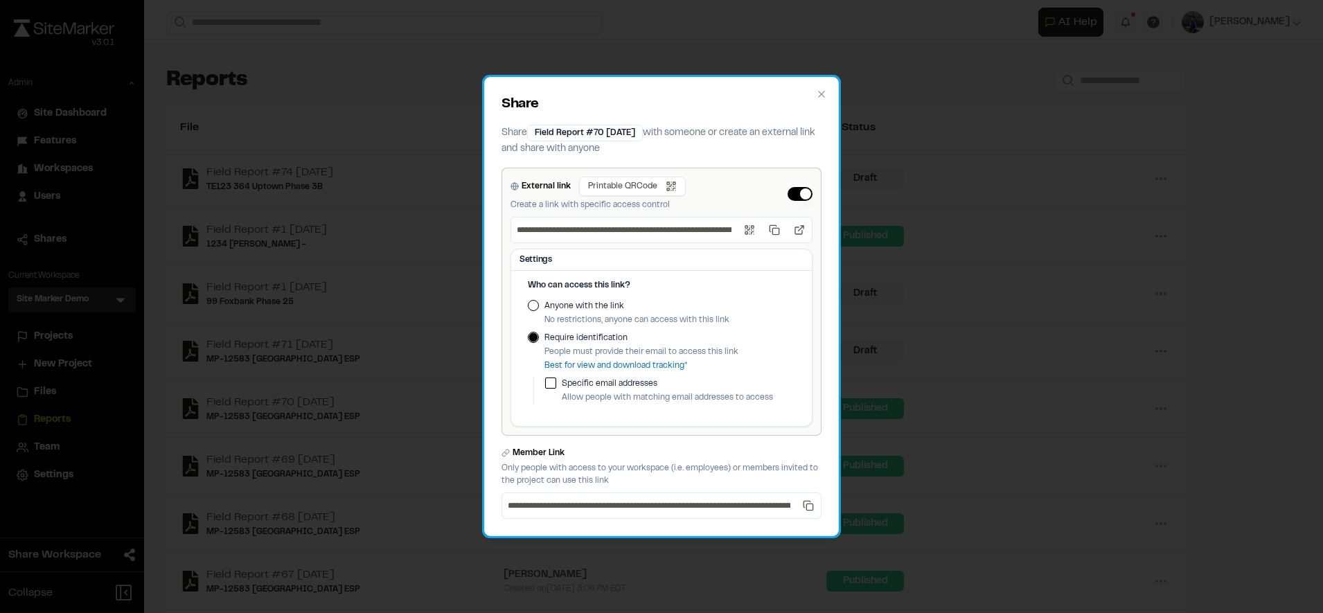
click at [812, 301] on div "**********" at bounding box center [661, 302] width 320 height 268
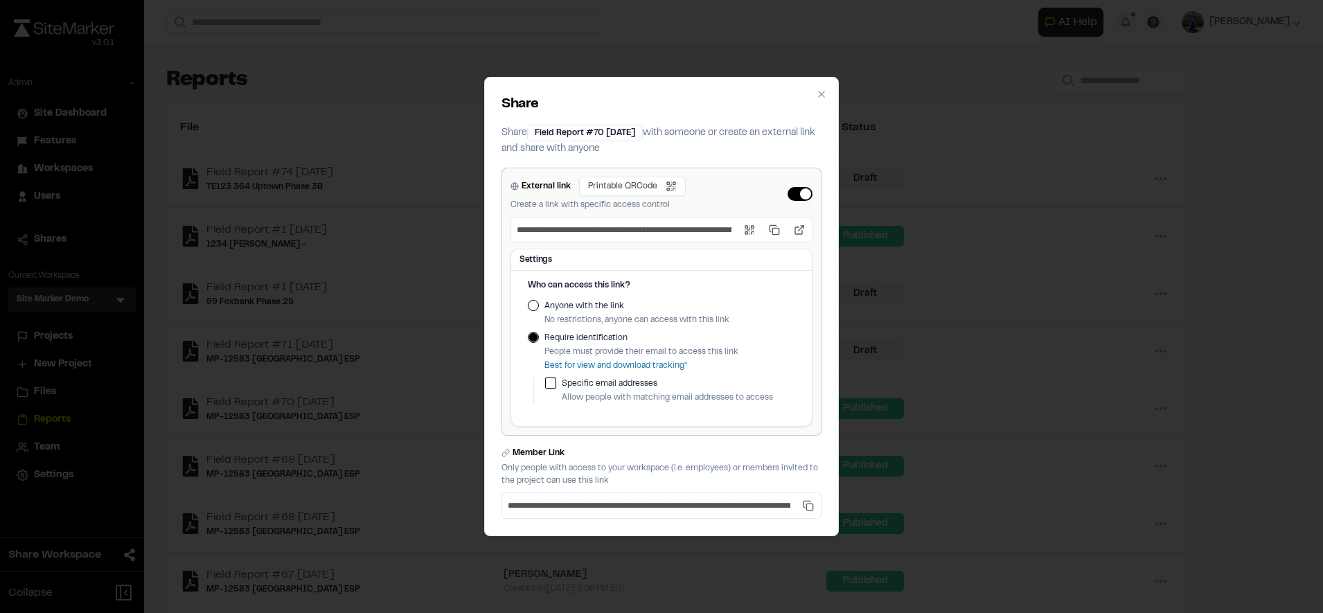
click at [802, 200] on button "External link" at bounding box center [800, 194] width 25 height 14
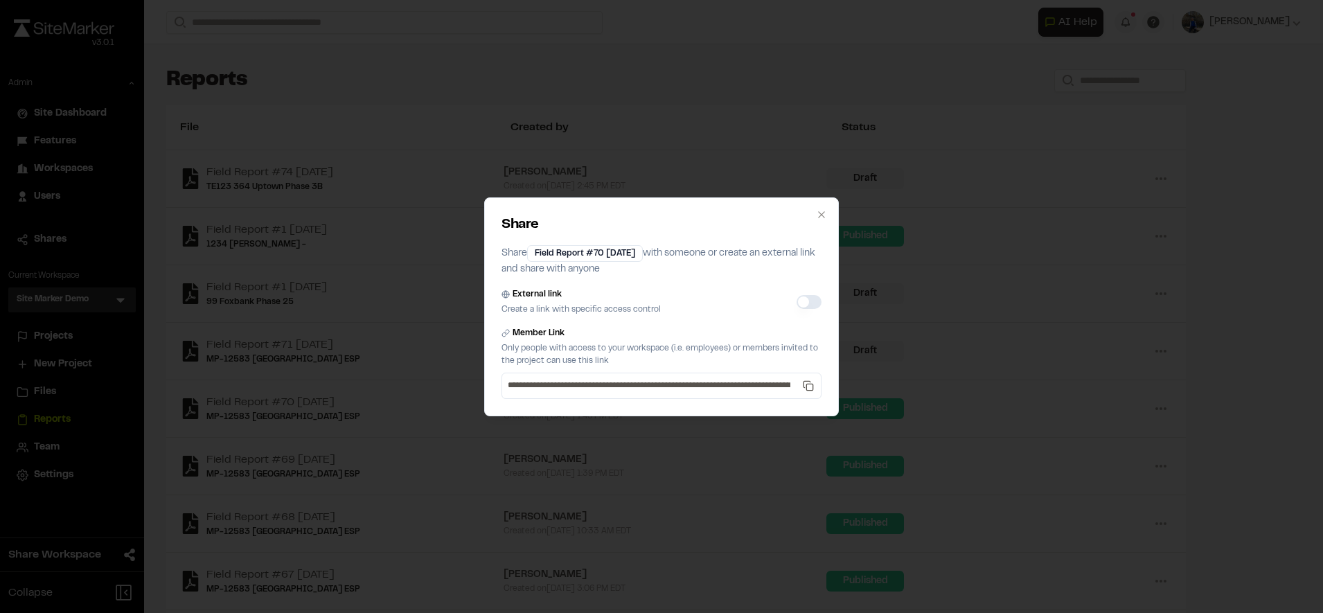
click at [803, 295] on button "External link" at bounding box center [809, 302] width 25 height 14
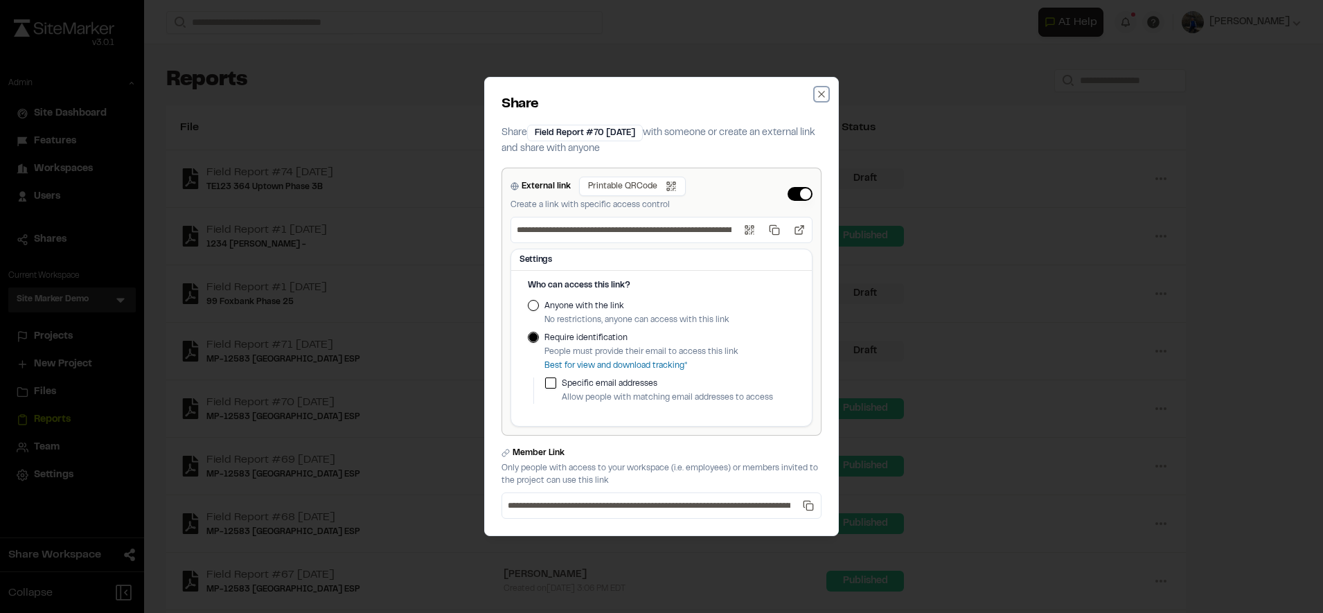
click at [823, 92] on icon "button" at bounding box center [821, 94] width 11 height 11
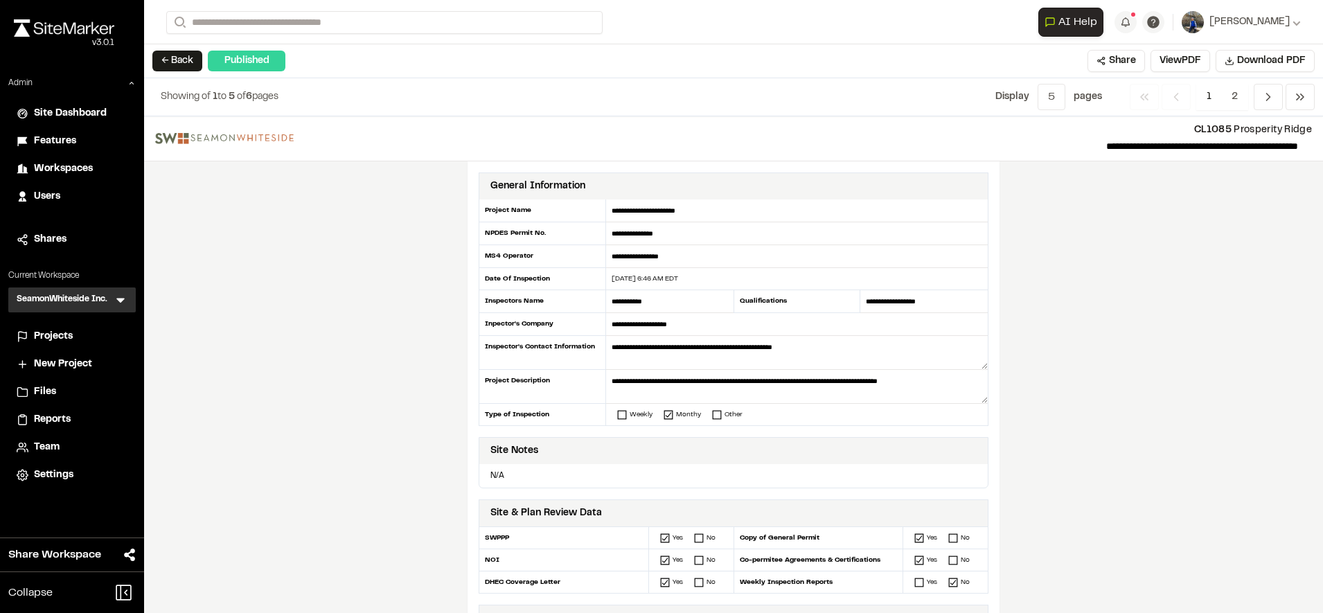
scroll to position [409, 0]
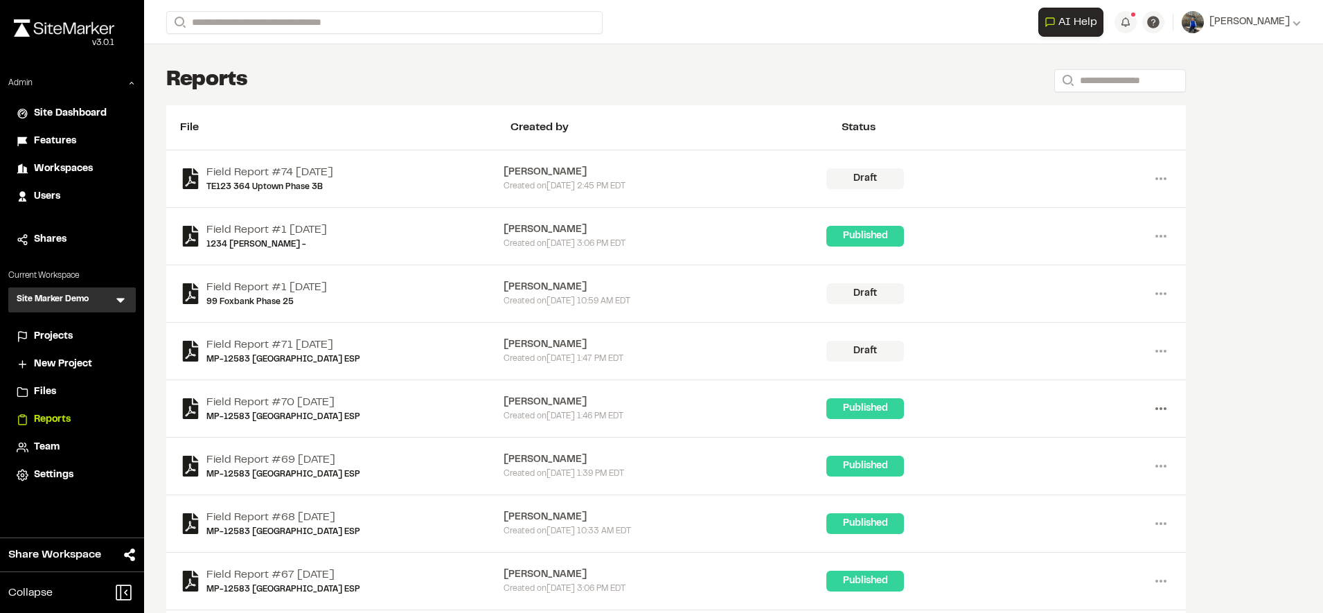
click at [1158, 407] on icon at bounding box center [1161, 409] width 22 height 22
click at [1072, 478] on div "Share" at bounding box center [1111, 479] width 121 height 21
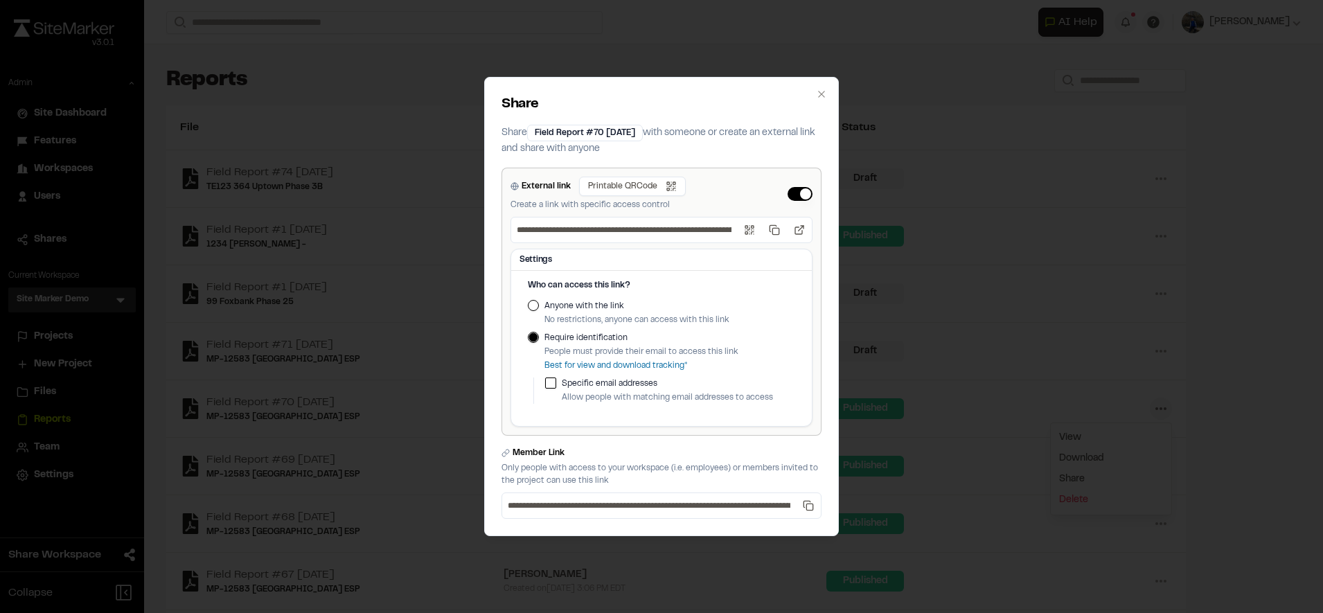
click at [801, 195] on button "External link" at bounding box center [800, 194] width 25 height 14
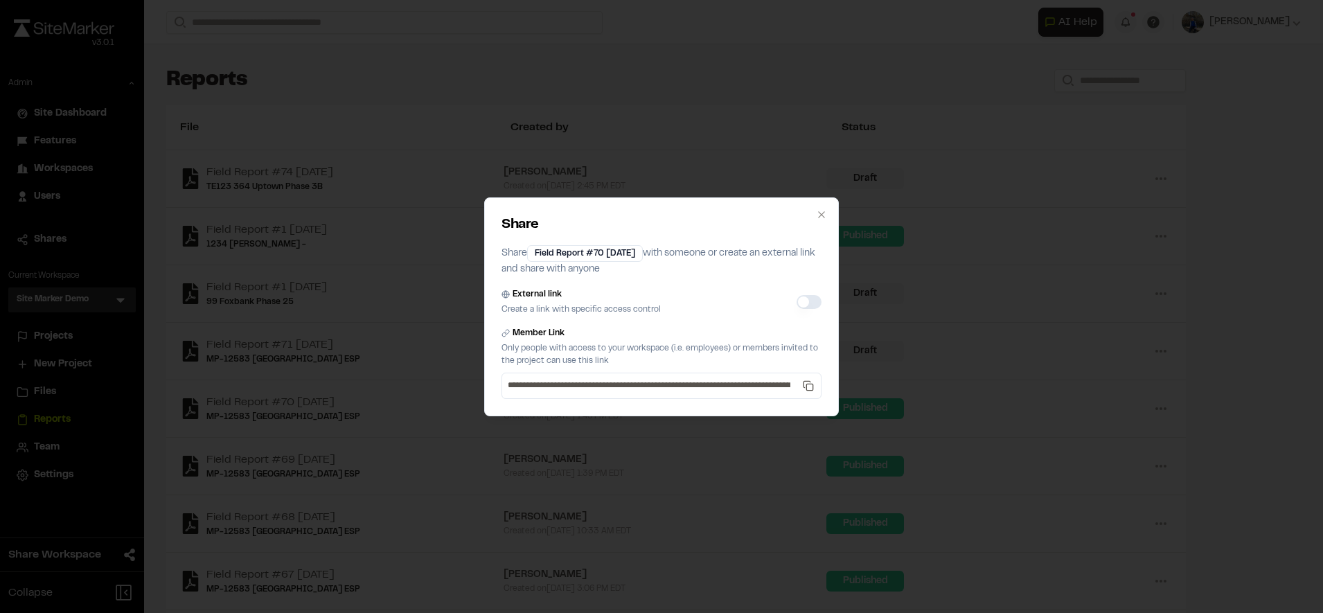
click at [809, 297] on button "External link" at bounding box center [809, 302] width 25 height 14
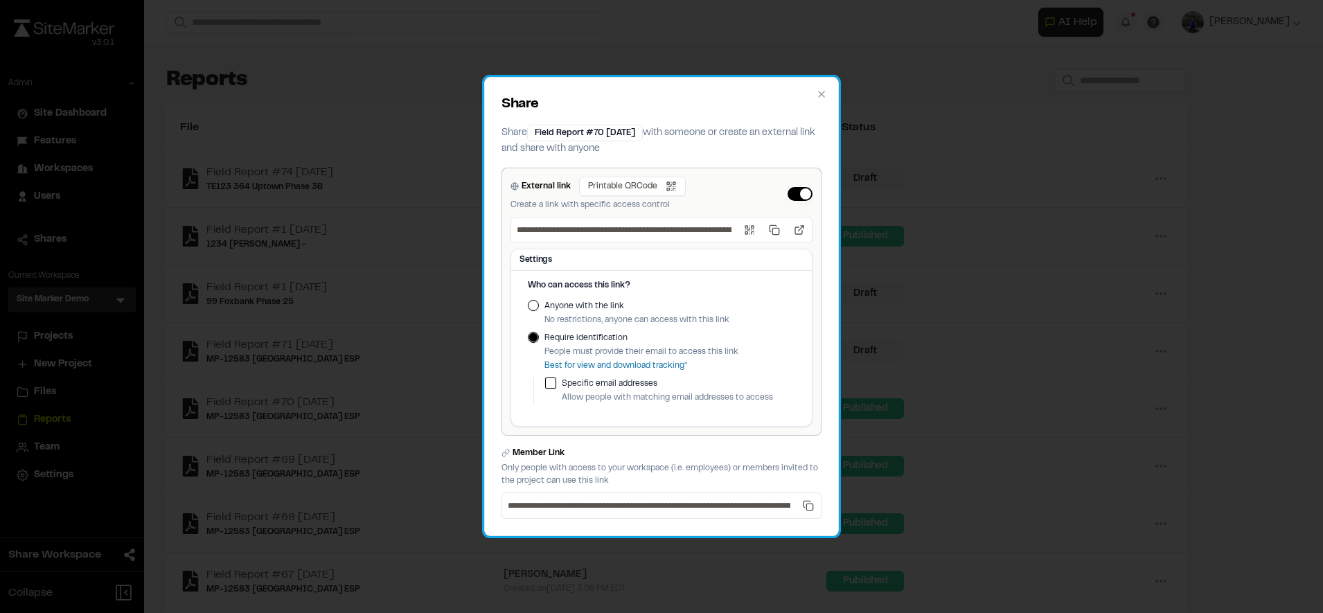
click at [815, 108] on h2 "Share" at bounding box center [661, 104] width 320 height 21
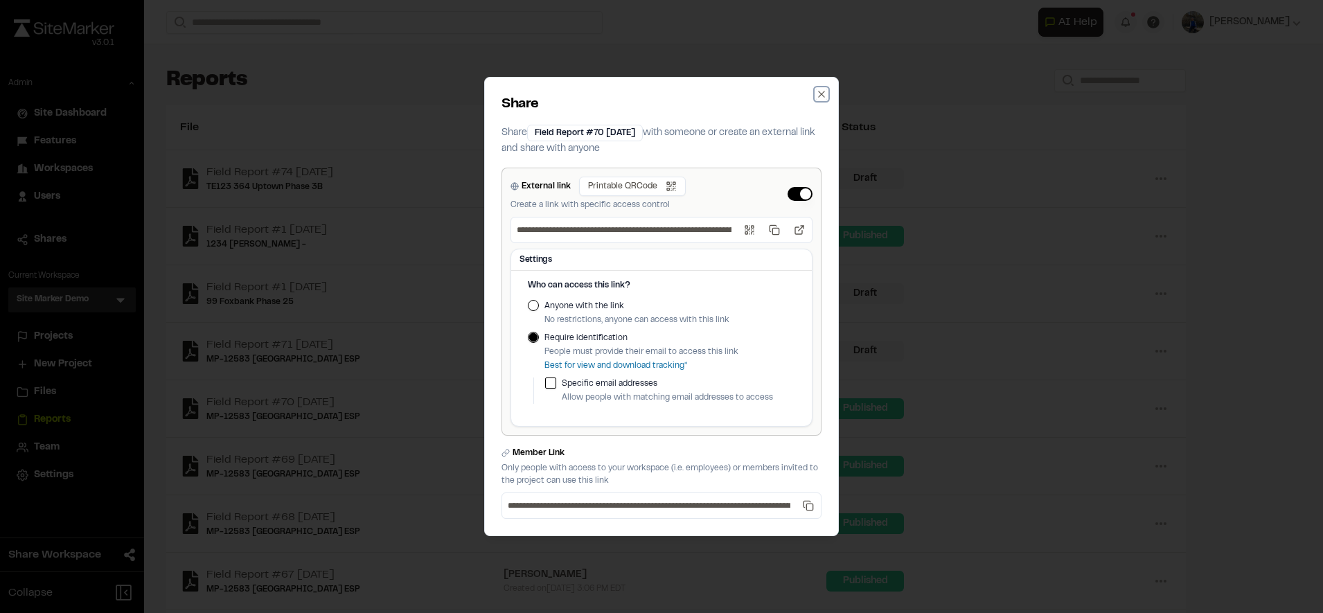
click at [820, 94] on icon "button" at bounding box center [821, 94] width 11 height 11
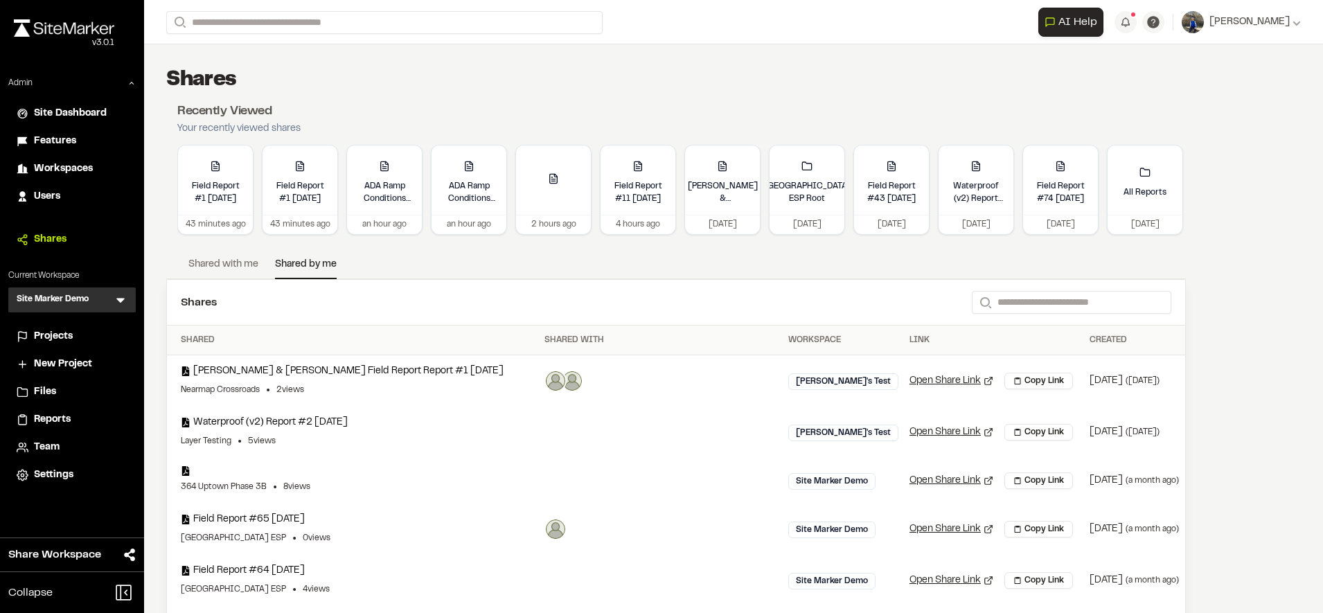
scroll to position [218, 0]
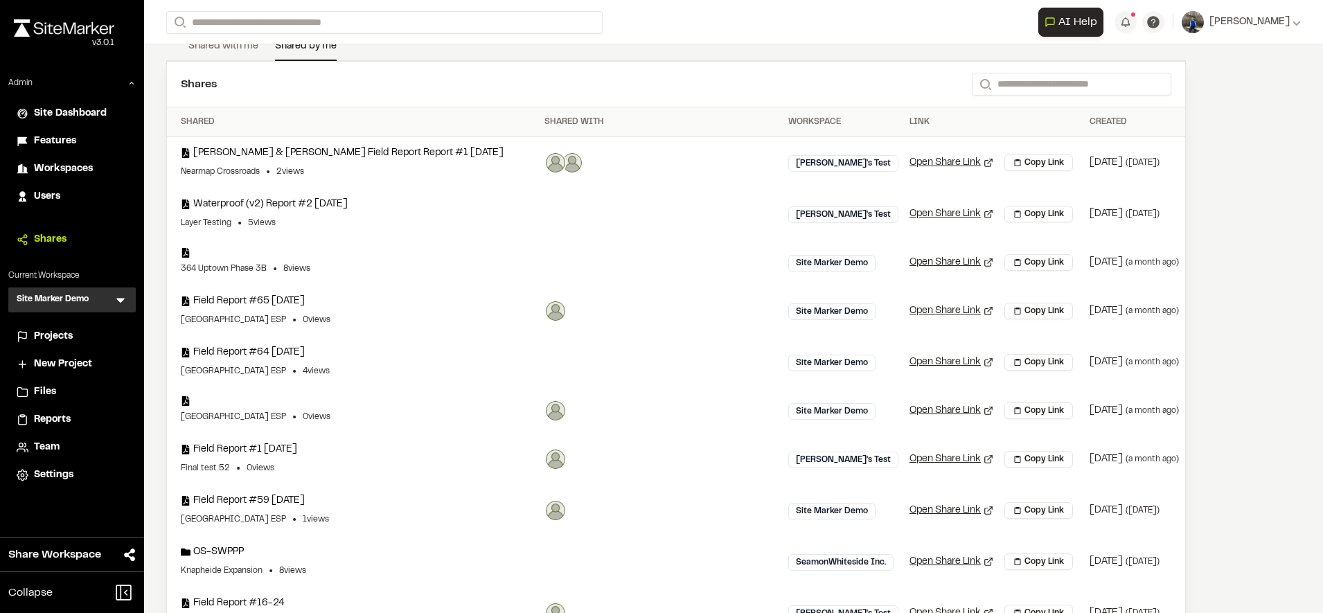
click at [69, 172] on span "Workspaces" at bounding box center [63, 168] width 59 height 15
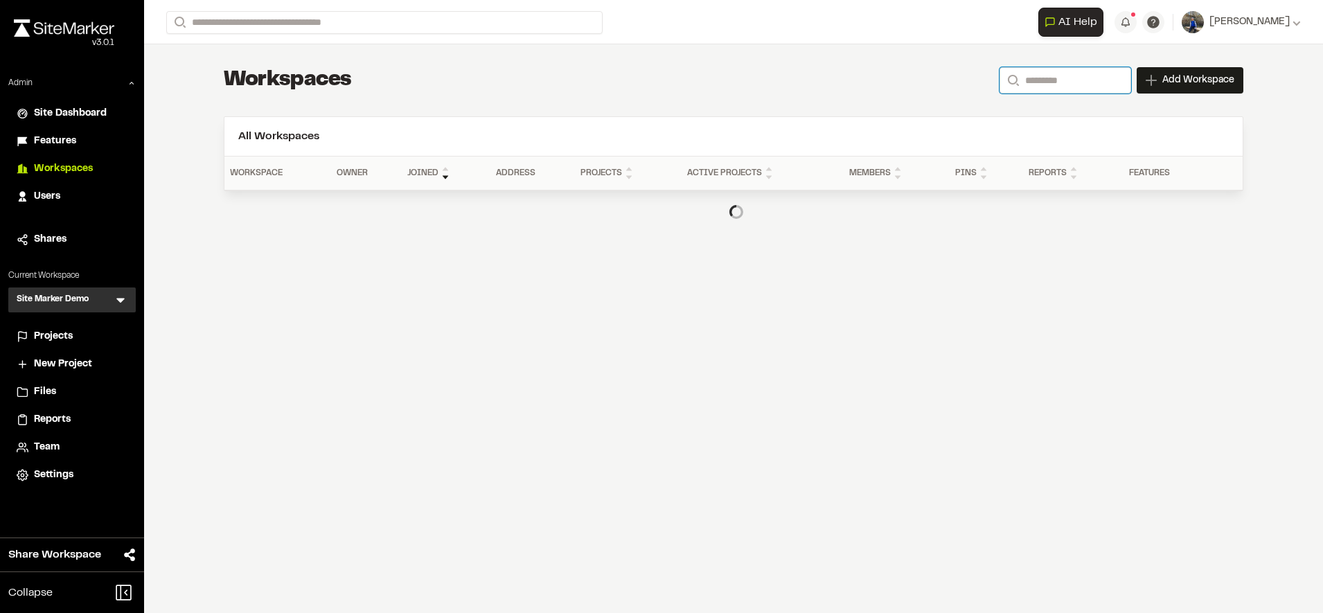
click at [1044, 82] on input "Search" at bounding box center [1065, 80] width 132 height 26
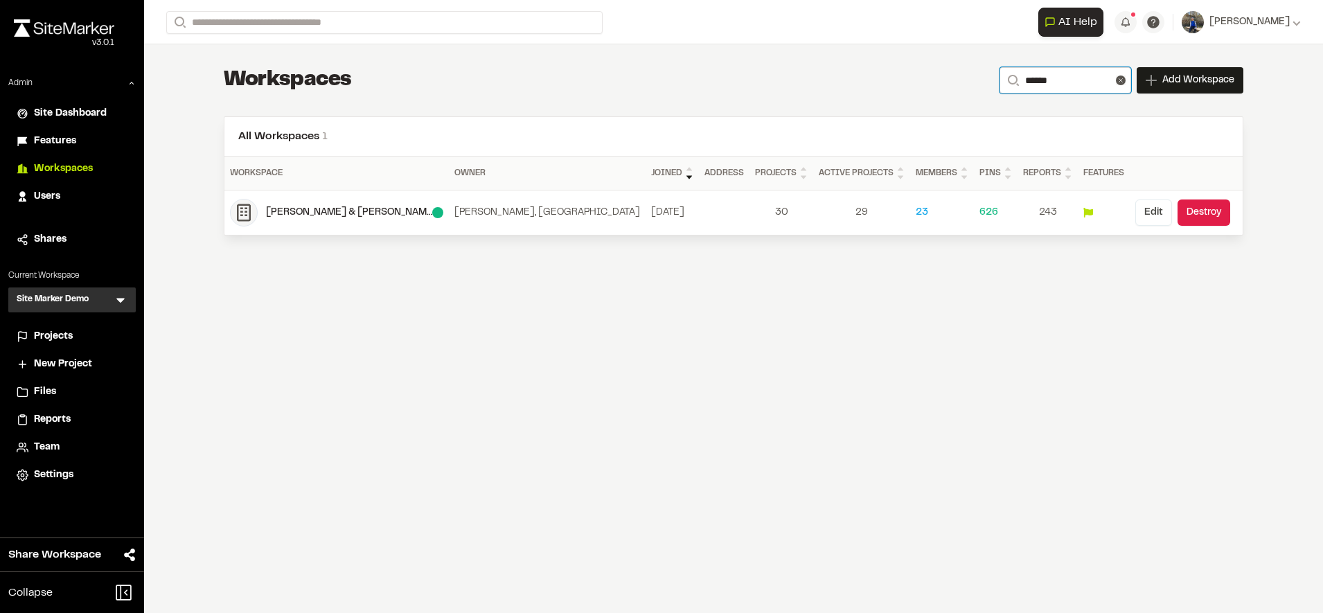
type input "*****"
click at [1145, 215] on button "Edit" at bounding box center [1153, 212] width 37 height 26
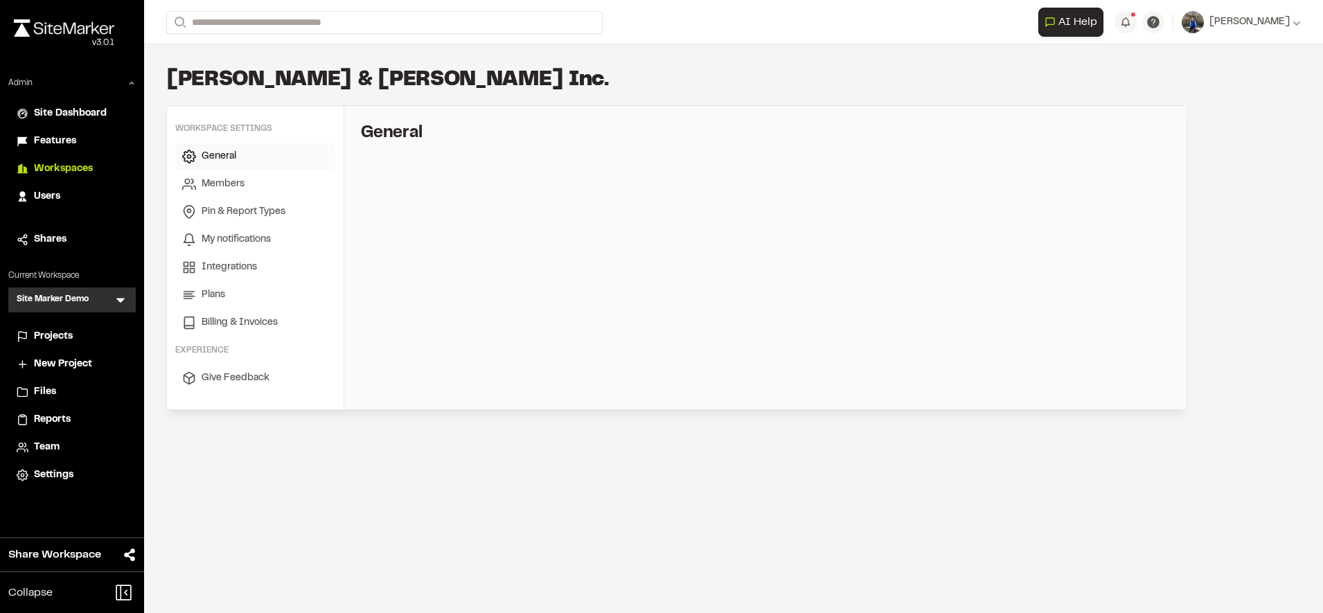
select select "*"
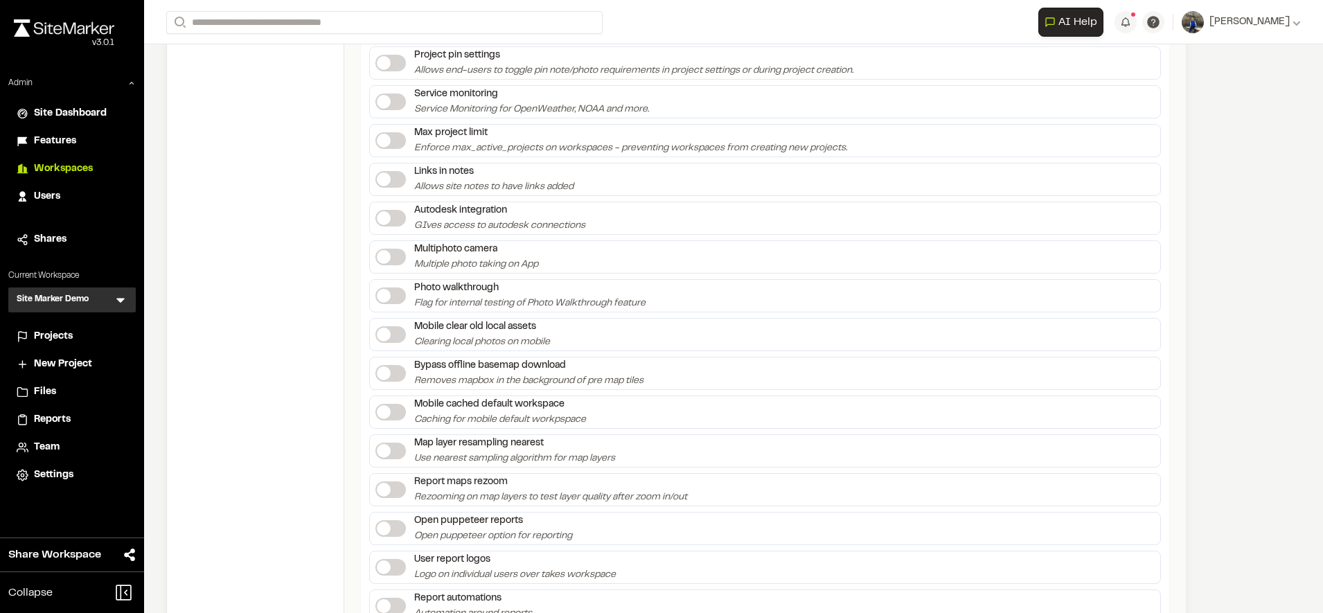
scroll to position [2743, 0]
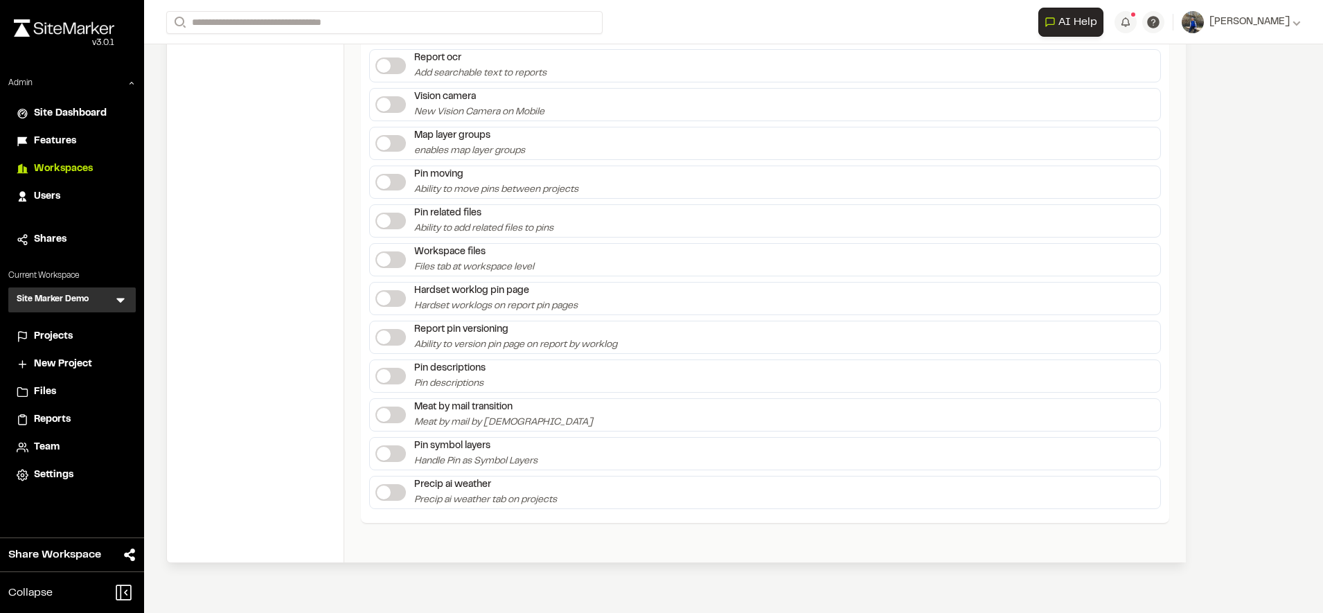
click at [1105, 289] on div "Hardset worklog pin page Hardset worklogs on report pin pages" at bounding box center [765, 298] width 792 height 33
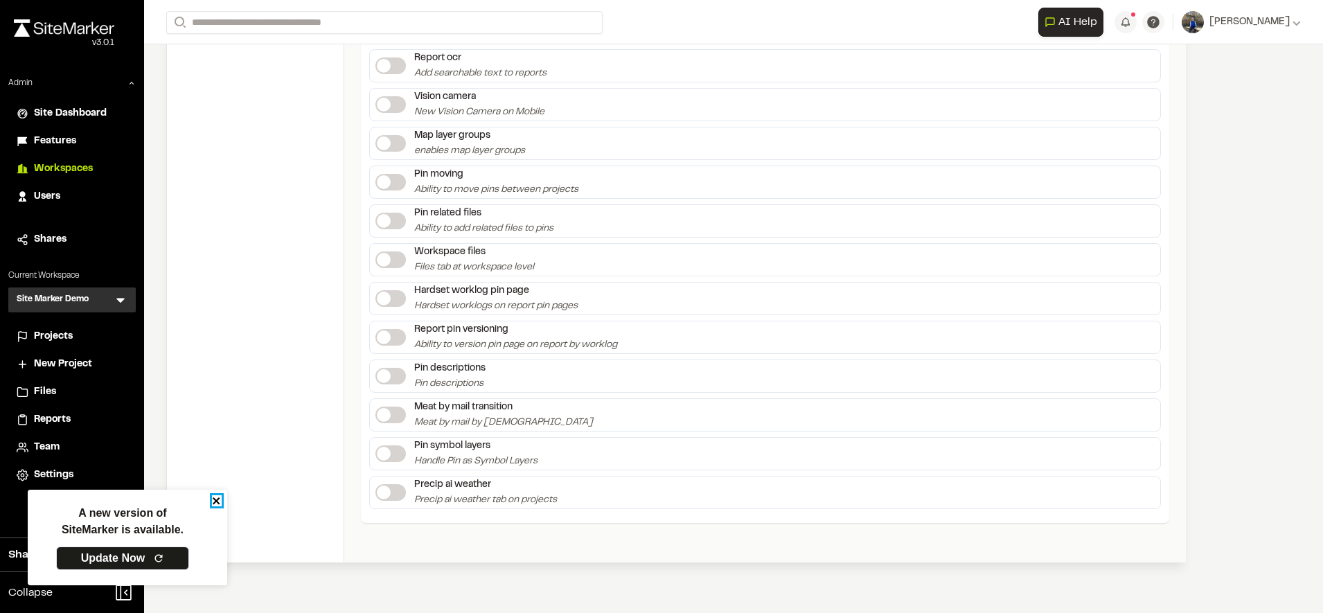
click at [215, 504] on icon "close" at bounding box center [217, 500] width 10 height 11
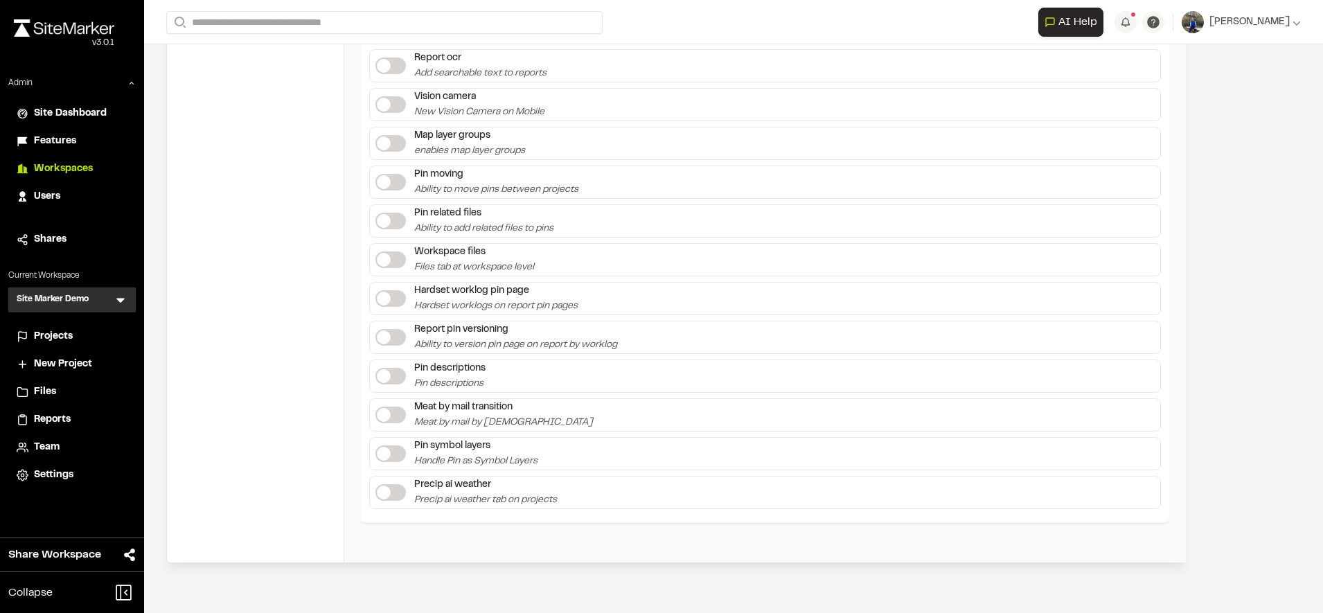
click at [69, 205] on li "Users" at bounding box center [71, 197] width 127 height 26
click at [55, 145] on span "Features" at bounding box center [55, 141] width 42 height 15
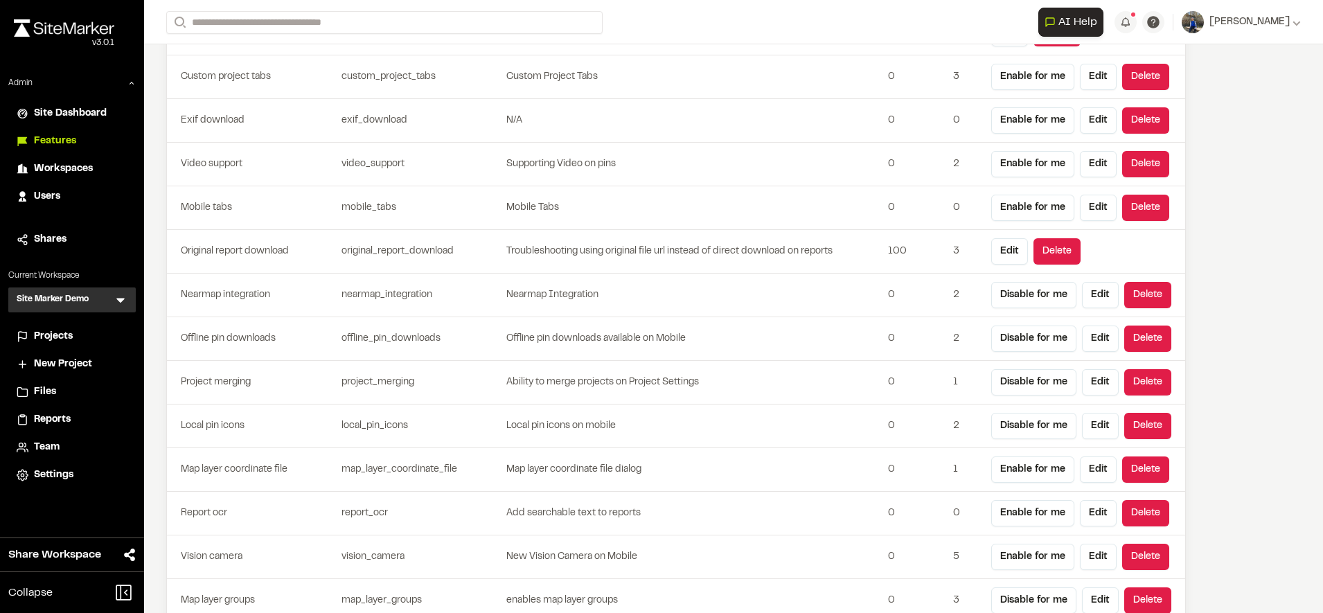
scroll to position [3635, 0]
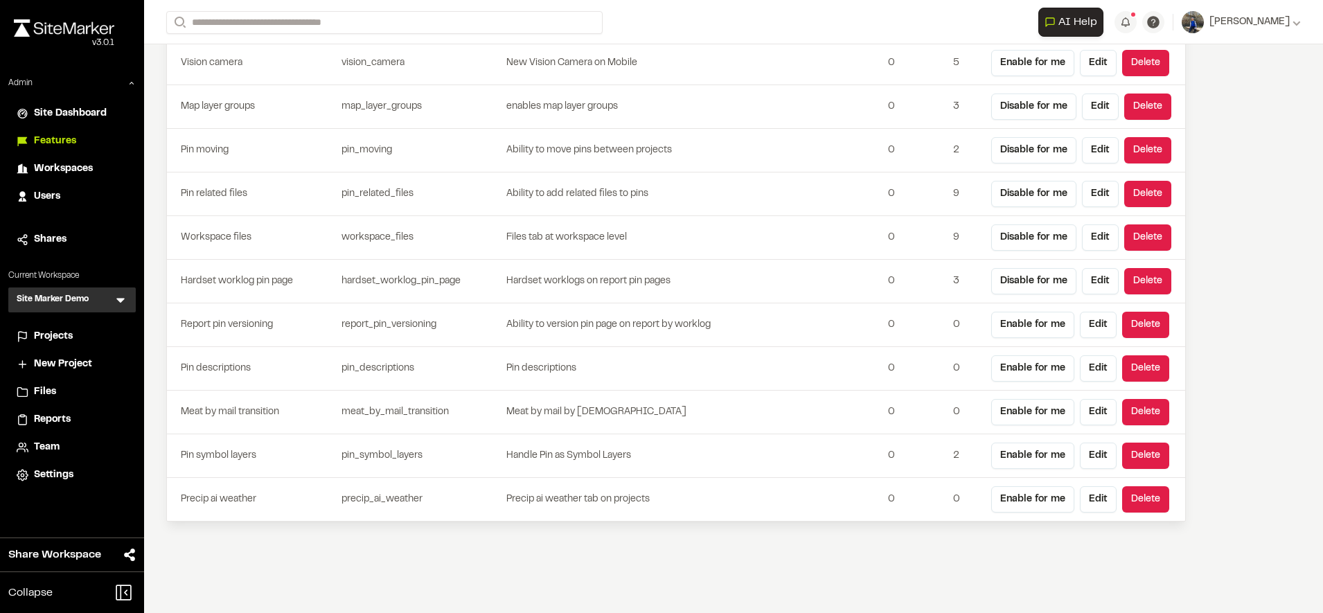
click at [1059, 497] on button "Enable for me" at bounding box center [1032, 499] width 83 height 26
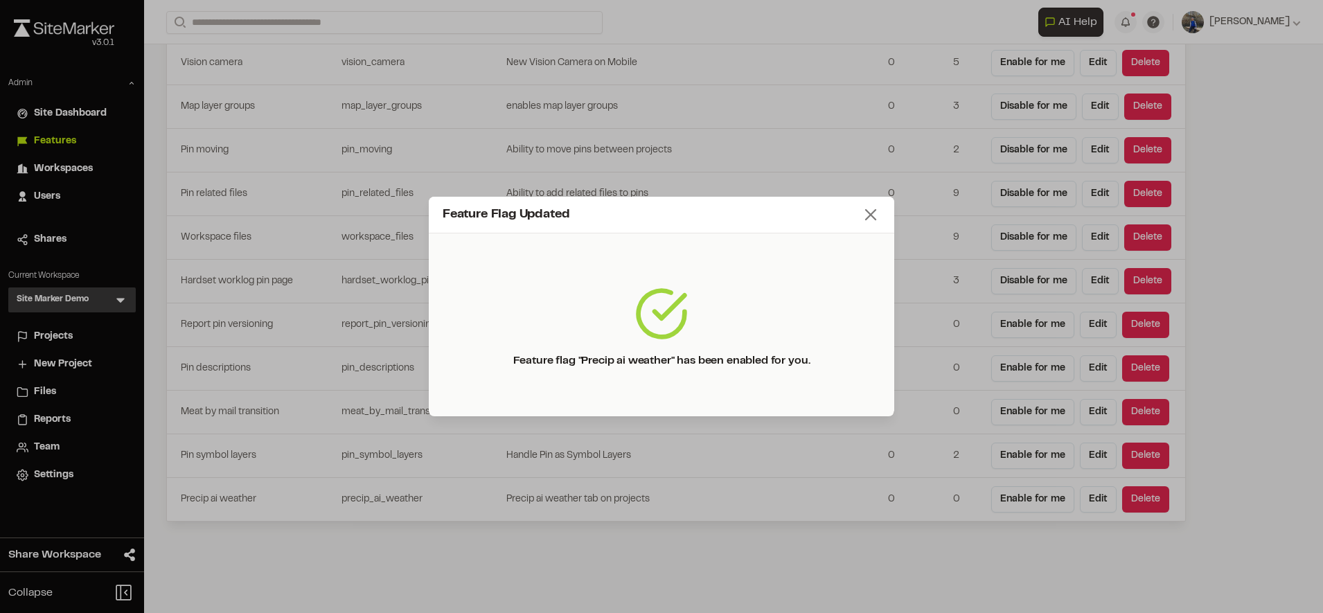
click at [870, 216] on line at bounding box center [871, 215] width 10 height 10
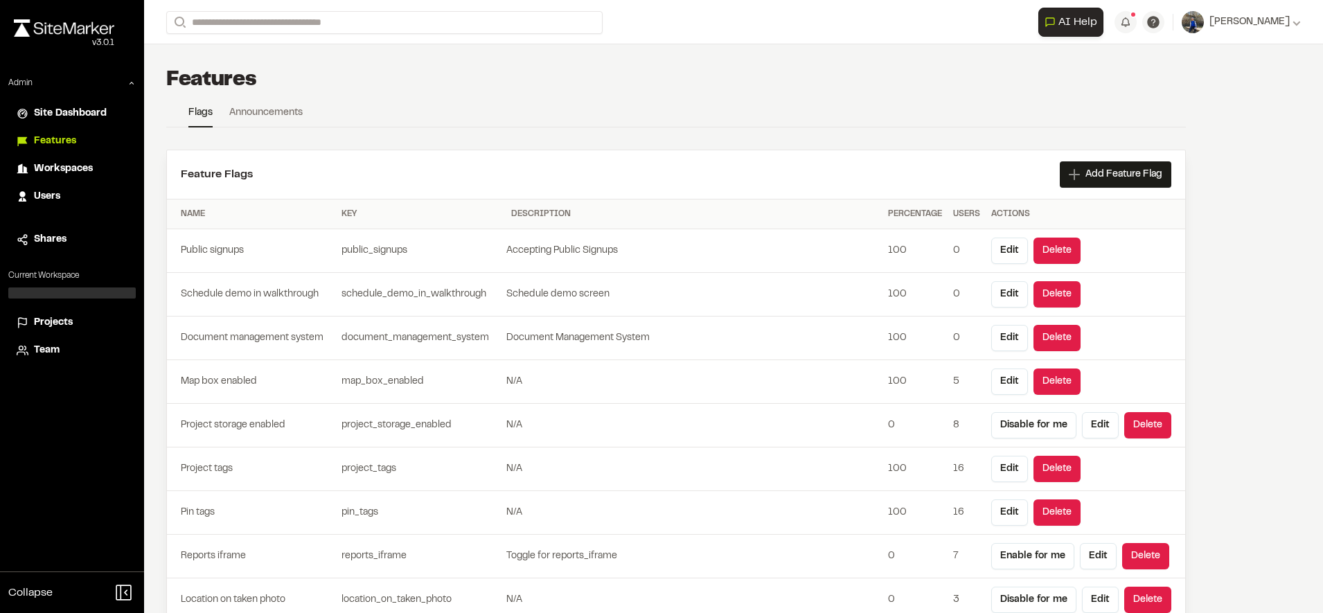
click at [55, 319] on span "Projects" at bounding box center [53, 322] width 39 height 15
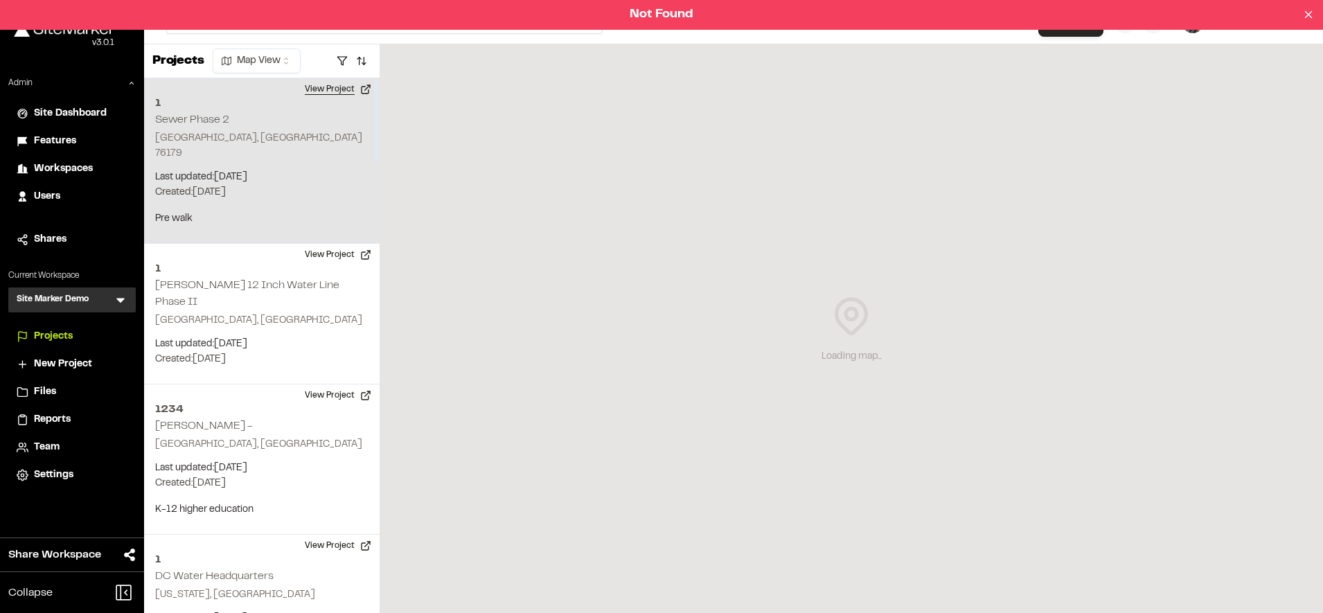
click at [322, 89] on button "View Project" at bounding box center [337, 89] width 83 height 22
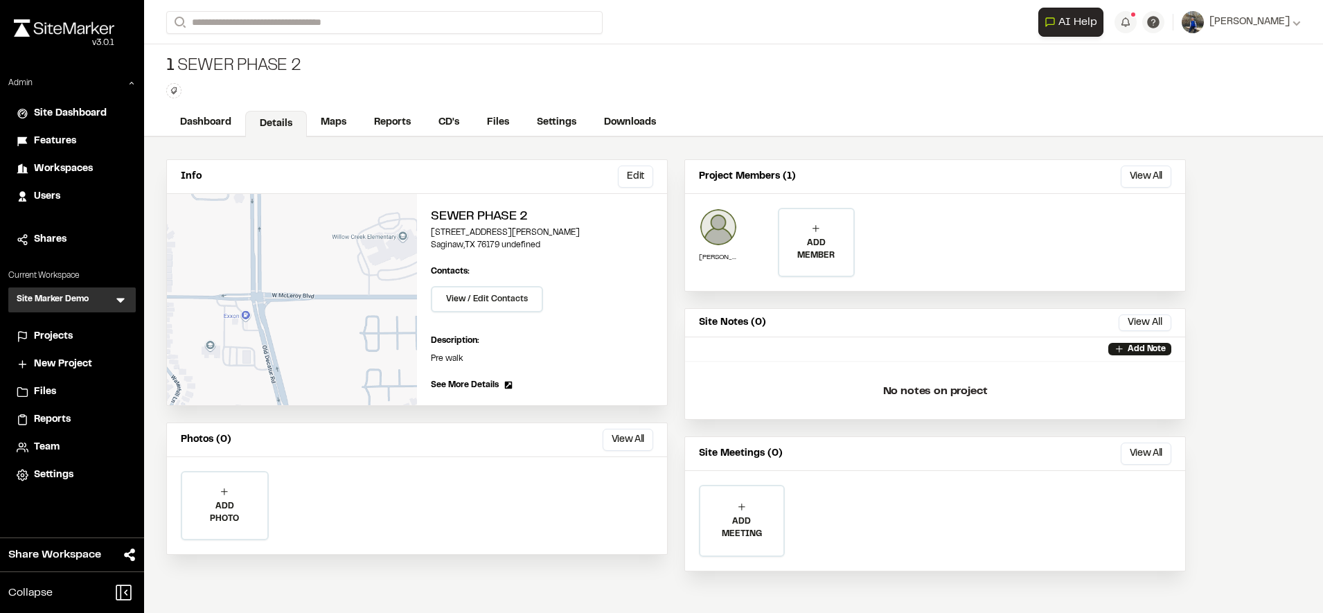
click at [775, 100] on div "1 Sewer Phase 2 Type Enter or comma to add tag." at bounding box center [733, 76] width 1179 height 65
click at [62, 141] on span "Features" at bounding box center [55, 141] width 42 height 15
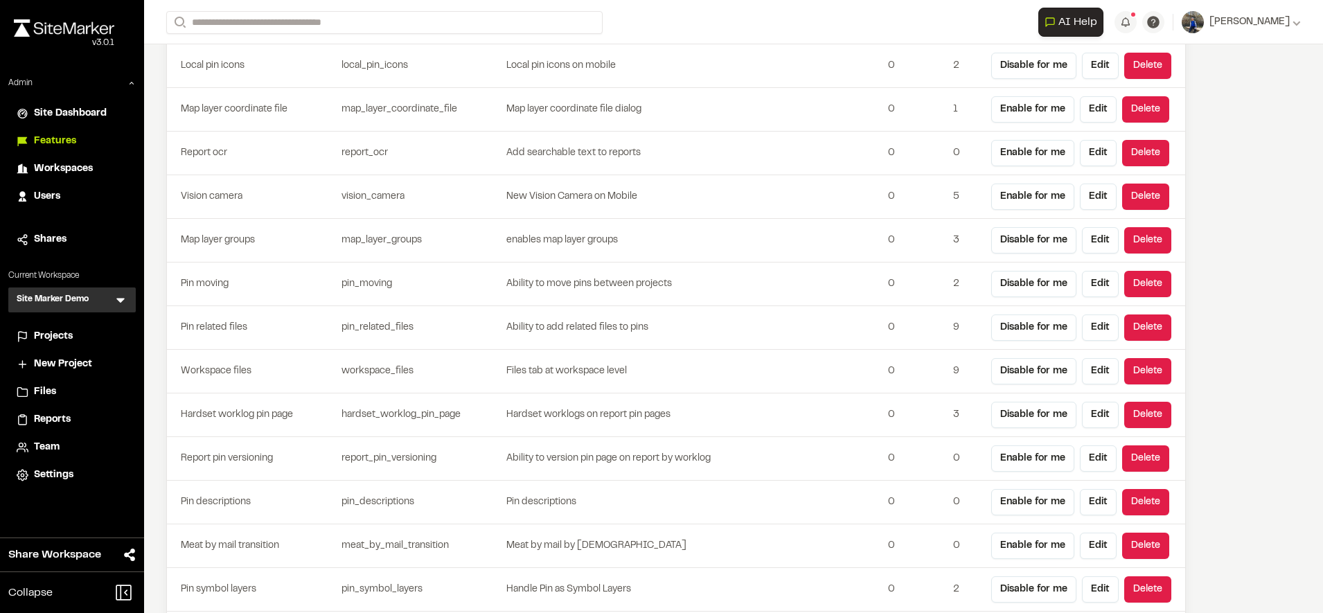
scroll to position [3635, 0]
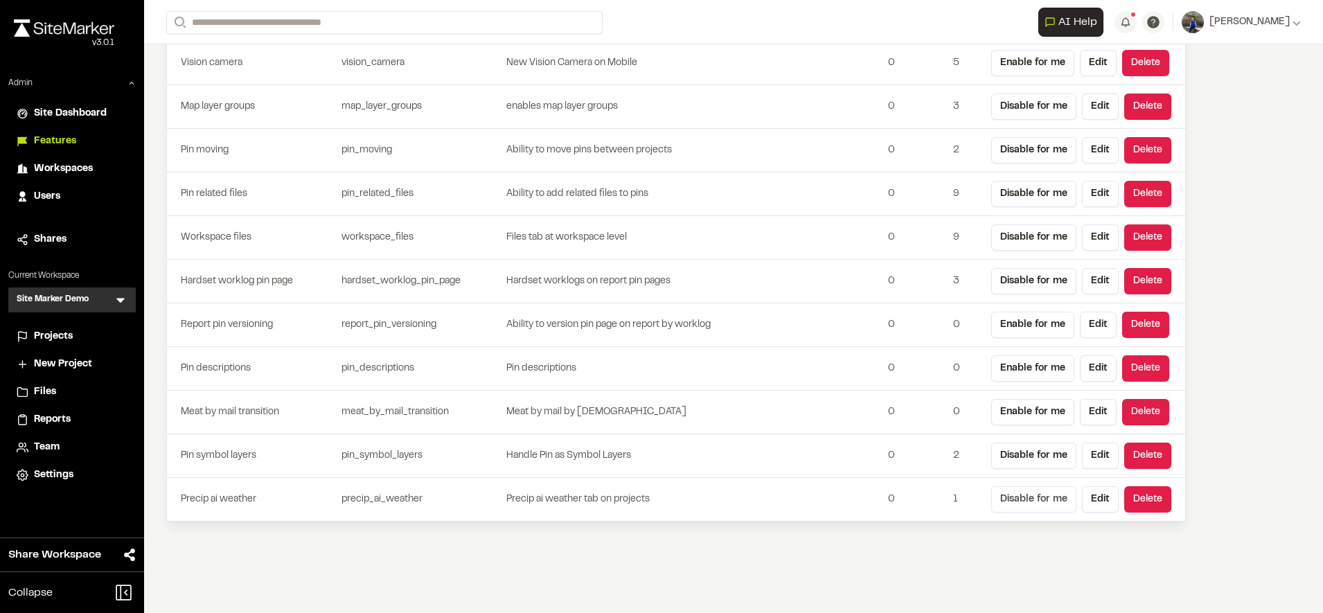
click at [1045, 501] on button "Disable for me" at bounding box center [1033, 499] width 85 height 26
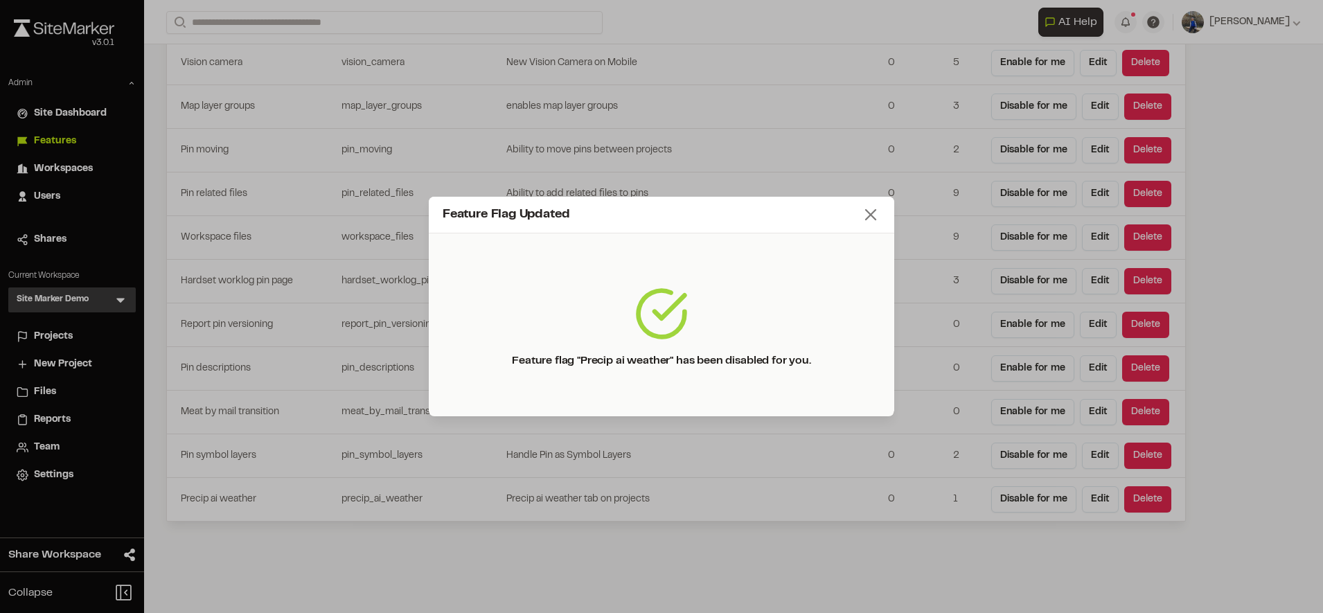
click at [871, 216] on line at bounding box center [871, 215] width 10 height 10
